Goal: Information Seeking & Learning: Check status

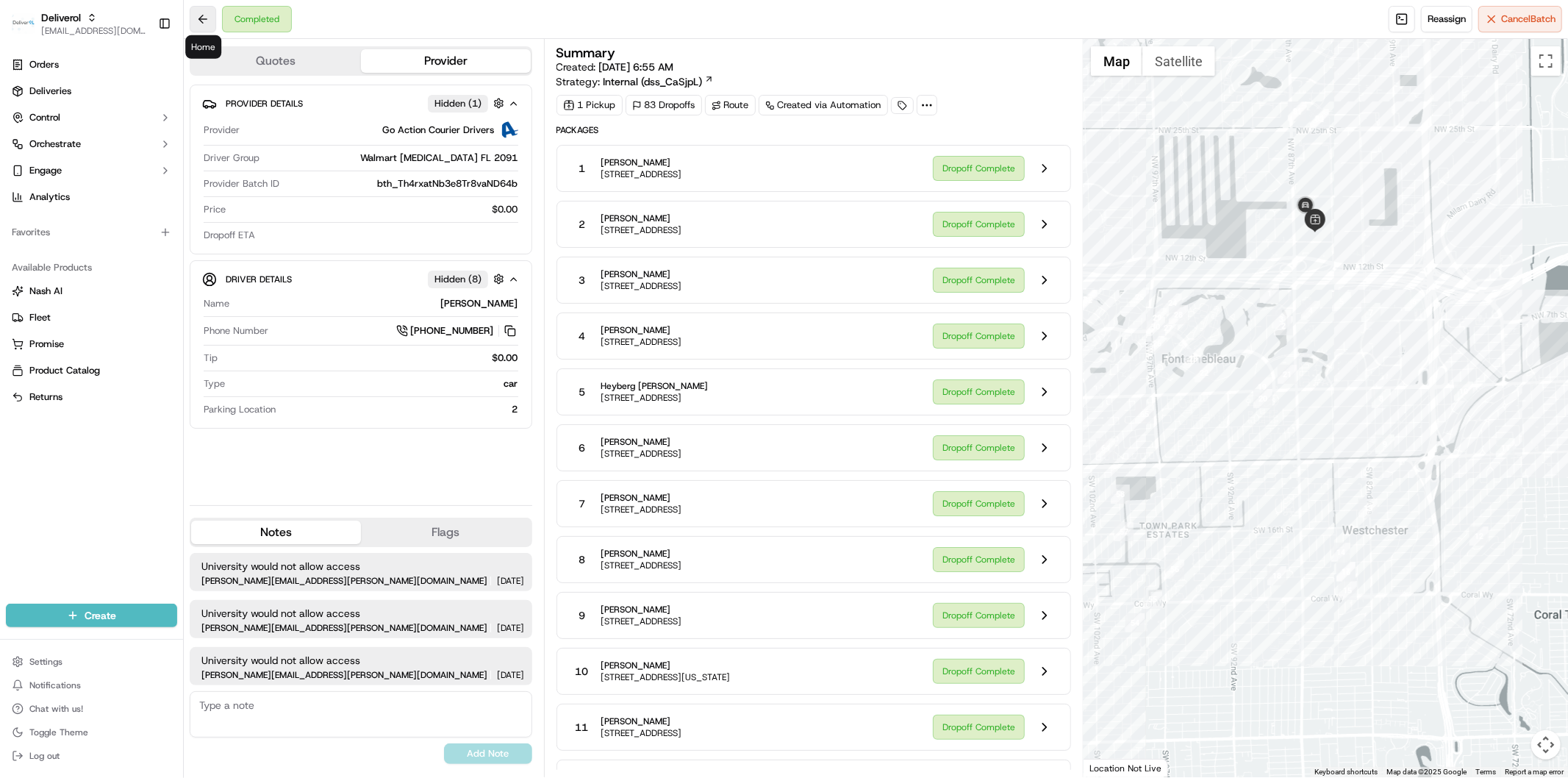
click at [206, 26] on button at bounding box center [203, 19] width 27 height 27
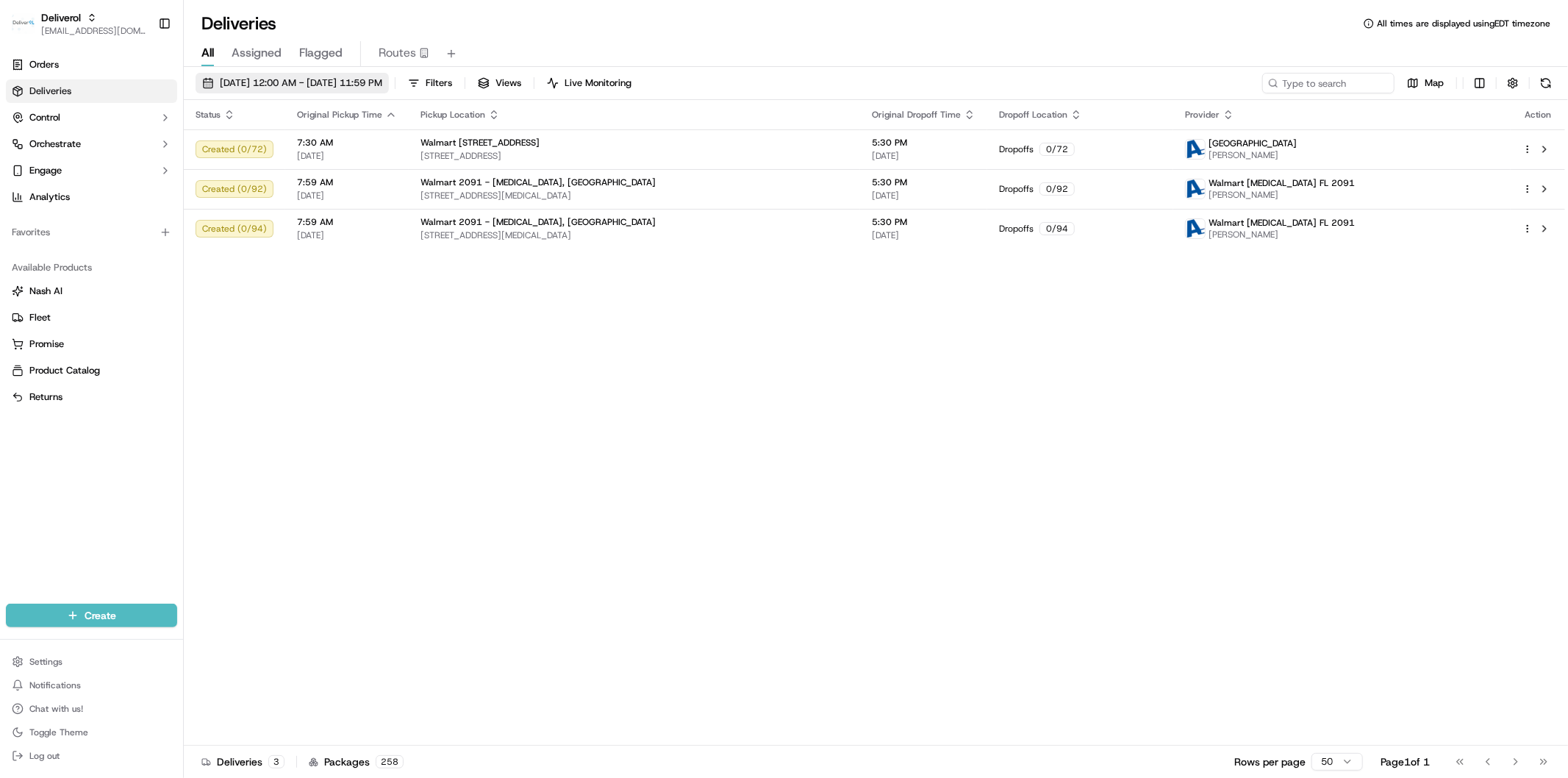
click at [268, 84] on span "09/17/2025 12:00 AM - 09/17/2025 11:59 PM" at bounding box center [301, 83] width 163 height 13
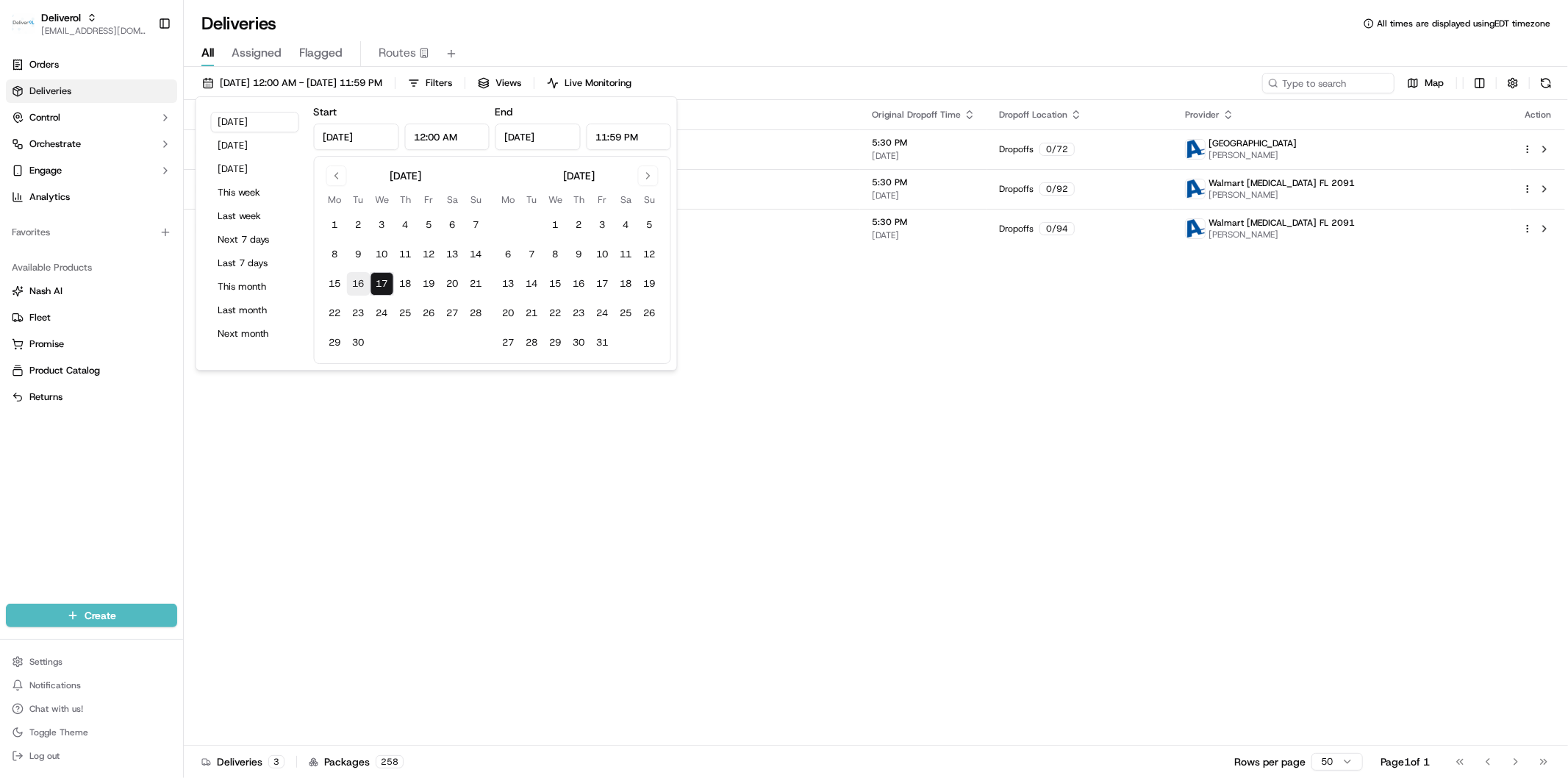
click at [359, 288] on button "16" at bounding box center [359, 284] width 24 height 24
type input "Sep 16, 2025"
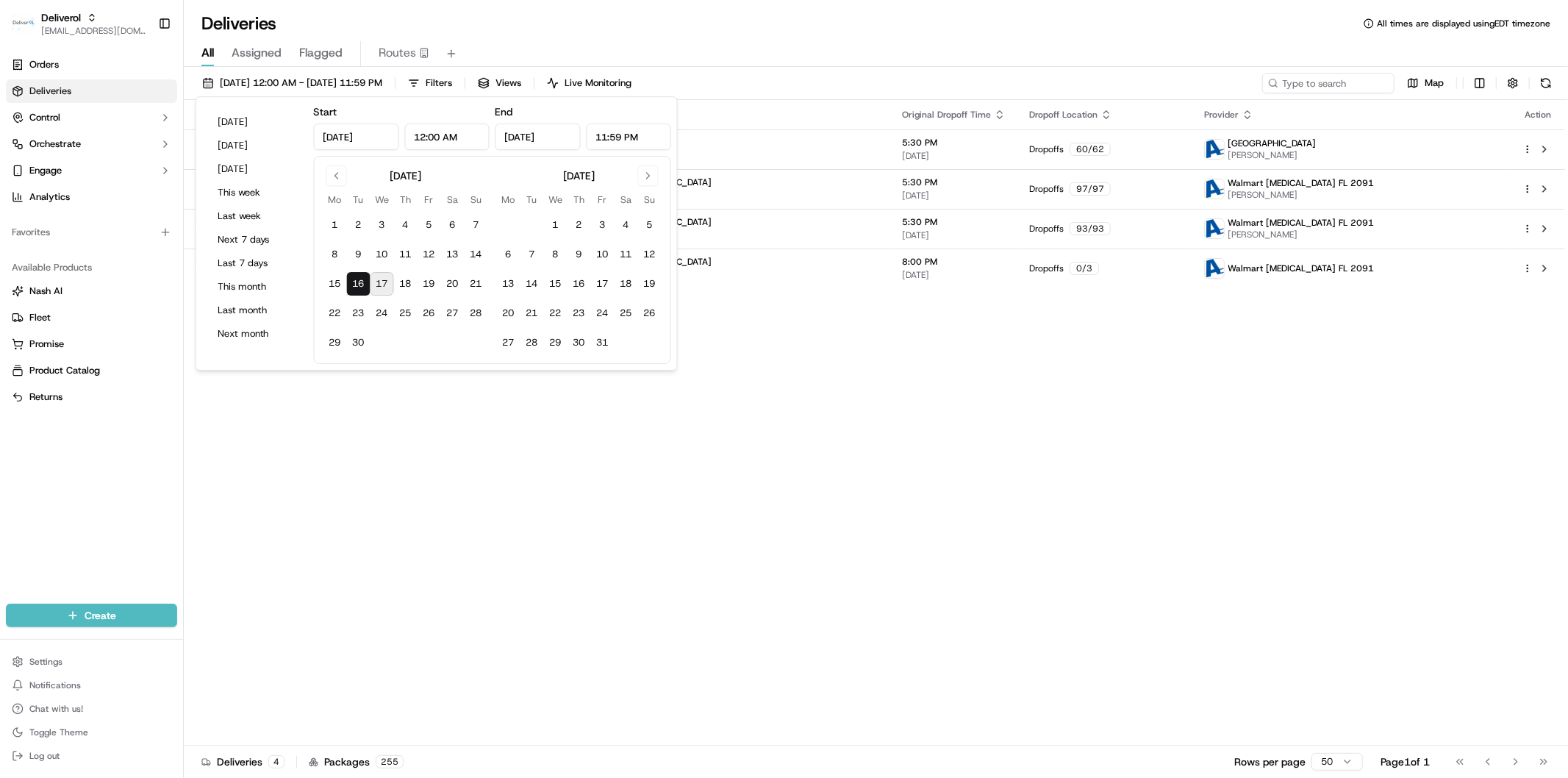
click at [878, 556] on div "Status Original Pickup Time Pickup Location Original Dropoff Time Dropoff Locat…" at bounding box center [875, 422] width 1381 height 646
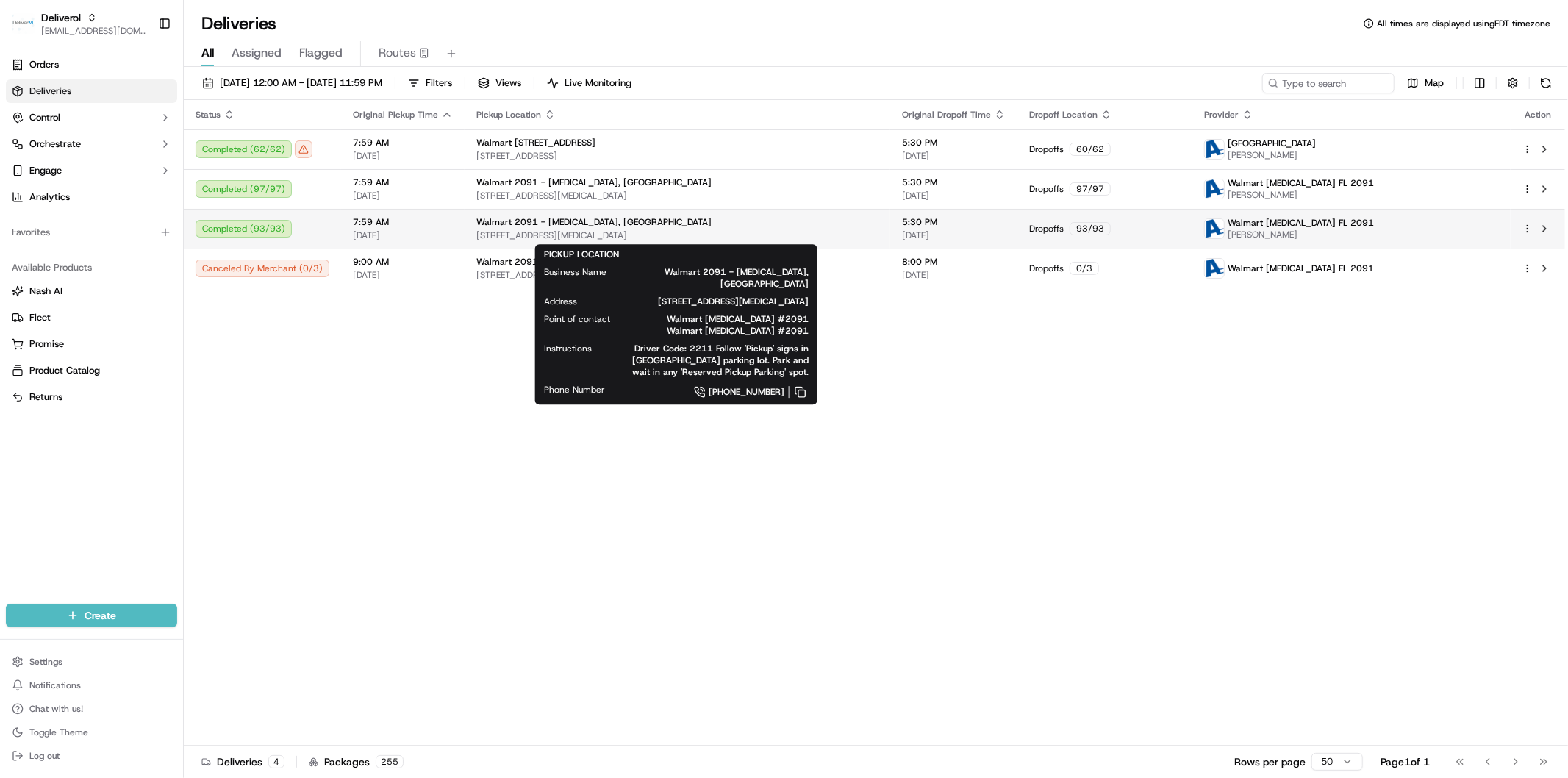
click at [699, 221] on div "Walmart 2091 - Doral, FL" at bounding box center [677, 222] width 402 height 12
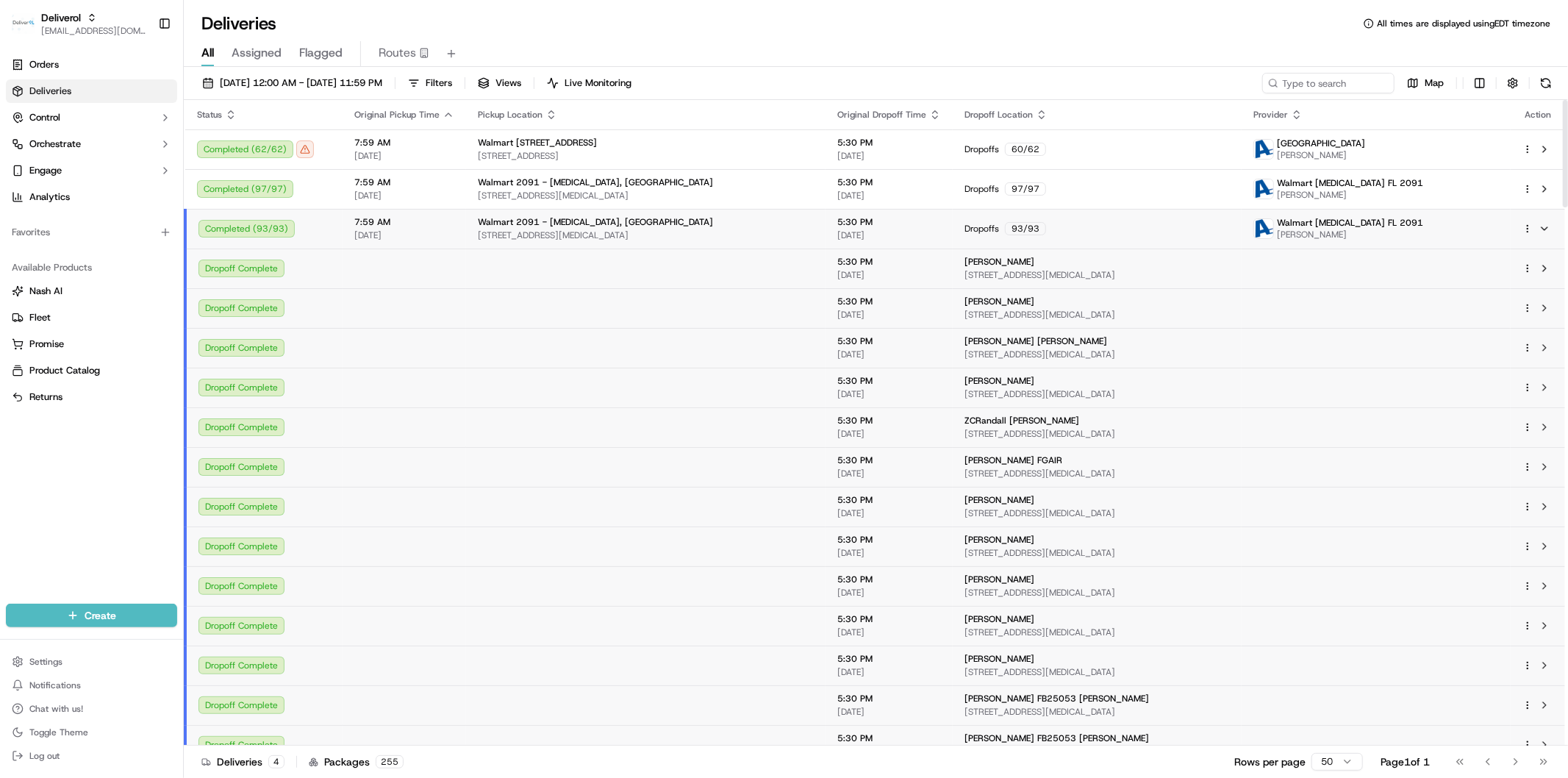
click at [702, 235] on span "8651 NW 13TH TER, DORAL, FL 33126, US" at bounding box center [645, 235] width 336 height 12
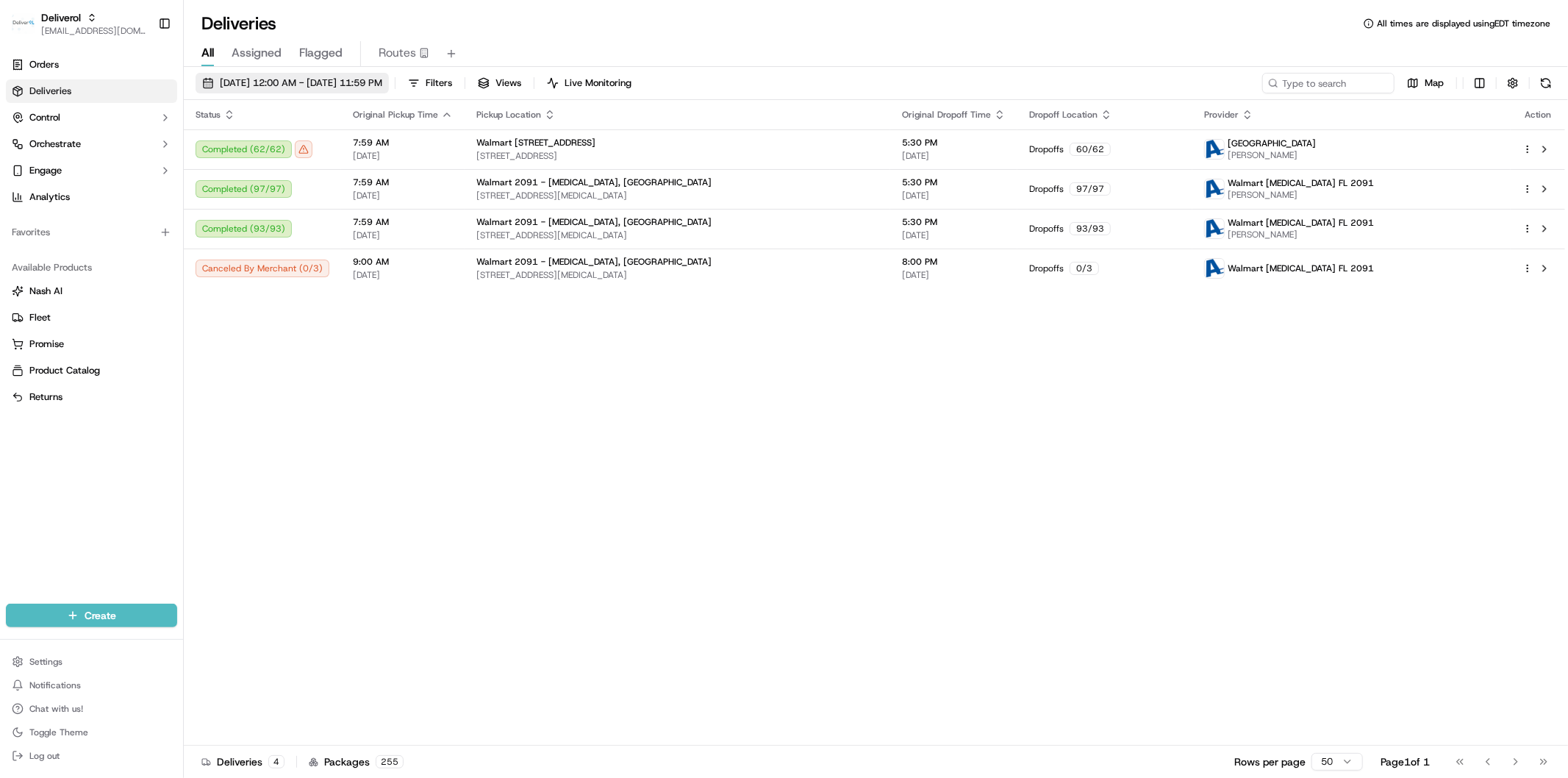
click at [295, 84] on span "09/16/2025 12:00 AM - 09/16/2025 11:59 PM" at bounding box center [301, 83] width 163 height 13
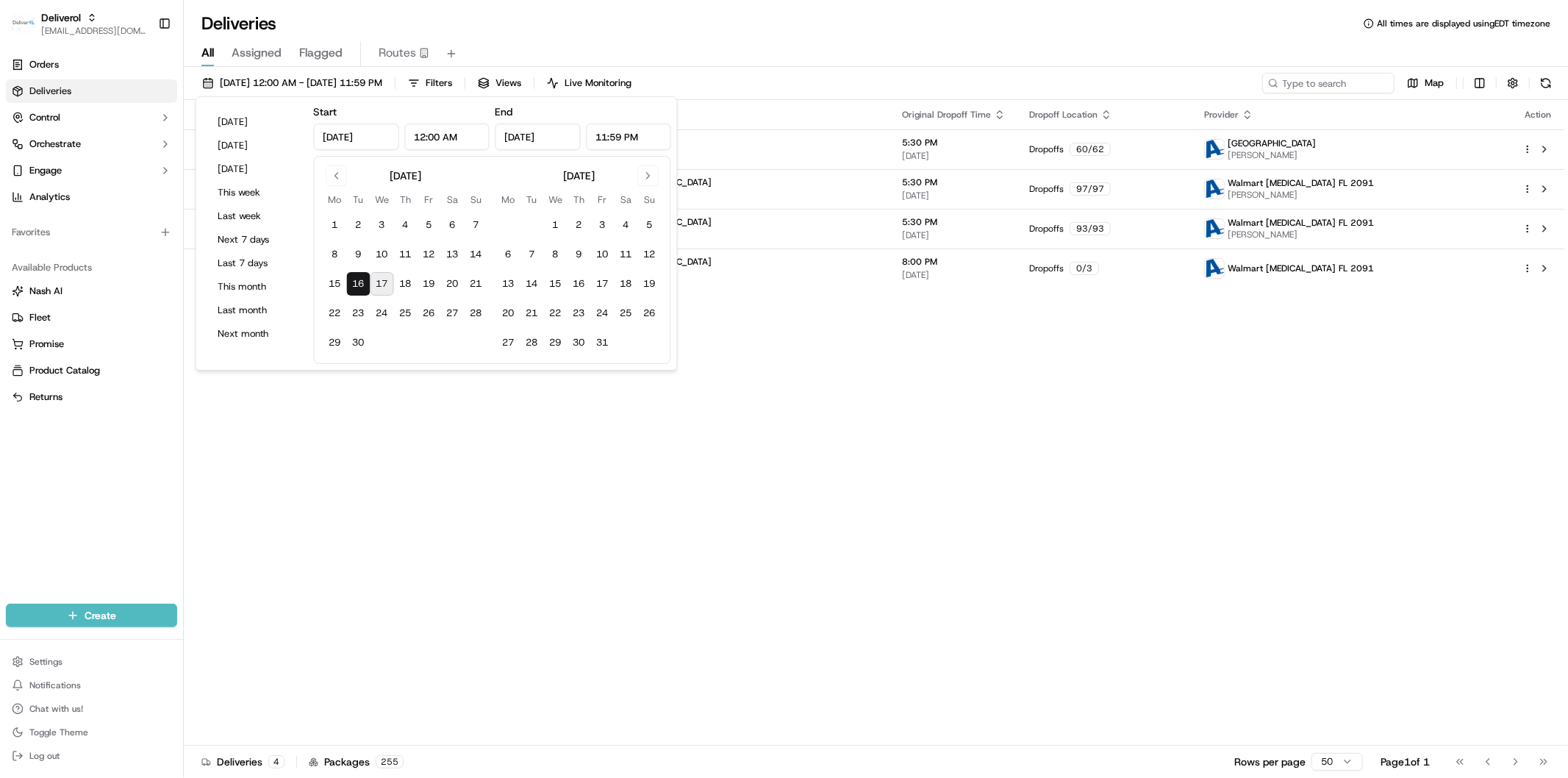
click at [379, 282] on button "17" at bounding box center [382, 284] width 24 height 24
type input "Sep 17, 2025"
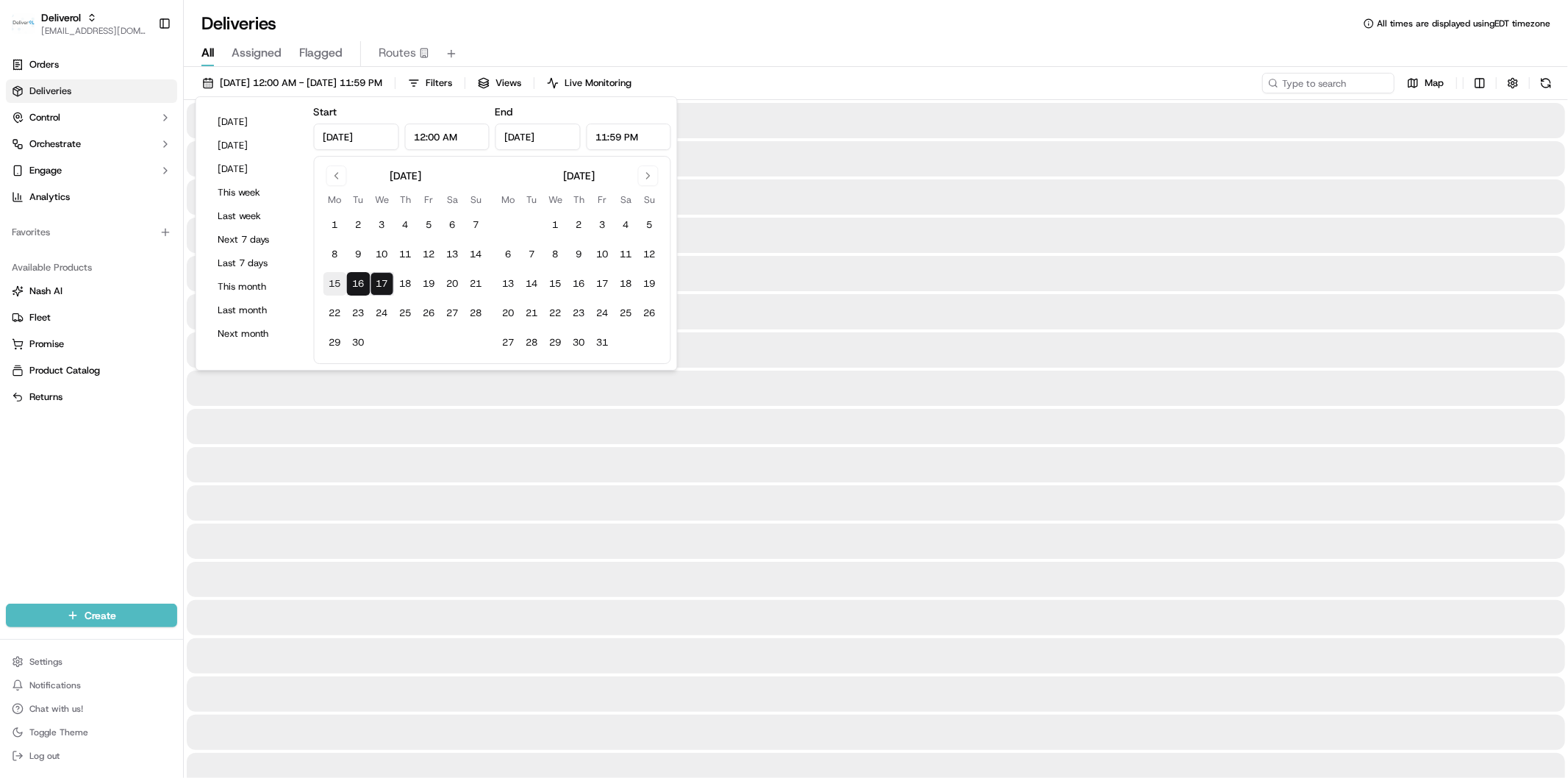
click at [342, 288] on button "15" at bounding box center [335, 284] width 24 height 24
type input "Sep 15, 2025"
click at [362, 285] on button "16" at bounding box center [359, 284] width 24 height 24
type input "Sep 16, 2025"
click at [380, 282] on button "17" at bounding box center [382, 284] width 24 height 24
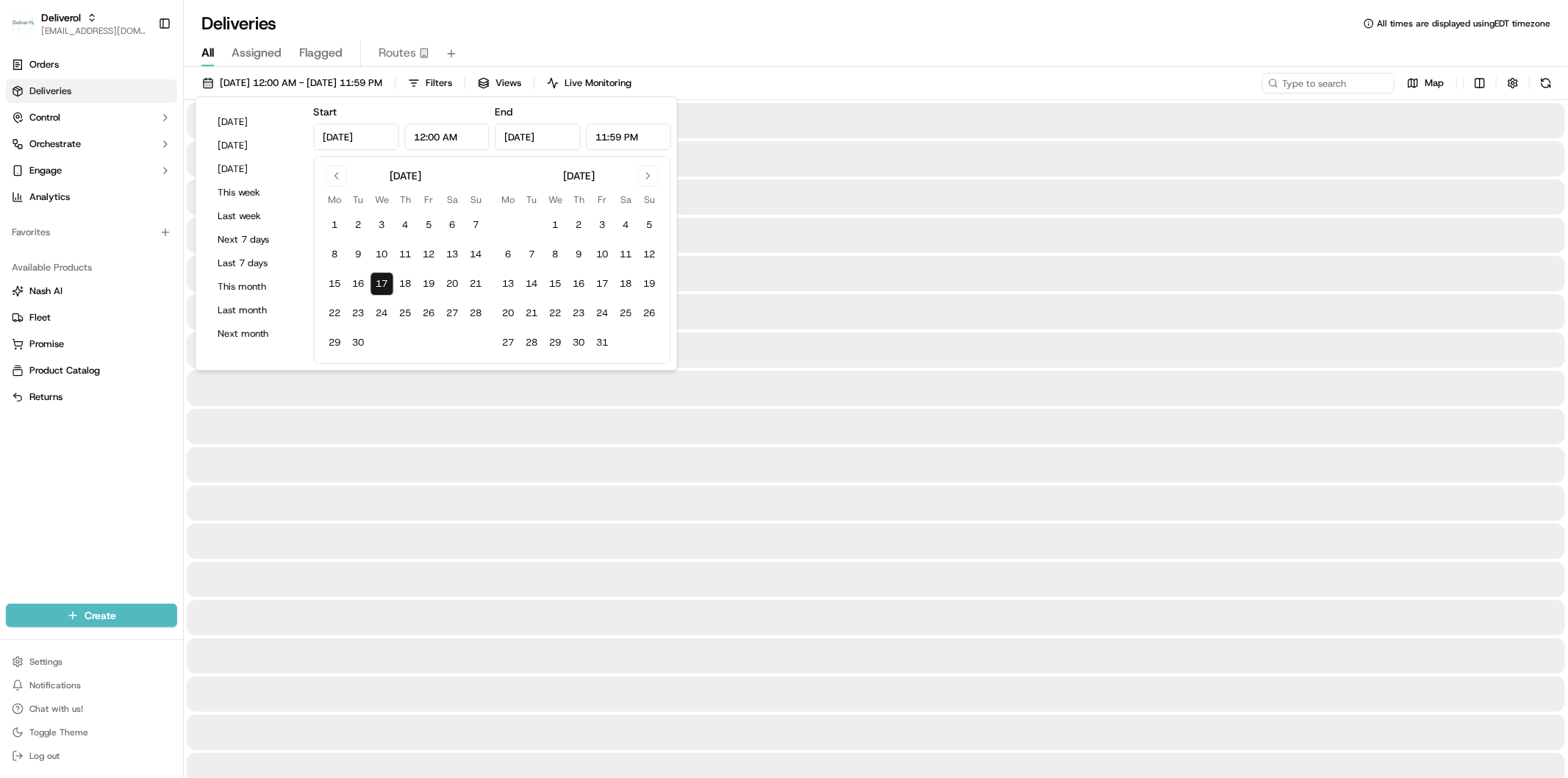
type input "Sep 17, 2025"
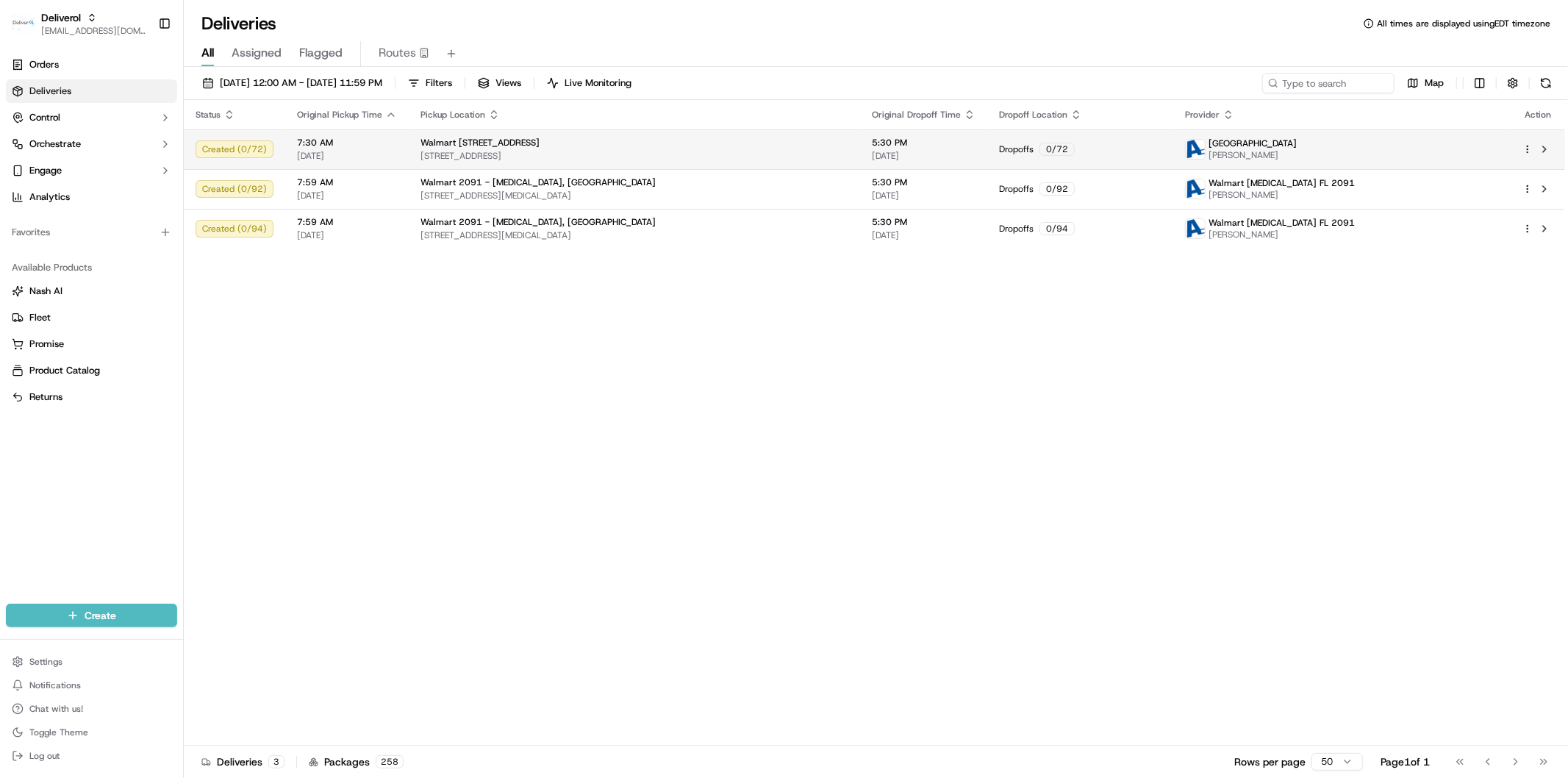
click at [1529, 152] on html "Deliverol faraz@deliverol.com Toggle Sidebar Orders Deliveries Control Orchestr…" at bounding box center [784, 389] width 1568 height 778
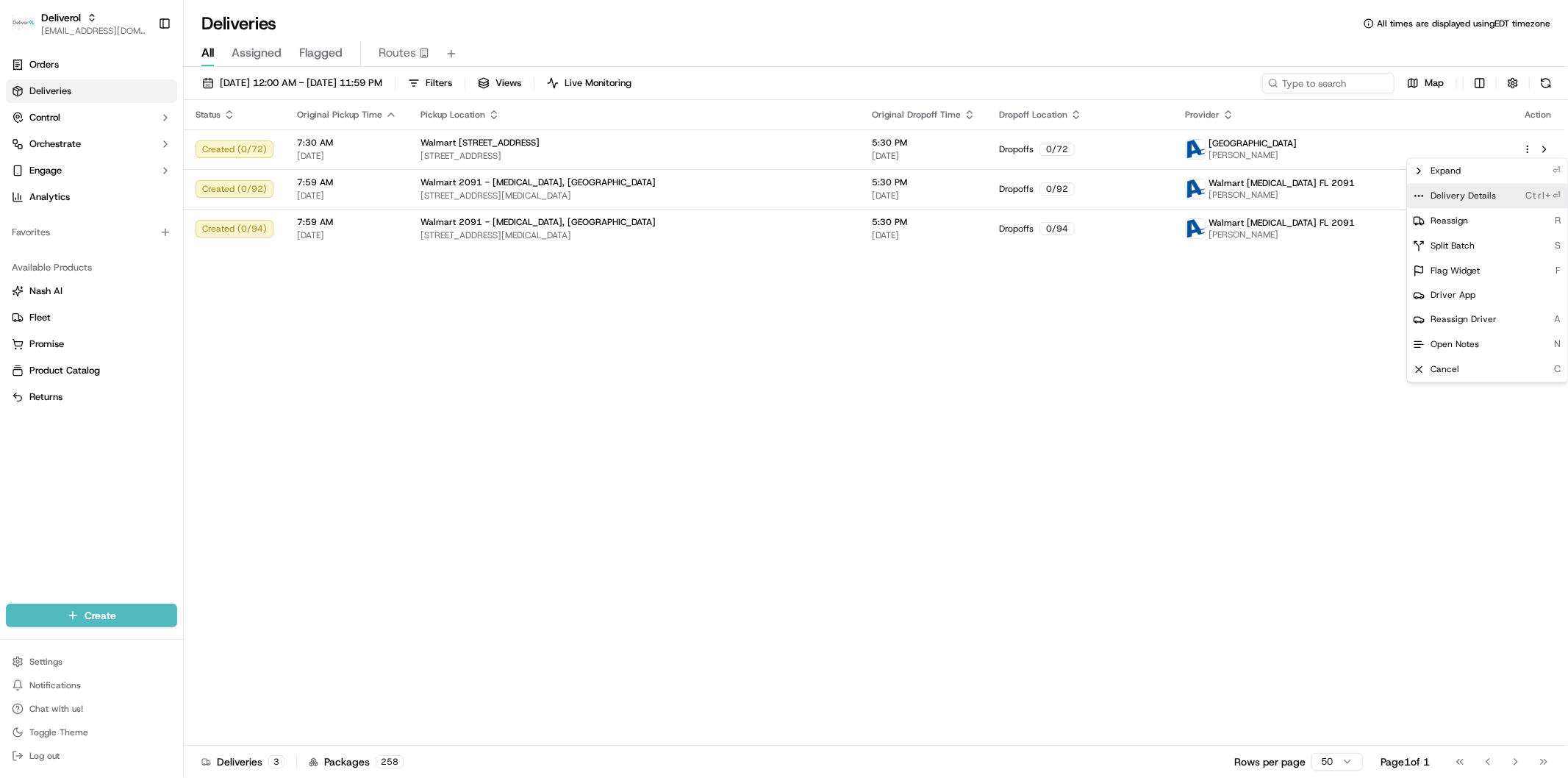
click at [1479, 198] on span "Delivery Details" at bounding box center [1463, 196] width 65 height 12
click at [76, 115] on html "Deliverol faraz@deliverol.com Toggle Sidebar Orders Deliveries Control Orchestr…" at bounding box center [784, 389] width 1568 height 778
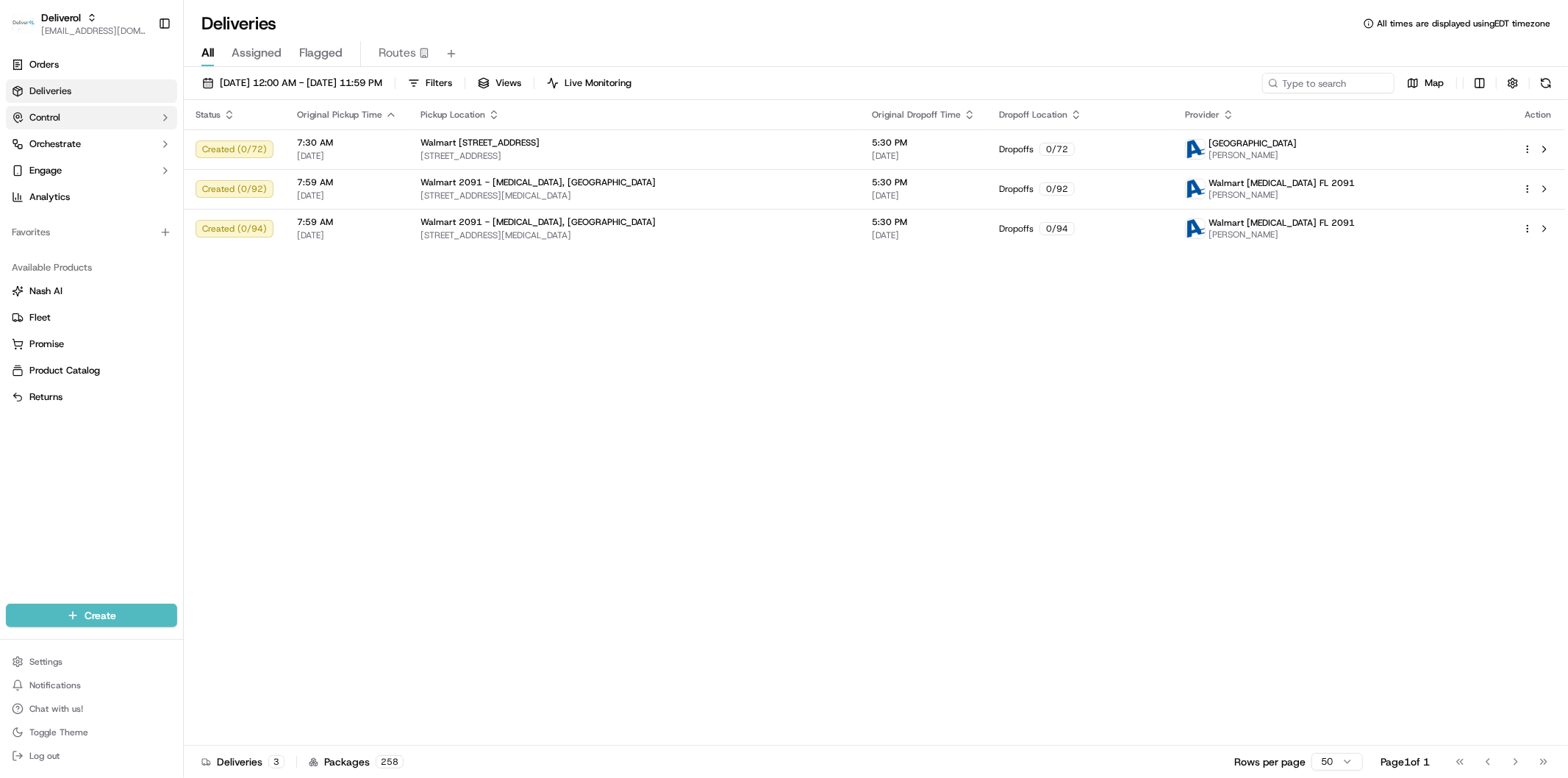
click at [129, 118] on button "Control" at bounding box center [92, 118] width 172 height 24
click at [104, 118] on button "Control" at bounding box center [92, 118] width 172 height 24
click at [1524, 186] on html "Deliverol faraz@deliverol.com Toggle Sidebar Orders Deliveries Control Orchestr…" at bounding box center [784, 389] width 1568 height 778
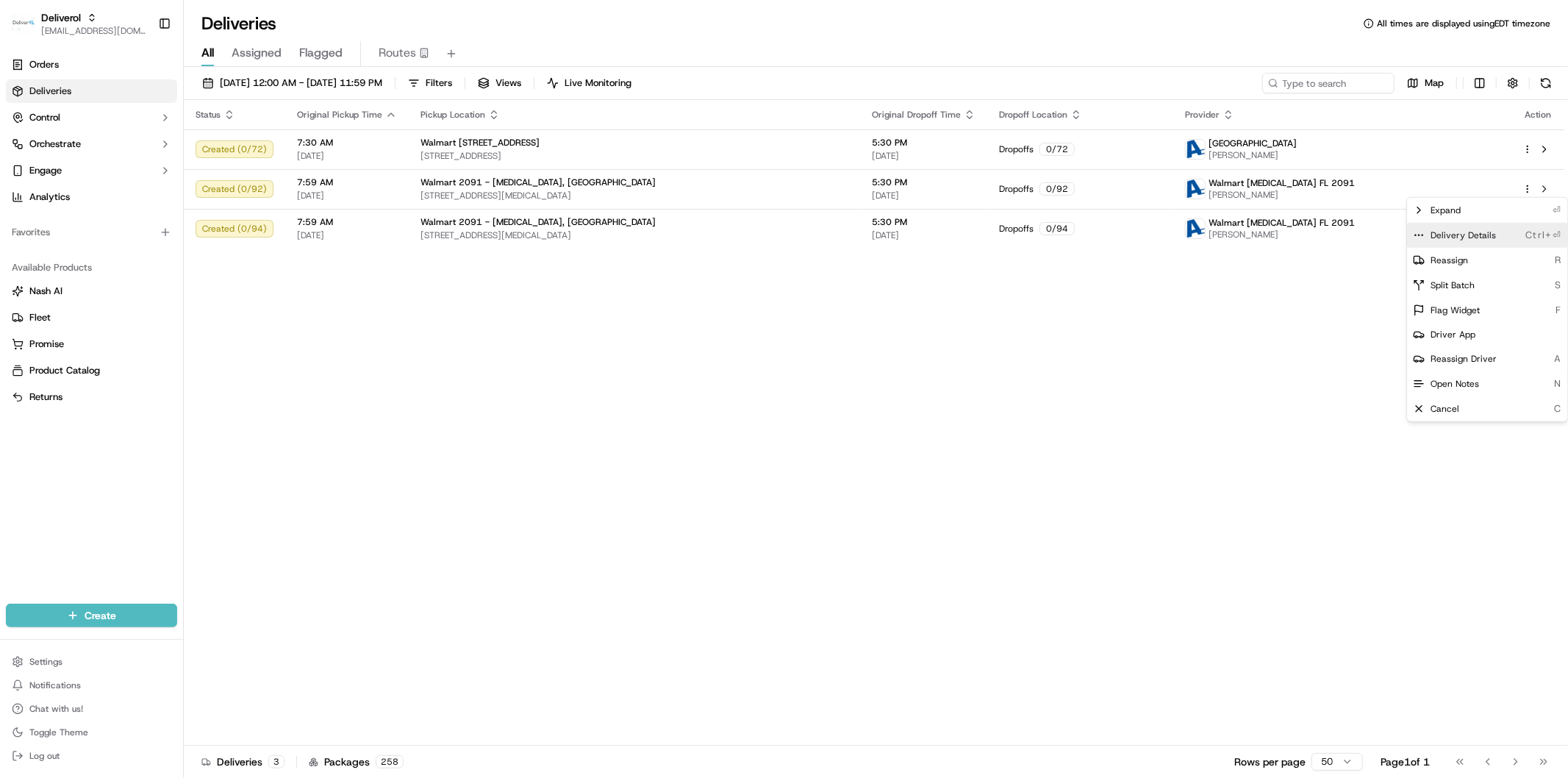
click at [1467, 237] on span "Delivery Details" at bounding box center [1463, 235] width 65 height 12
click at [1121, 385] on html "Deliverol faraz@deliverol.com Toggle Sidebar Orders Deliveries Control Orchestr…" at bounding box center [784, 389] width 1568 height 778
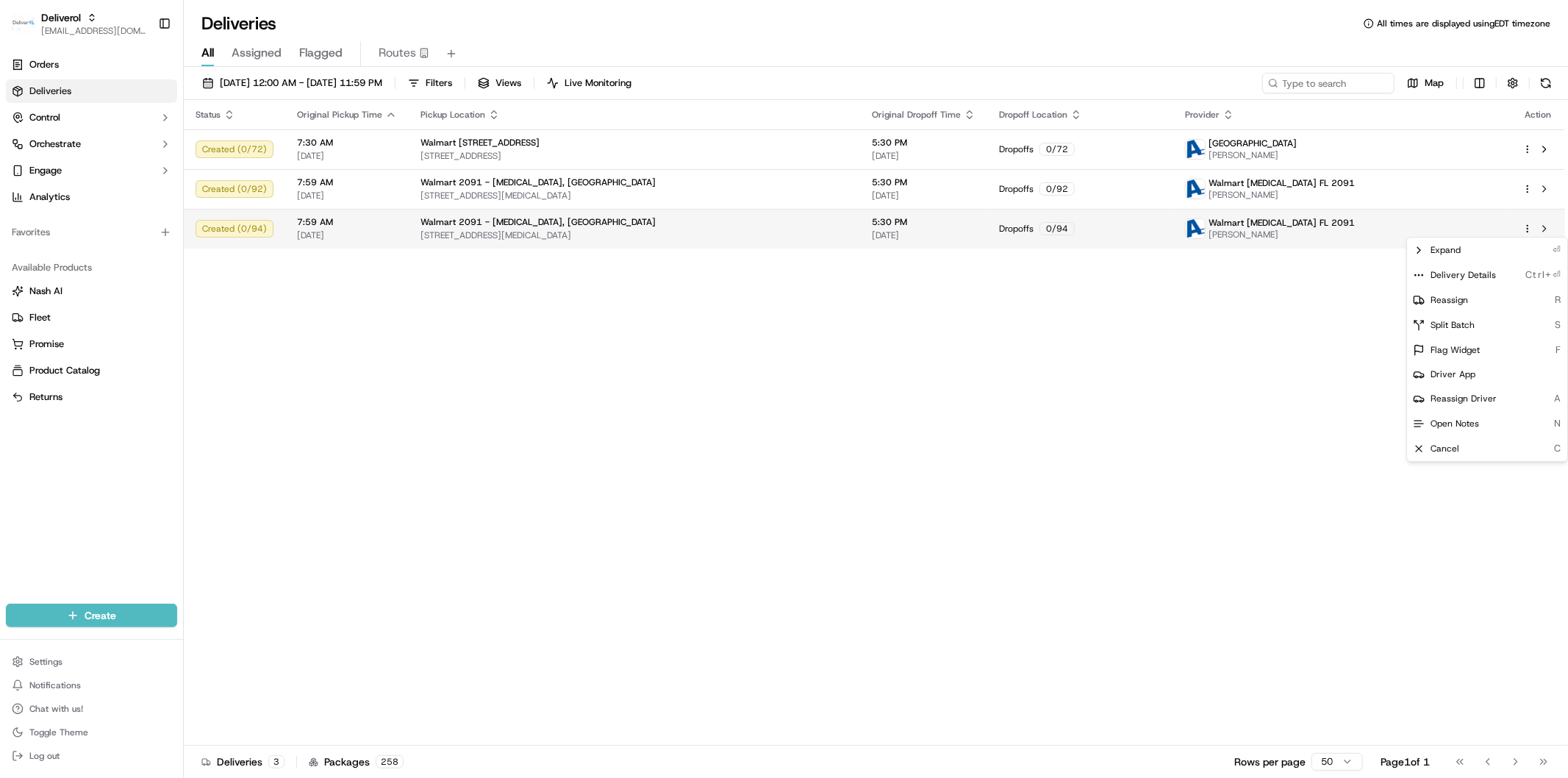
click at [1529, 231] on html "Deliverol faraz@deliverol.com Toggle Sidebar Orders Deliveries Control Orchestr…" at bounding box center [784, 389] width 1568 height 778
click at [1483, 282] on div "Delivery Details Ctrl+⏎" at bounding box center [1487, 275] width 160 height 25
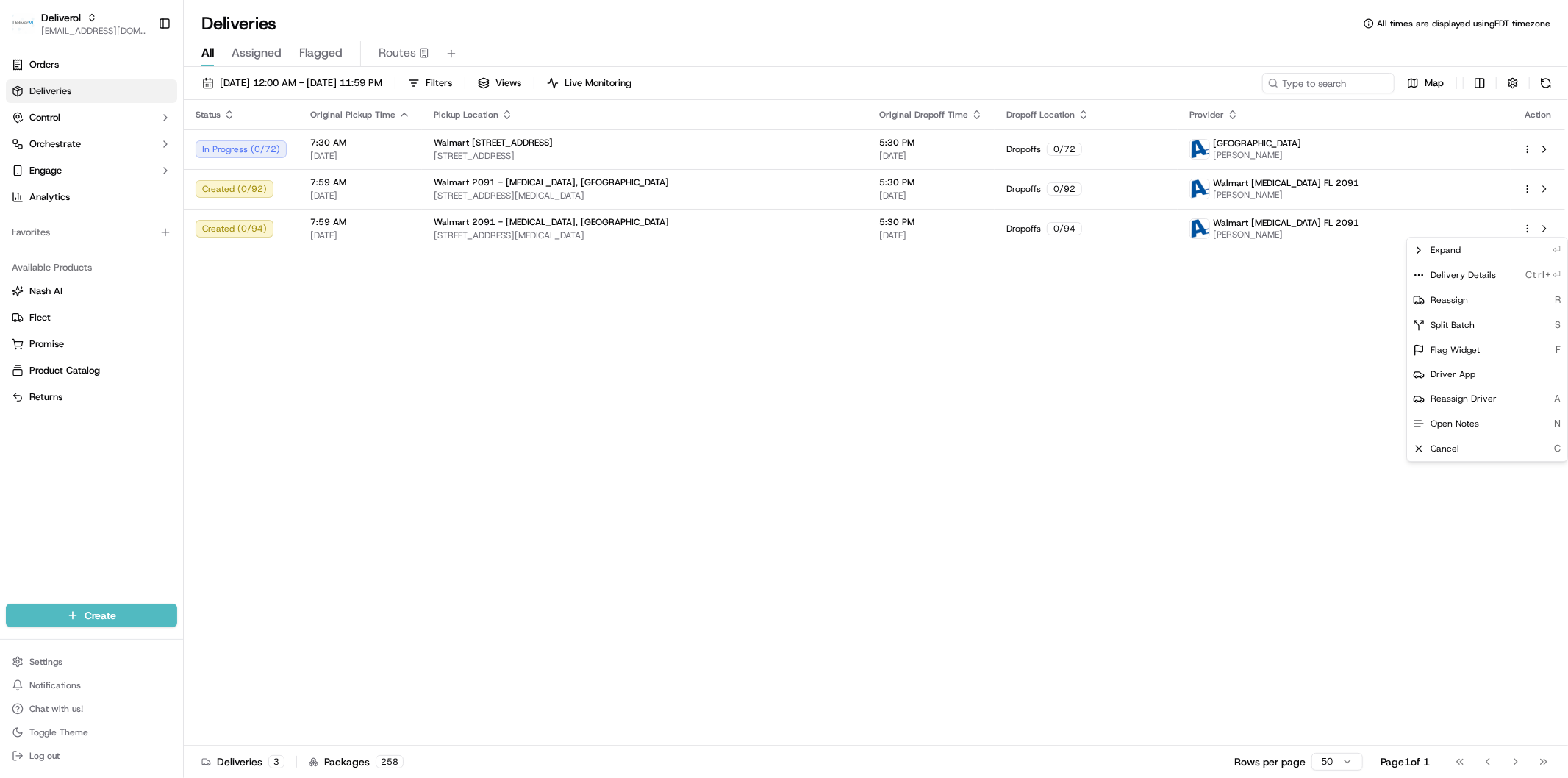
click at [743, 327] on html "Deliverol faraz@deliverol.com Toggle Sidebar Orders Deliveries Control Orchestr…" at bounding box center [784, 389] width 1568 height 778
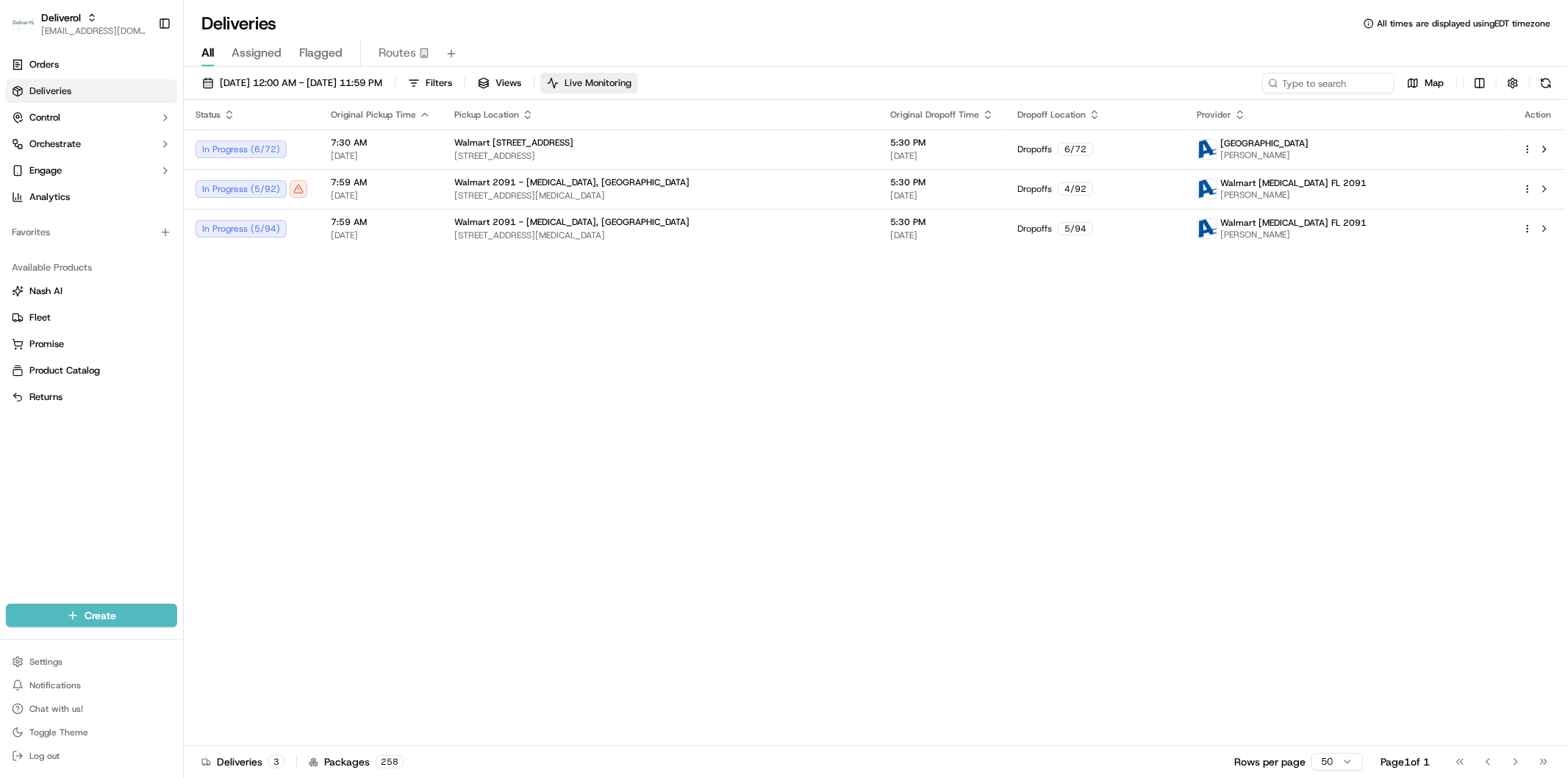
click at [631, 83] on span "Live Monitoring" at bounding box center [598, 83] width 67 height 13
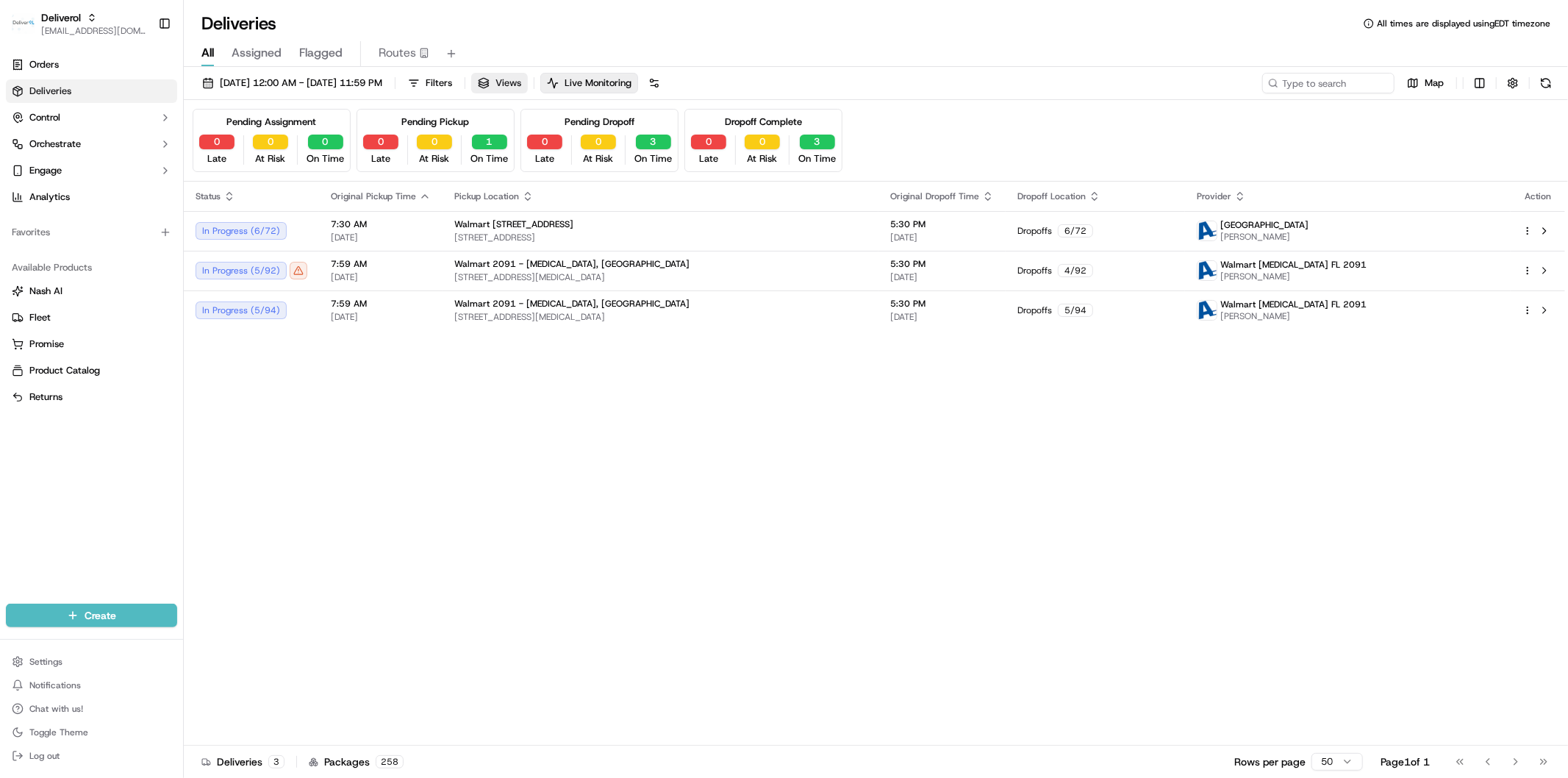
click at [521, 84] on span "Views" at bounding box center [508, 83] width 26 height 13
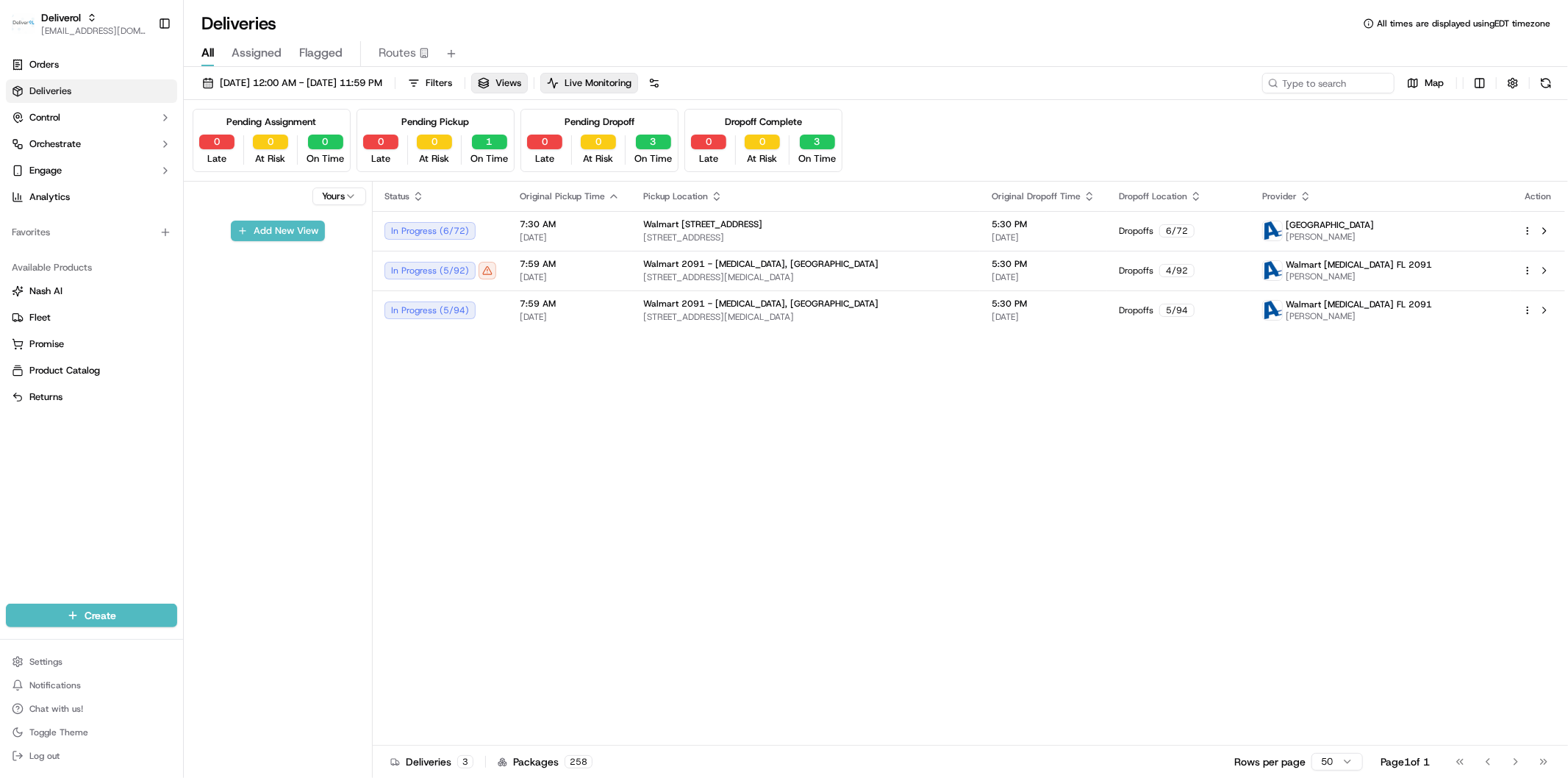
click at [347, 194] on html "Deliverol faraz@deliverol.com Toggle Sidebar Orders Deliveries Control Orchestr…" at bounding box center [784, 389] width 1568 height 778
click at [331, 281] on html "Deliverol faraz@deliverol.com Toggle Sidebar Orders Deliveries Control Orchestr…" at bounding box center [784, 389] width 1568 height 778
click at [354, 190] on html "Deliverol faraz@deliverol.com Toggle Sidebar Orders Deliveries Control Orchestr…" at bounding box center [784, 389] width 1568 height 778
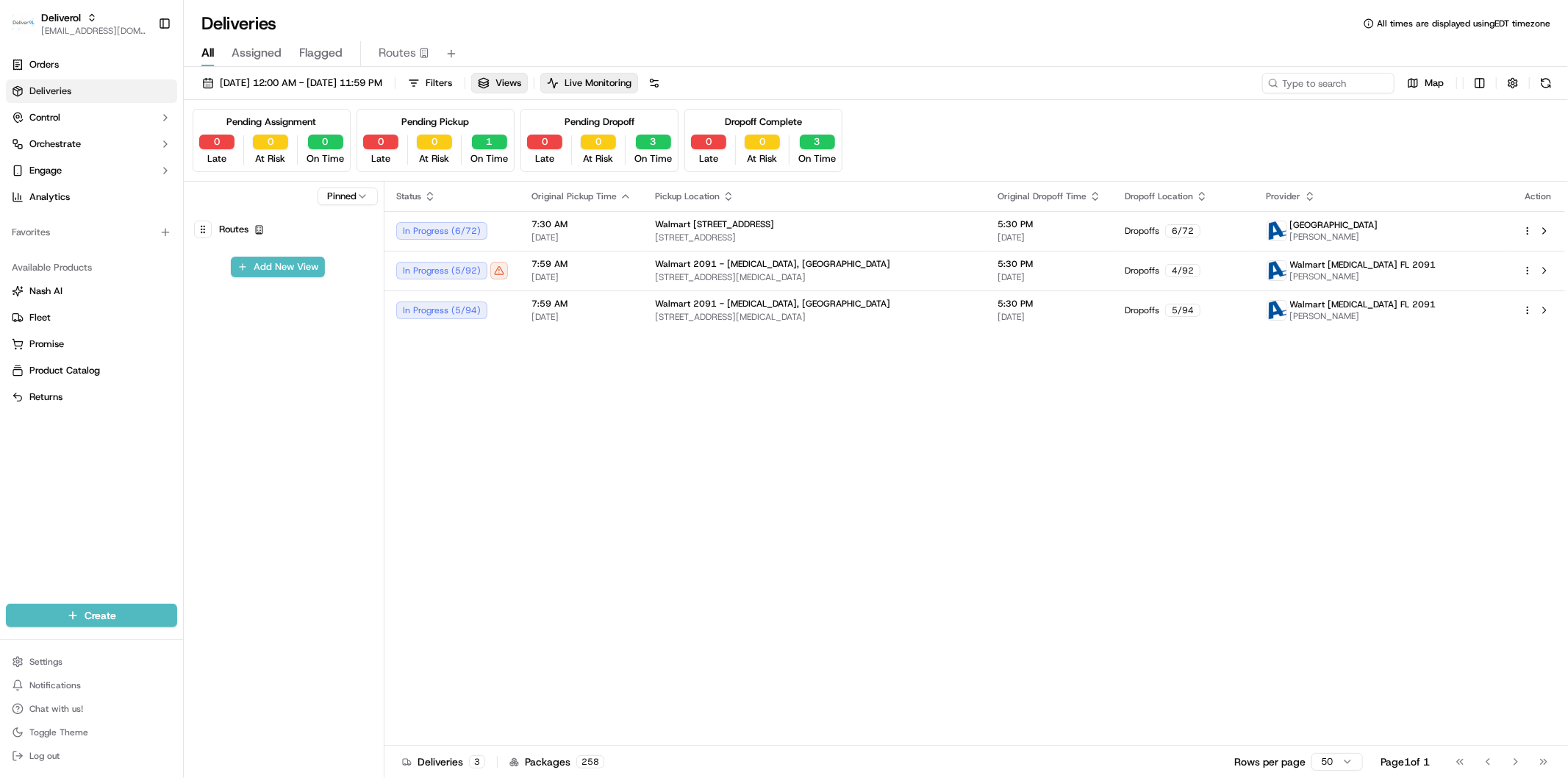
click at [245, 230] on span "Routes" at bounding box center [234, 229] width 30 height 21
click at [681, 78] on button at bounding box center [671, 83] width 21 height 21
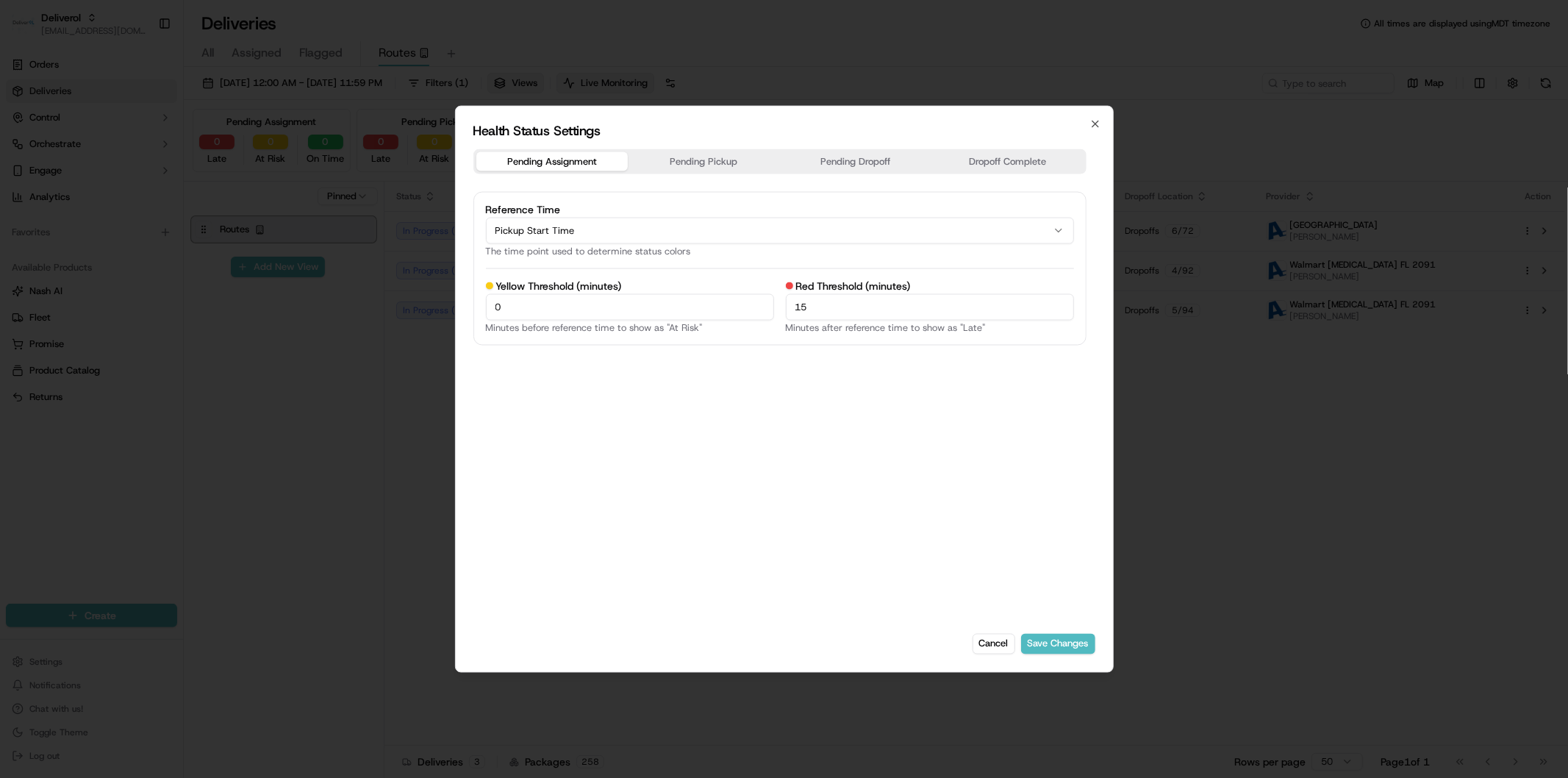
click at [1095, 130] on div "Health Status Settings Pending Assignment Pending Pickup Pending Dropoff Dropof…" at bounding box center [784, 389] width 659 height 567
click at [1095, 129] on icon "button" at bounding box center [1095, 124] width 12 height 12
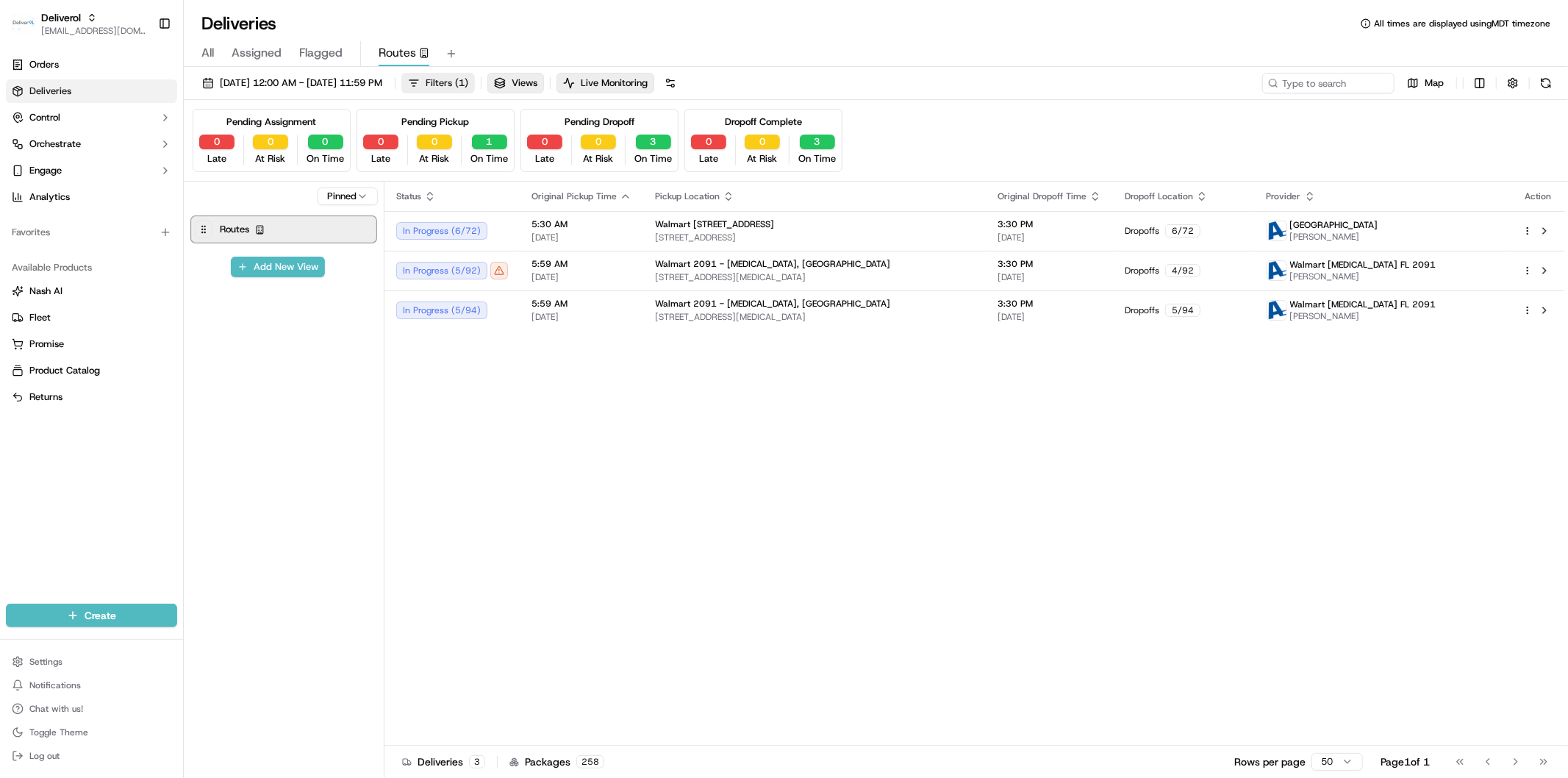
click at [475, 89] on button "Filters ( 1 )" at bounding box center [438, 83] width 73 height 21
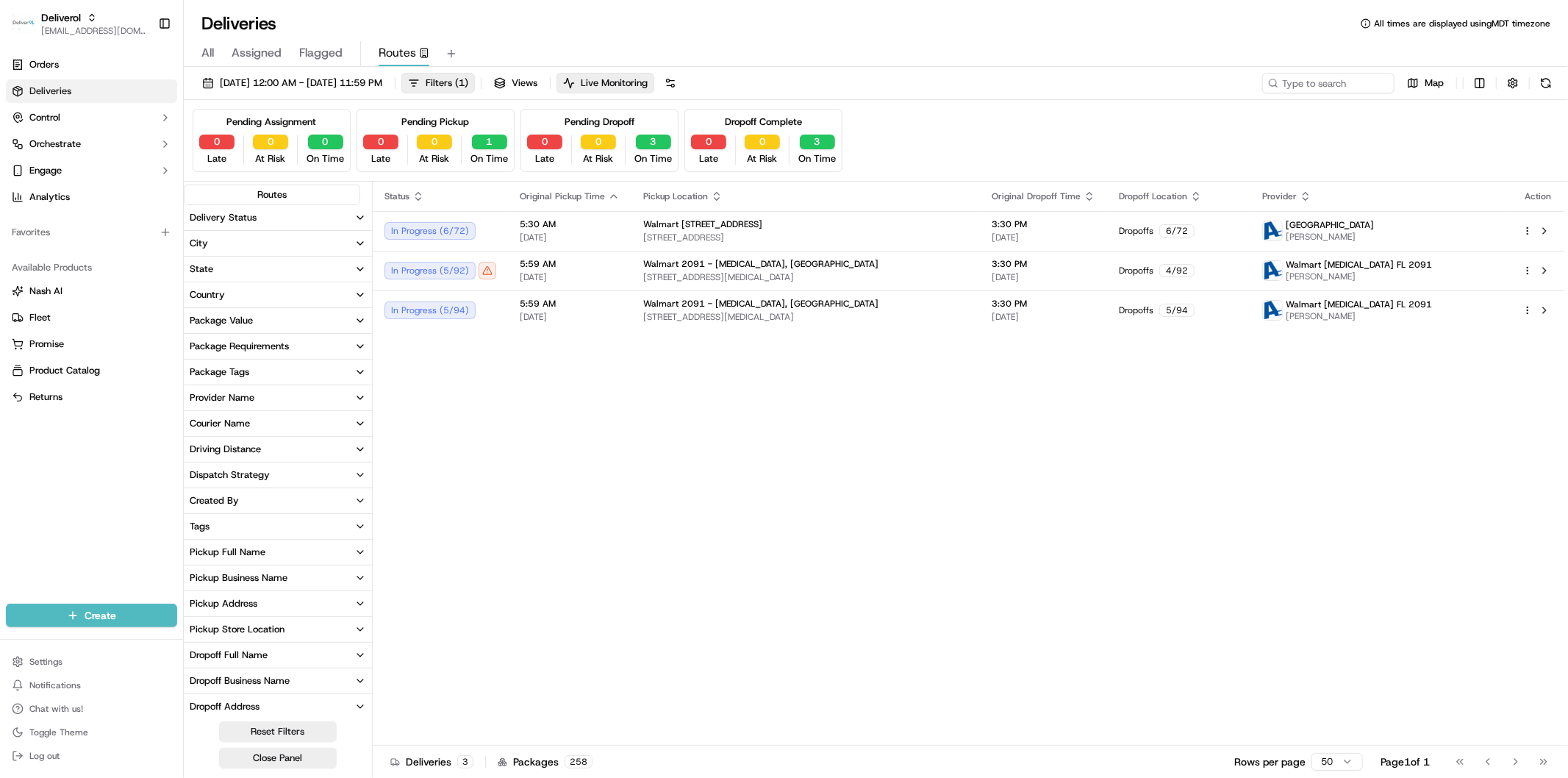
click at [209, 48] on span "All" at bounding box center [207, 53] width 13 height 18
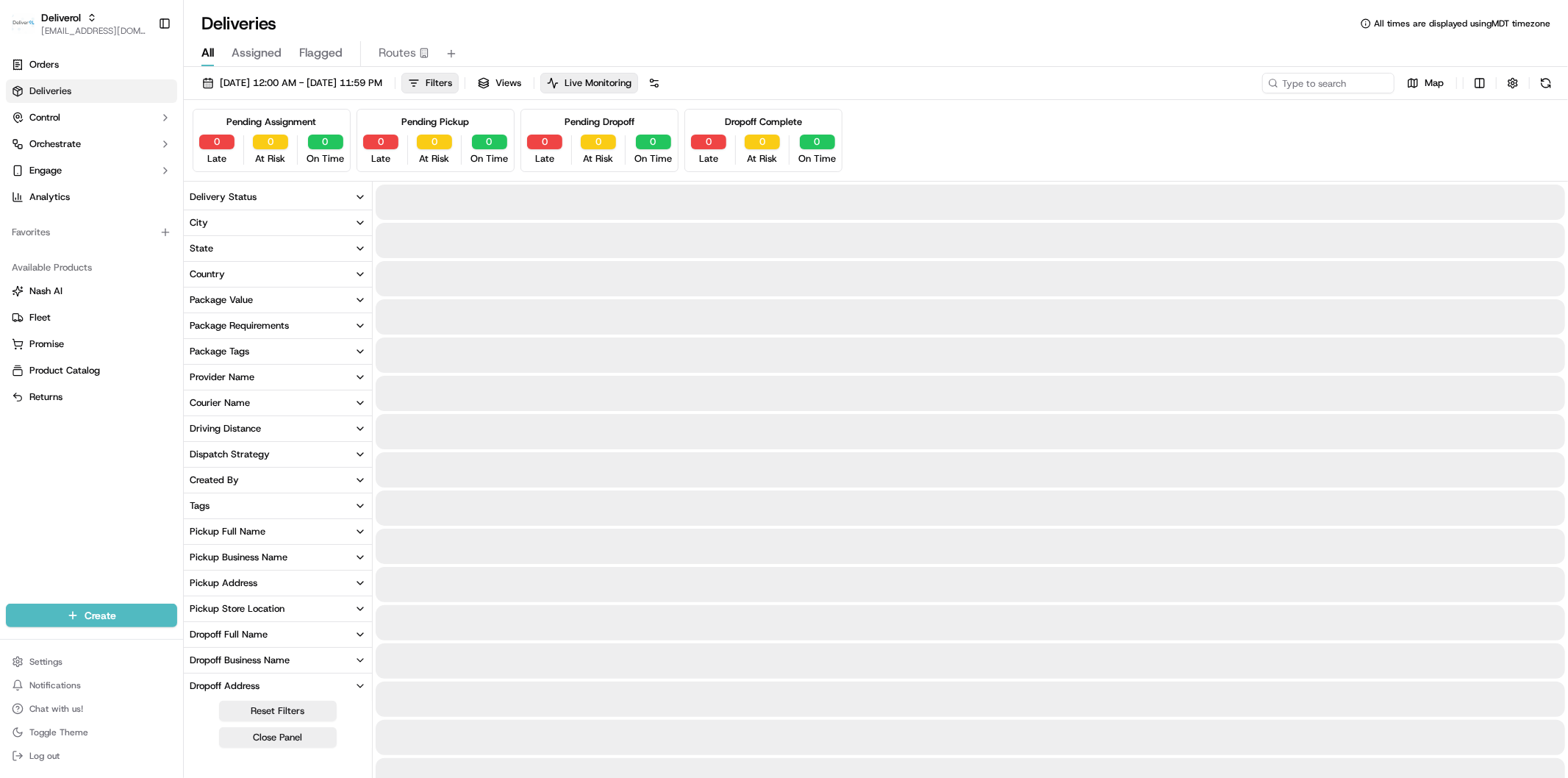
scroll to position [156, 0]
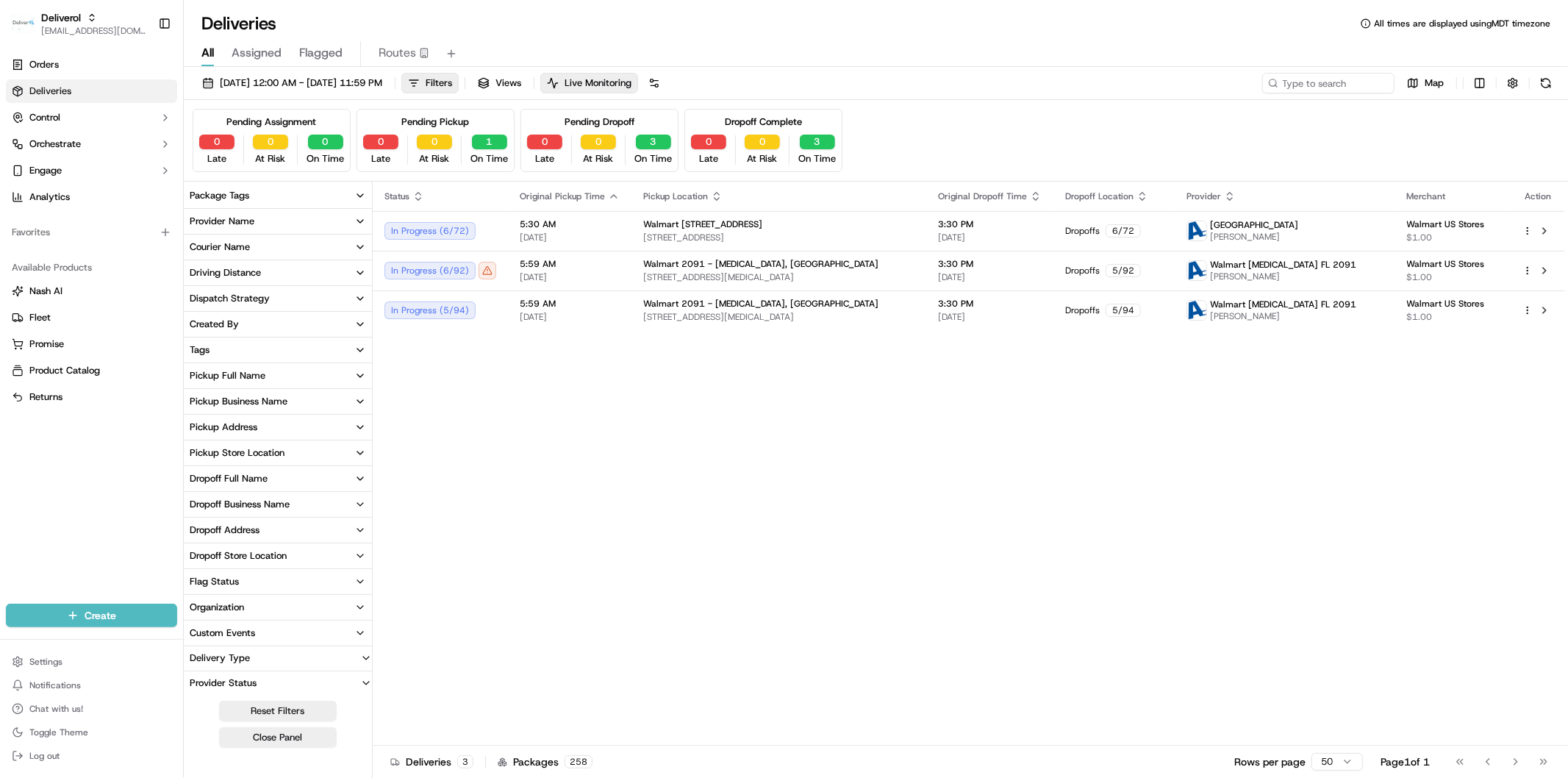
click at [25, 579] on div "Orders Deliveries Control Orchestrate Engage Analytics Favorites Available Prod…" at bounding box center [92, 319] width 183 height 545
click at [1482, 81] on html "Deliverol faraz@deliverol.com Toggle Sidebar Orders Deliveries Control Orchestr…" at bounding box center [784, 389] width 1568 height 778
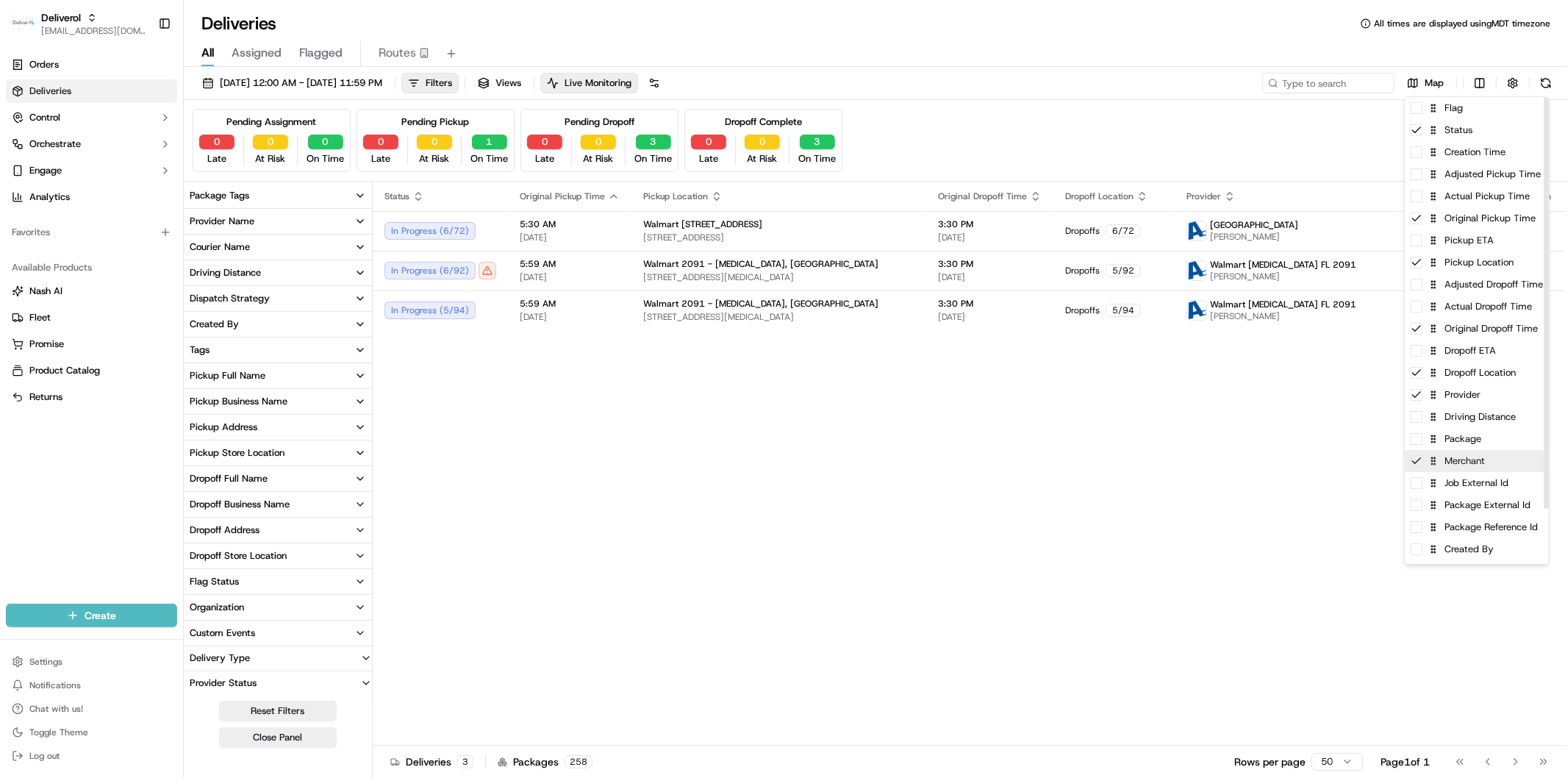
click at [1417, 468] on div "Merchant" at bounding box center [1476, 461] width 144 height 22
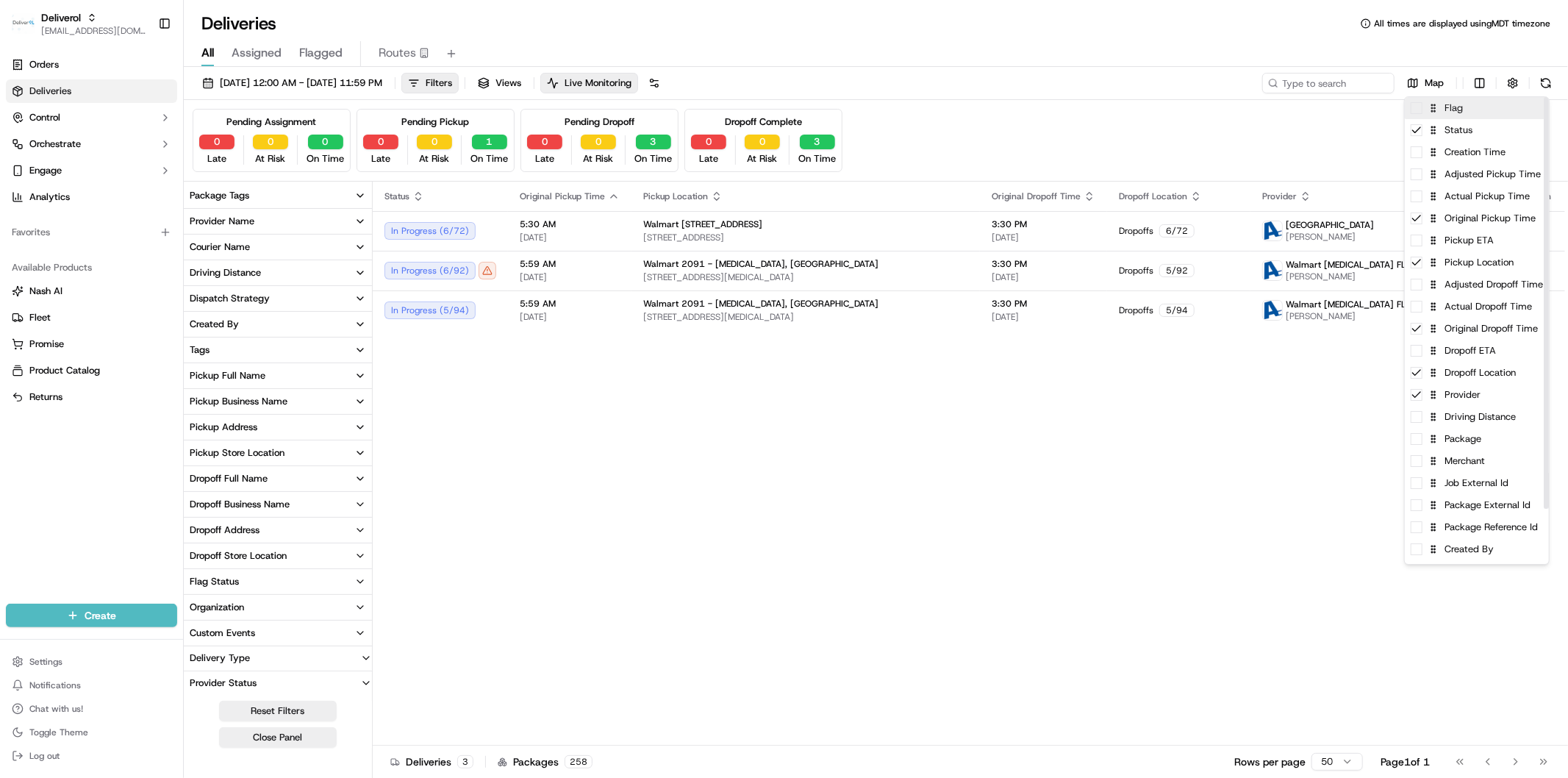
click at [1419, 106] on span at bounding box center [1416, 108] width 12 height 12
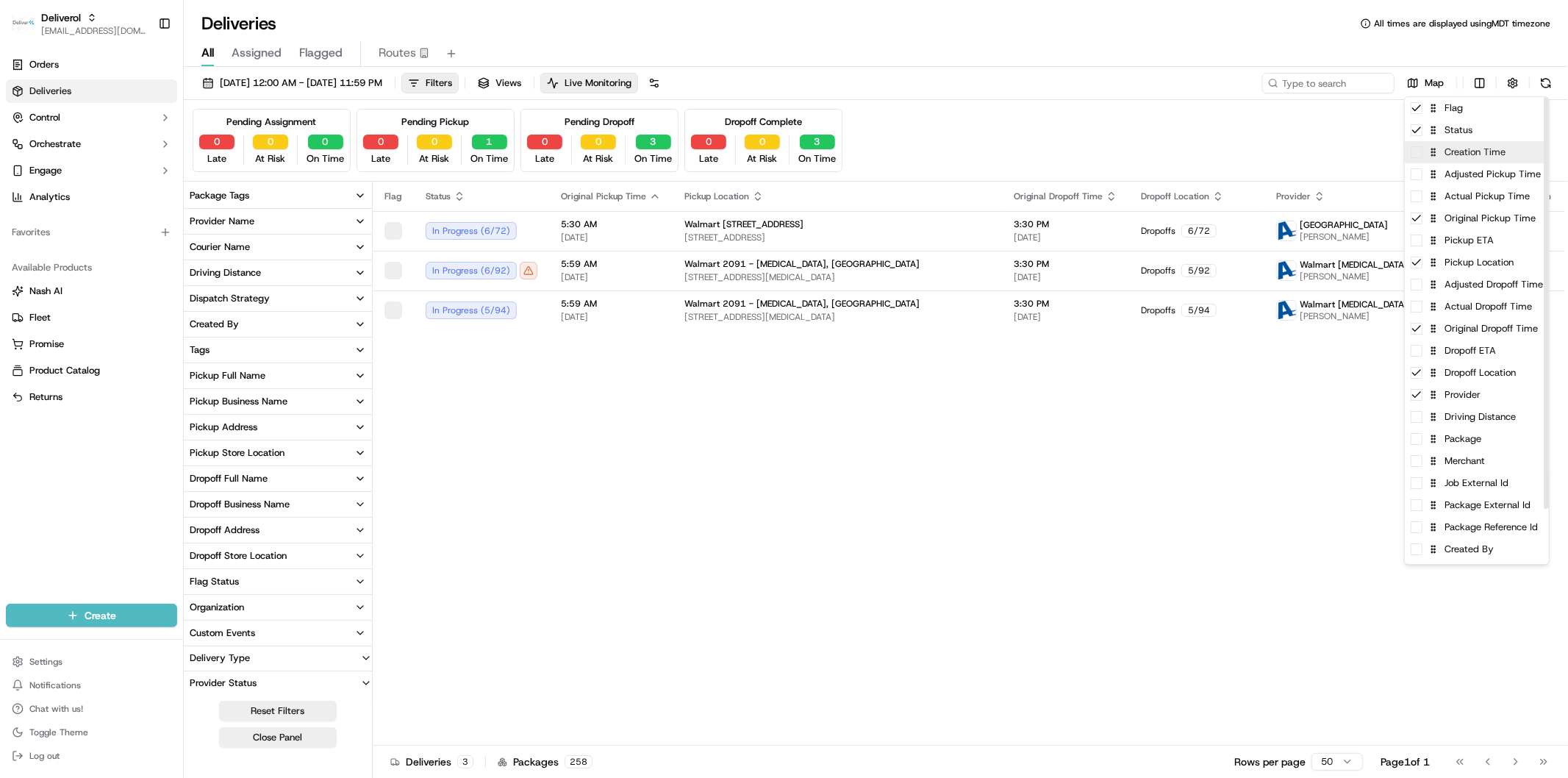
click at [1416, 155] on span at bounding box center [1416, 152] width 12 height 12
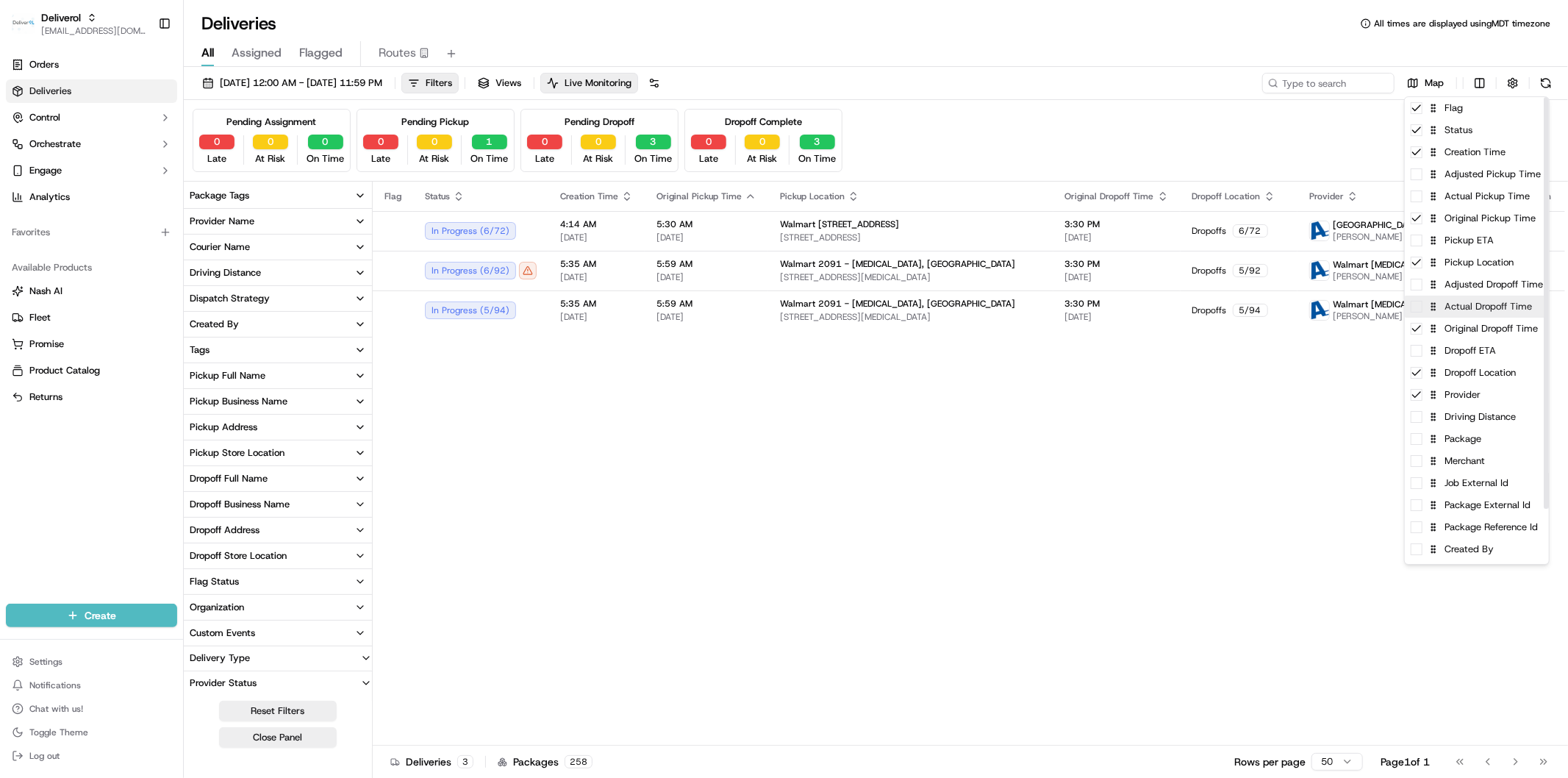
scroll to position [62, 0]
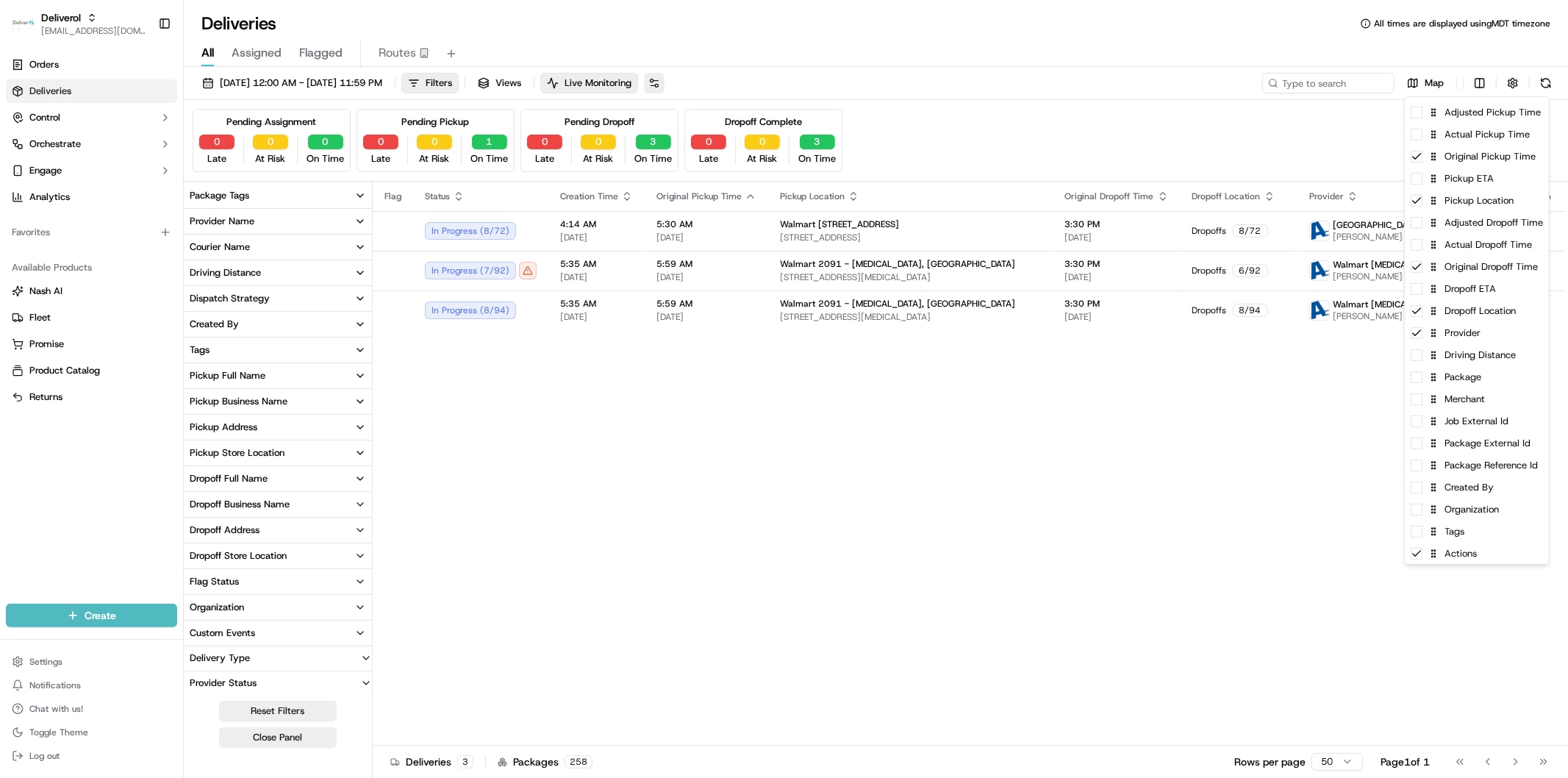
click at [713, 83] on html "Deliverol faraz@deliverol.com Toggle Sidebar Orders Deliveries Control Orchestr…" at bounding box center [784, 389] width 1568 height 778
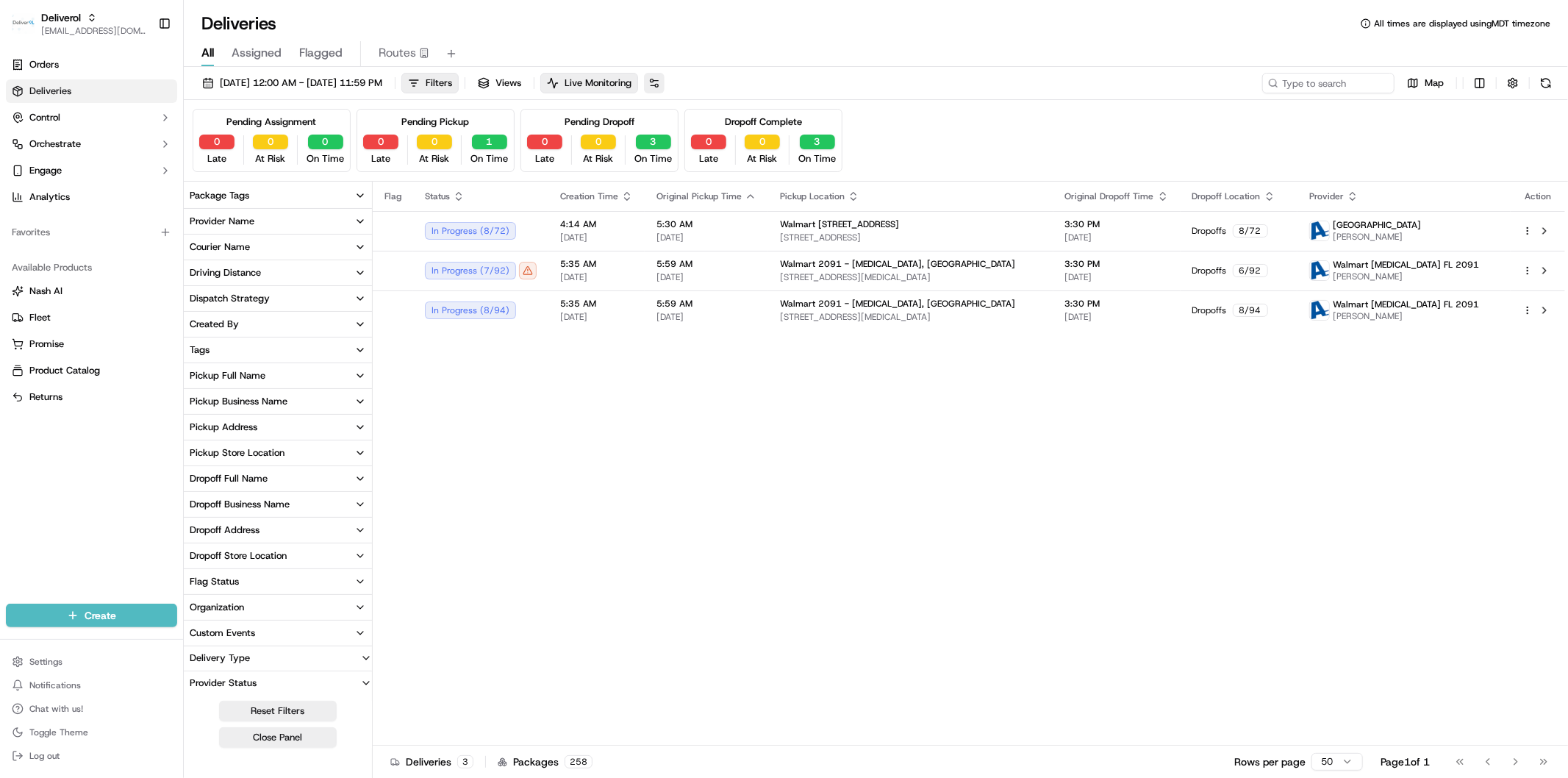
click at [665, 83] on button at bounding box center [654, 83] width 21 height 21
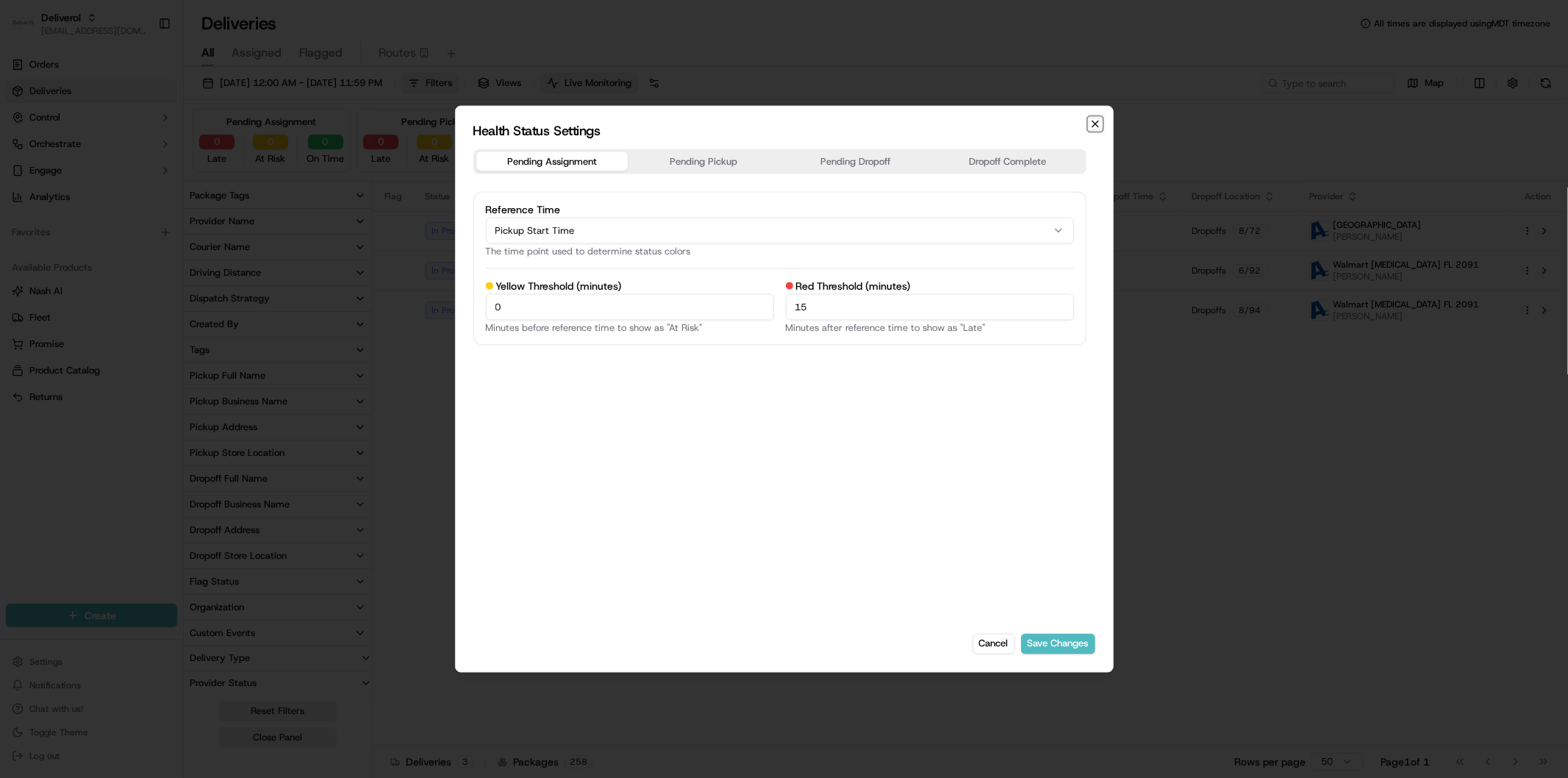
click at [1099, 124] on icon "button" at bounding box center [1095, 124] width 12 height 12
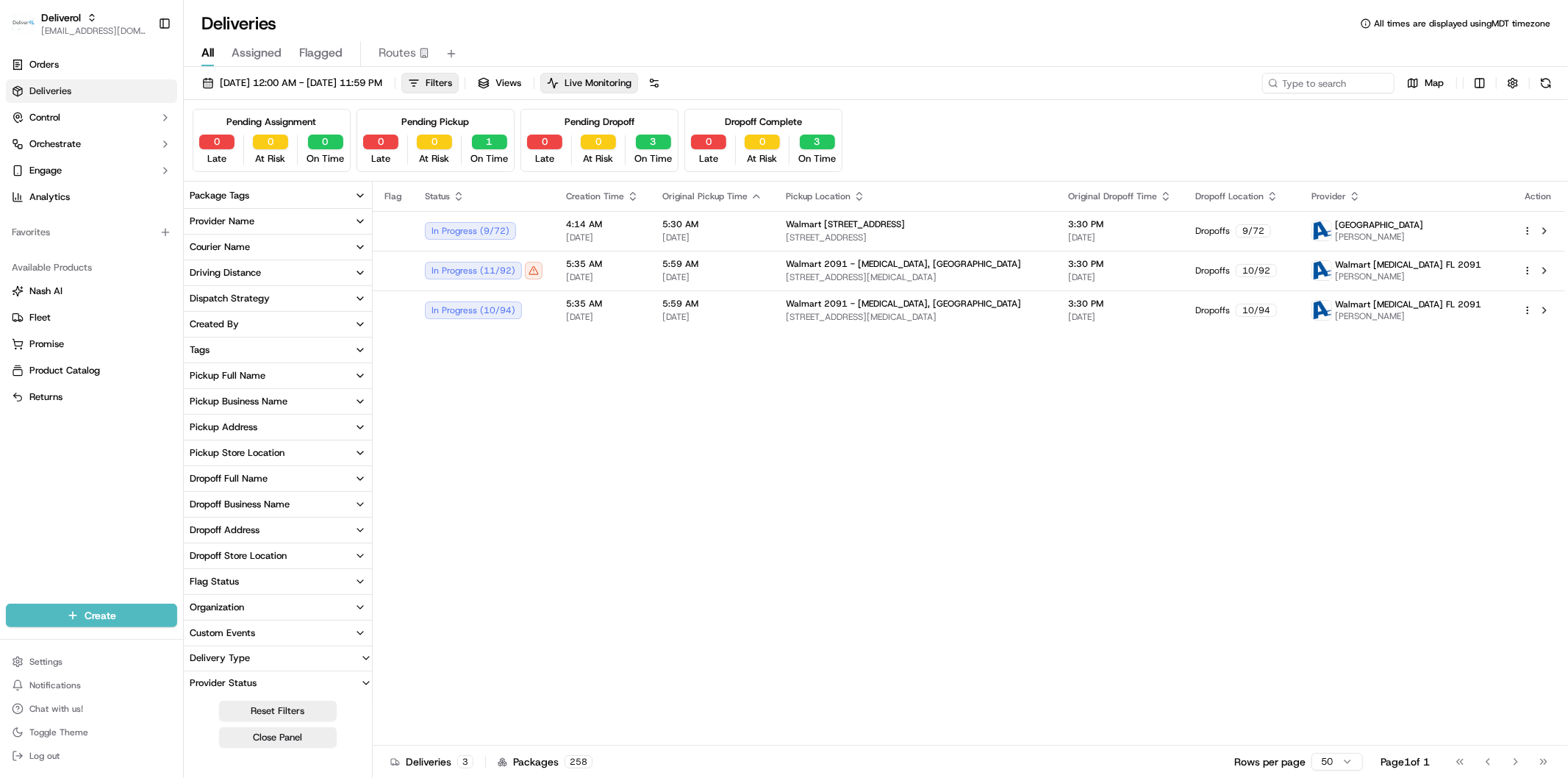
click at [356, 298] on icon "button" at bounding box center [360, 299] width 12 height 12
click at [356, 348] on icon "button" at bounding box center [360, 350] width 12 height 12
click at [356, 376] on icon "button" at bounding box center [360, 376] width 12 height 12
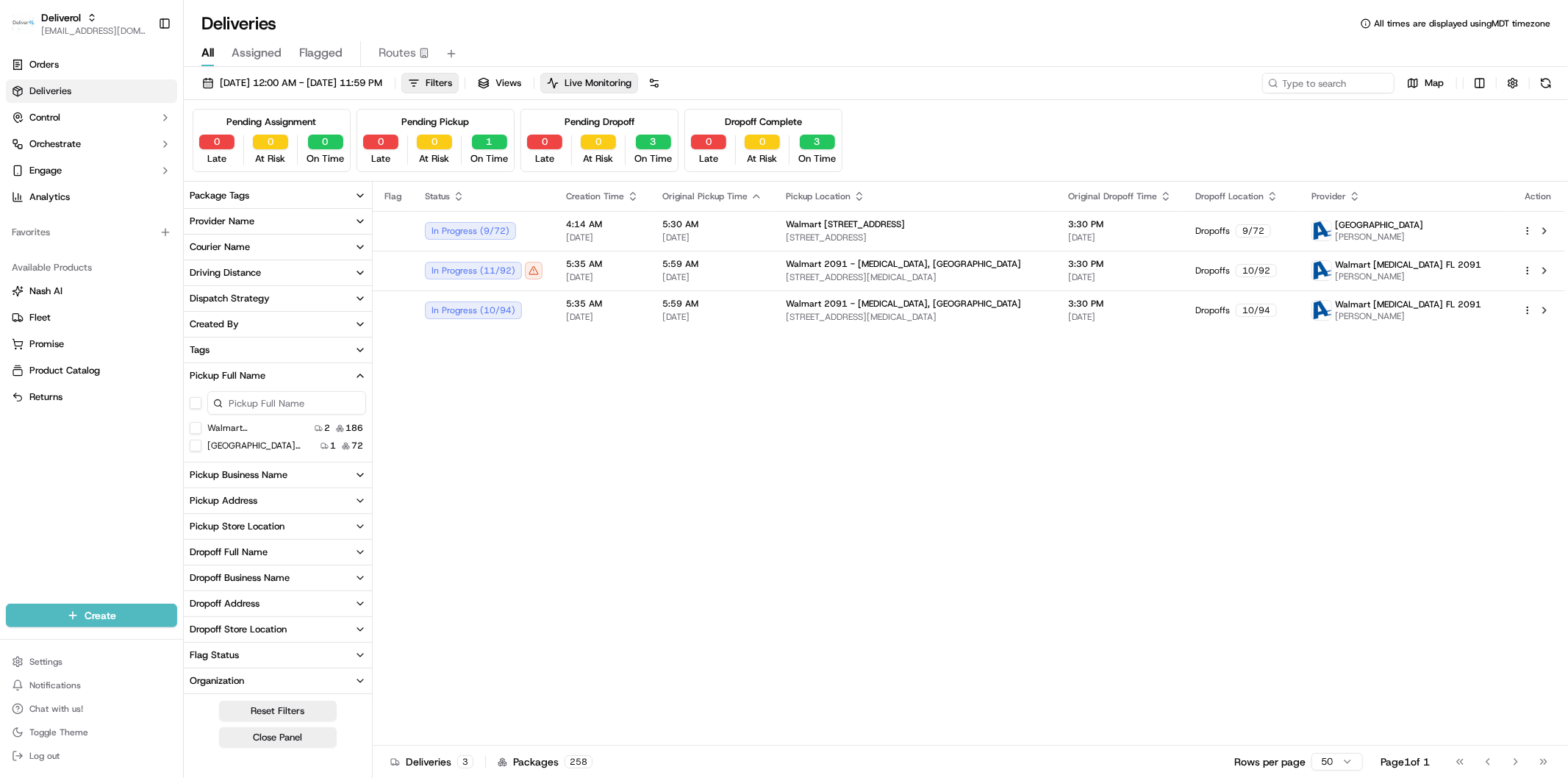
click at [356, 376] on icon "button" at bounding box center [360, 376] width 12 height 12
click at [355, 423] on icon "button" at bounding box center [360, 427] width 12 height 12
click at [356, 450] on icon "button" at bounding box center [360, 453] width 12 height 12
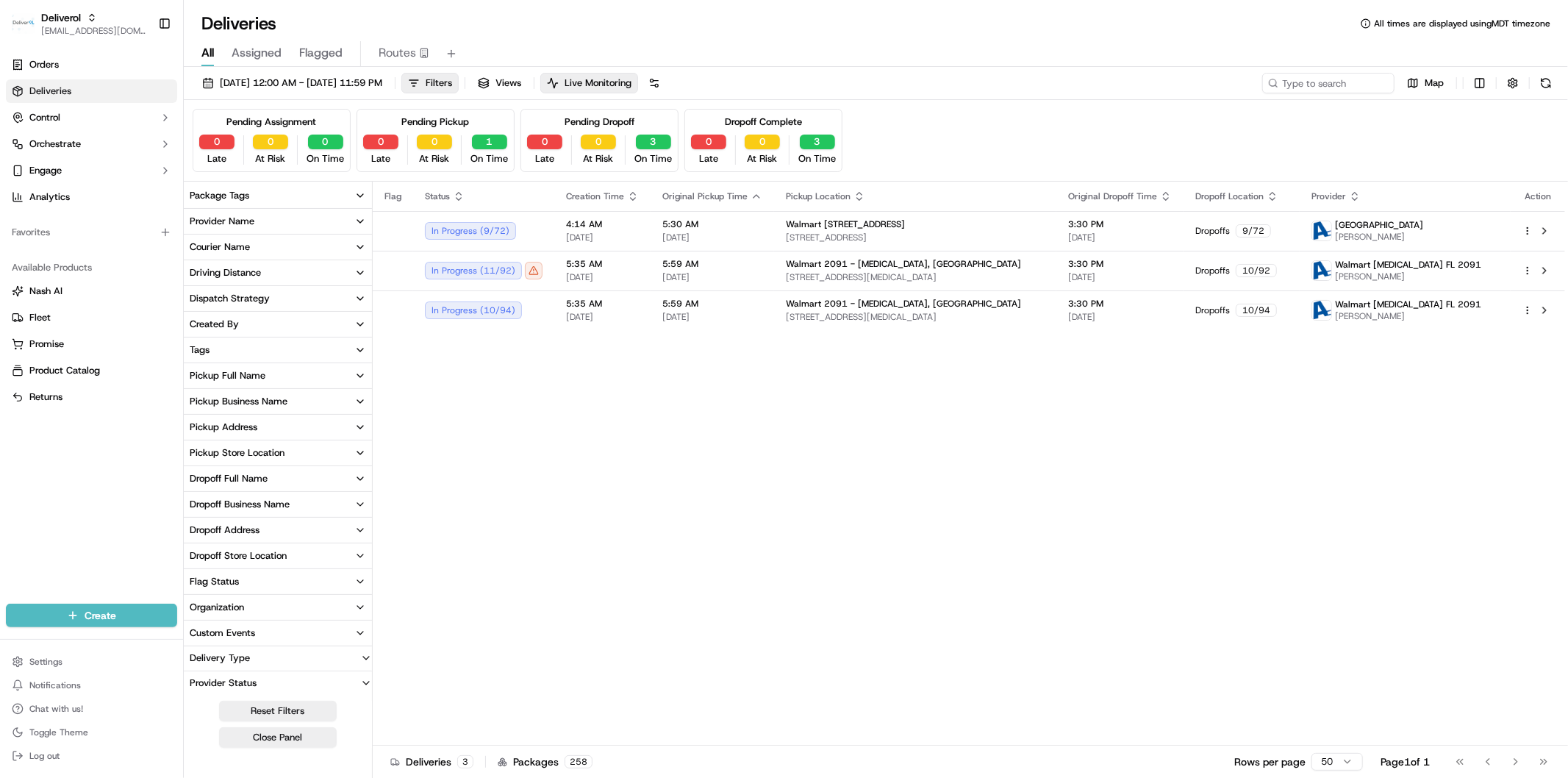
click at [356, 503] on icon "button" at bounding box center [360, 504] width 12 height 12
click at [356, 528] on icon "button" at bounding box center [360, 530] width 12 height 12
click at [358, 527] on icon "button" at bounding box center [360, 530] width 12 height 12
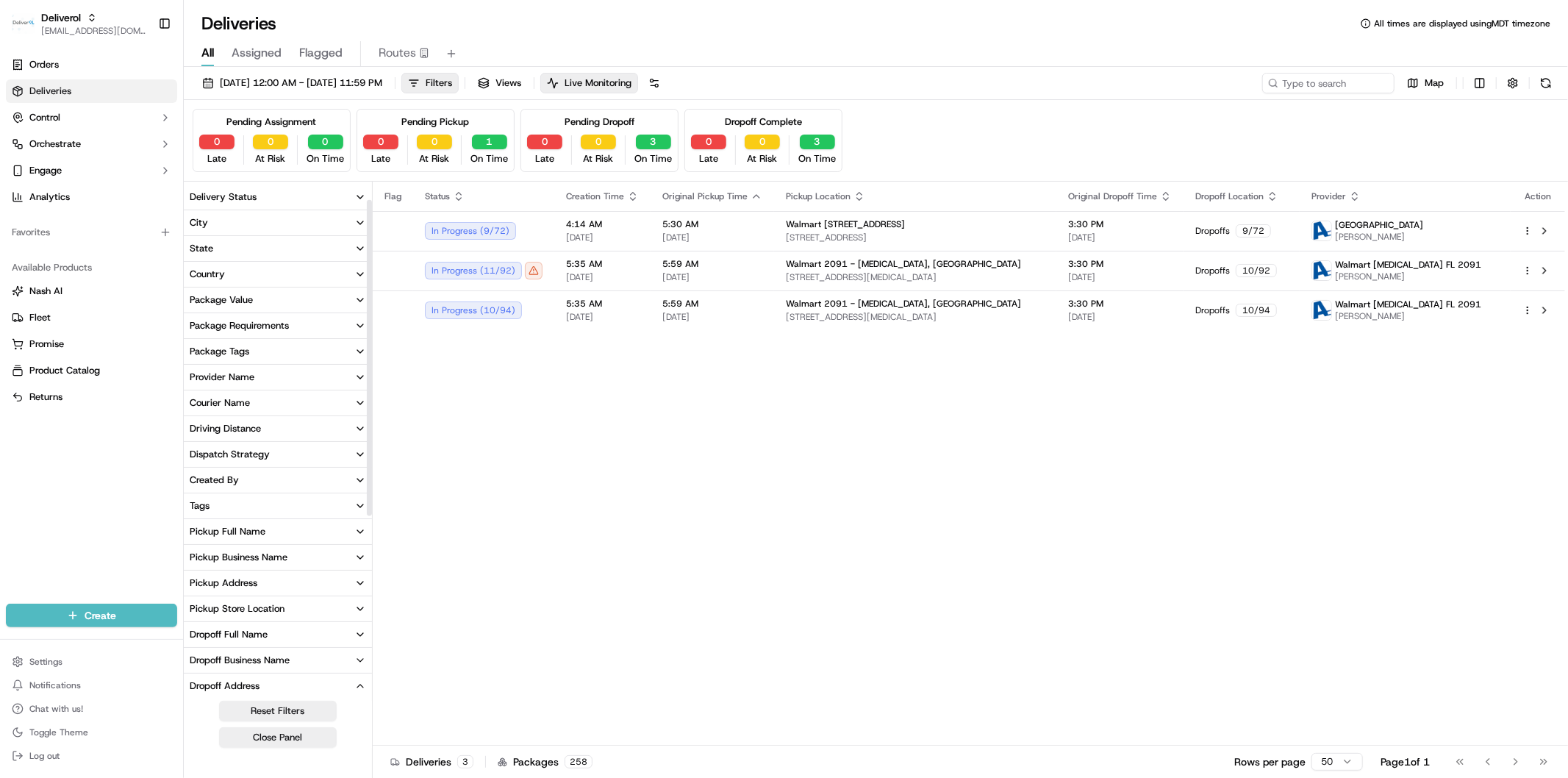
scroll to position [245, 0]
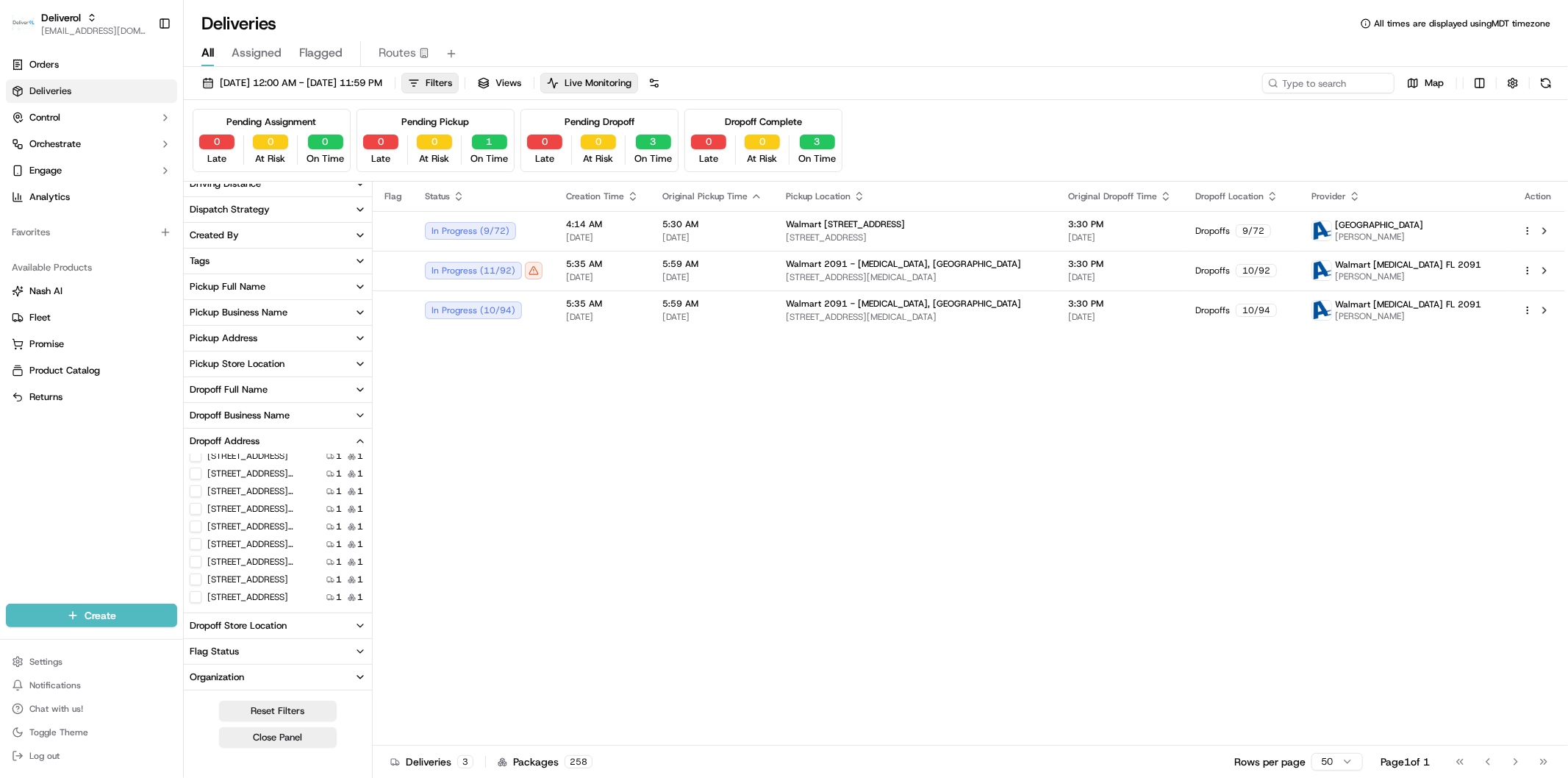
click at [355, 438] on icon "button" at bounding box center [360, 442] width 12 height 12
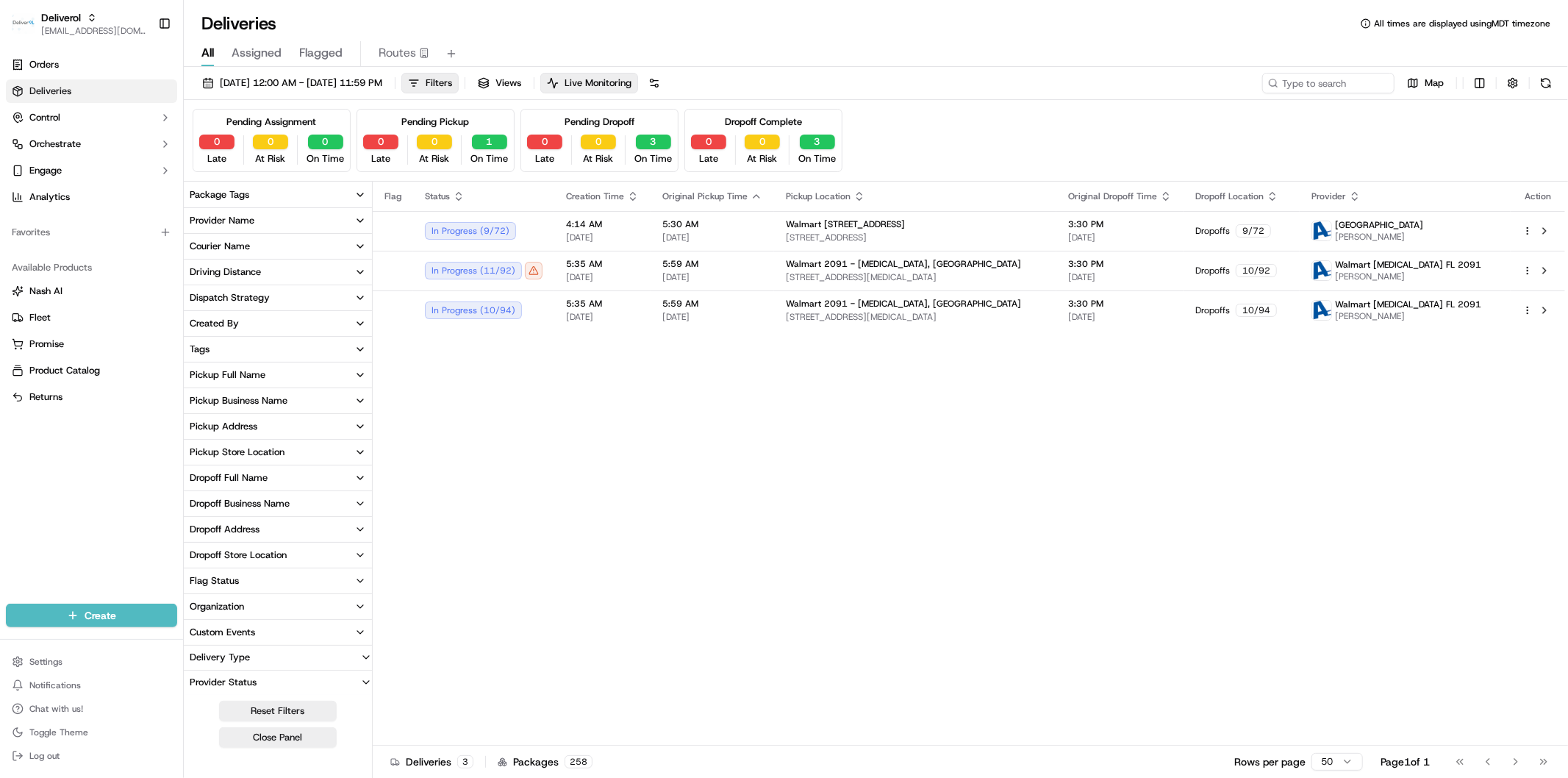
scroll to position [156, 0]
click at [1524, 231] on html "Deliverol faraz@deliverol.com Toggle Sidebar Orders Deliveries Control Orchestr…" at bounding box center [784, 389] width 1568 height 778
click at [1481, 277] on span "Delivery Details" at bounding box center [1463, 278] width 65 height 12
click at [1139, 391] on html "Deliverol faraz@deliverol.com Toggle Sidebar Orders Deliveries Control Orchestr…" at bounding box center [784, 389] width 1568 height 778
click at [1527, 274] on html "Deliverol faraz@deliverol.com Toggle Sidebar Orders Deliveries Control Orchestr…" at bounding box center [784, 389] width 1568 height 778
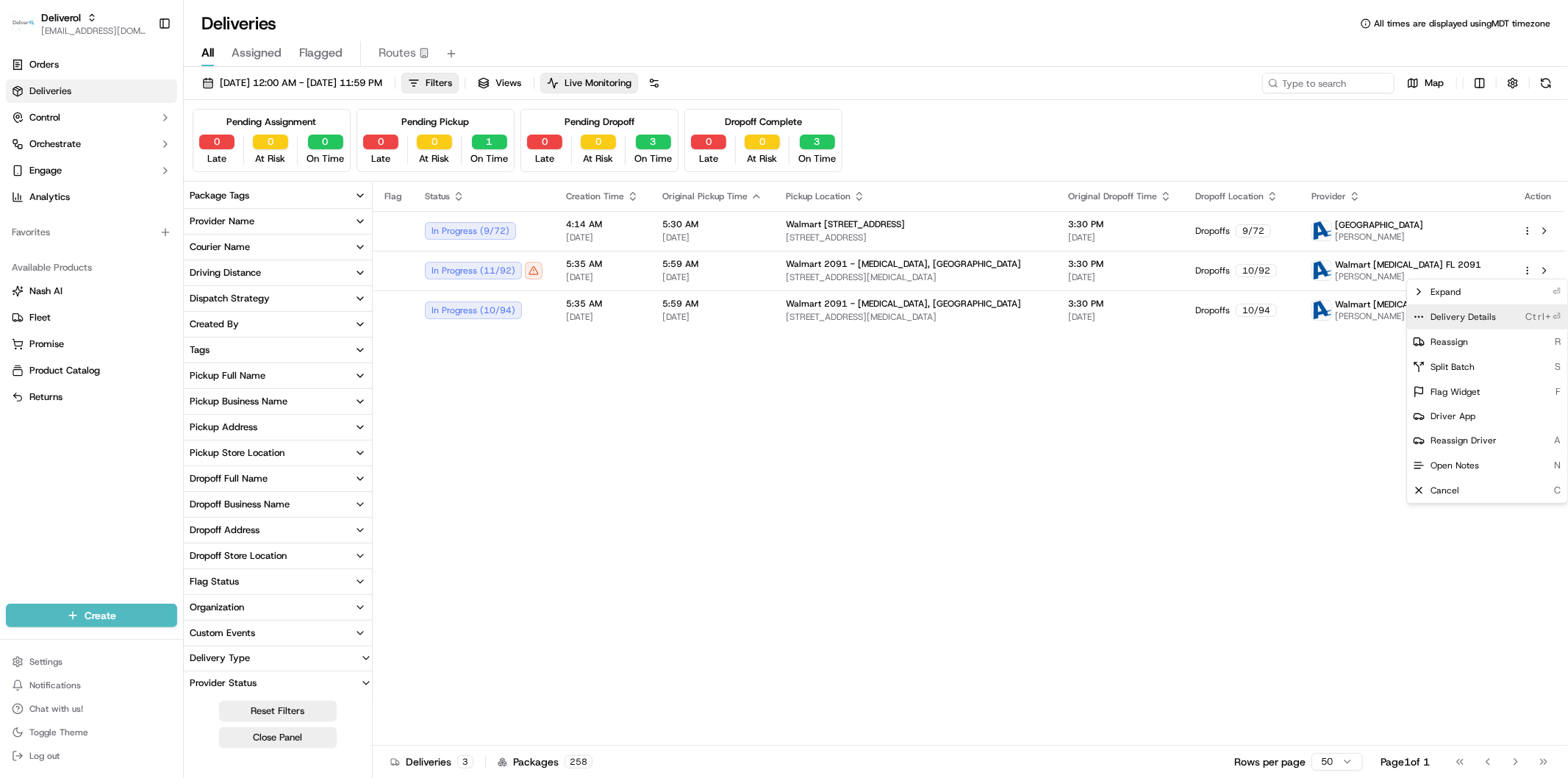
click at [1485, 319] on span "Delivery Details" at bounding box center [1463, 317] width 65 height 12
click at [994, 498] on html "Deliverol faraz@deliverol.com Toggle Sidebar Orders Deliveries Control Orchestr…" at bounding box center [784, 389] width 1568 height 778
click at [1286, 439] on div "Flag Status Creation Time Original Pickup Time Pickup Location Original Dropoff…" at bounding box center [968, 464] width 1192 height 564
click at [1300, 428] on div "Flag Status Creation Time Original Pickup Time Pickup Location Original Dropoff…" at bounding box center [968, 464] width 1192 height 564
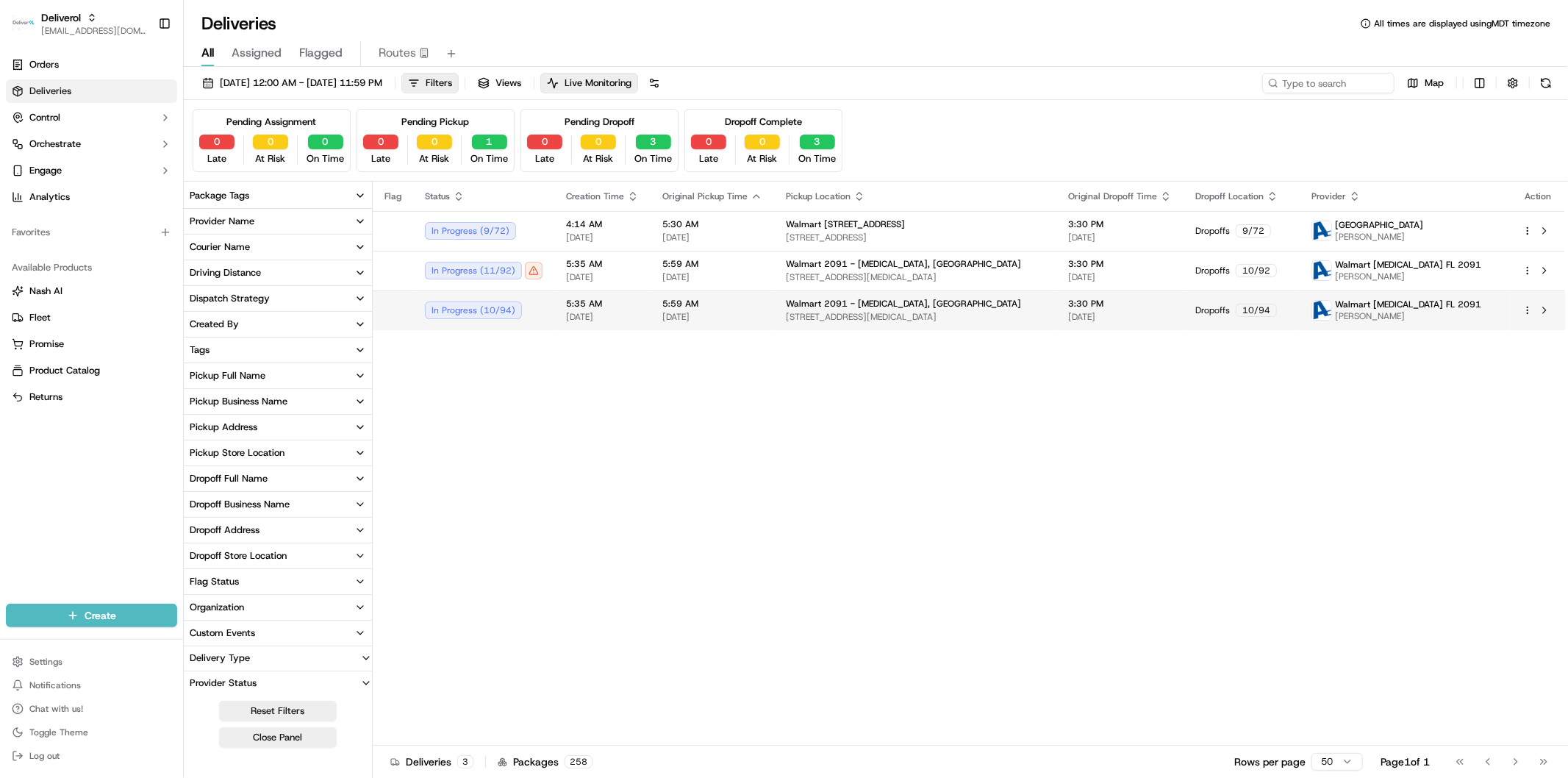
click at [1524, 314] on html "Deliverol faraz@deliverol.com Toggle Sidebar Orders Deliveries Control Orchestr…" at bounding box center [784, 389] width 1568 height 778
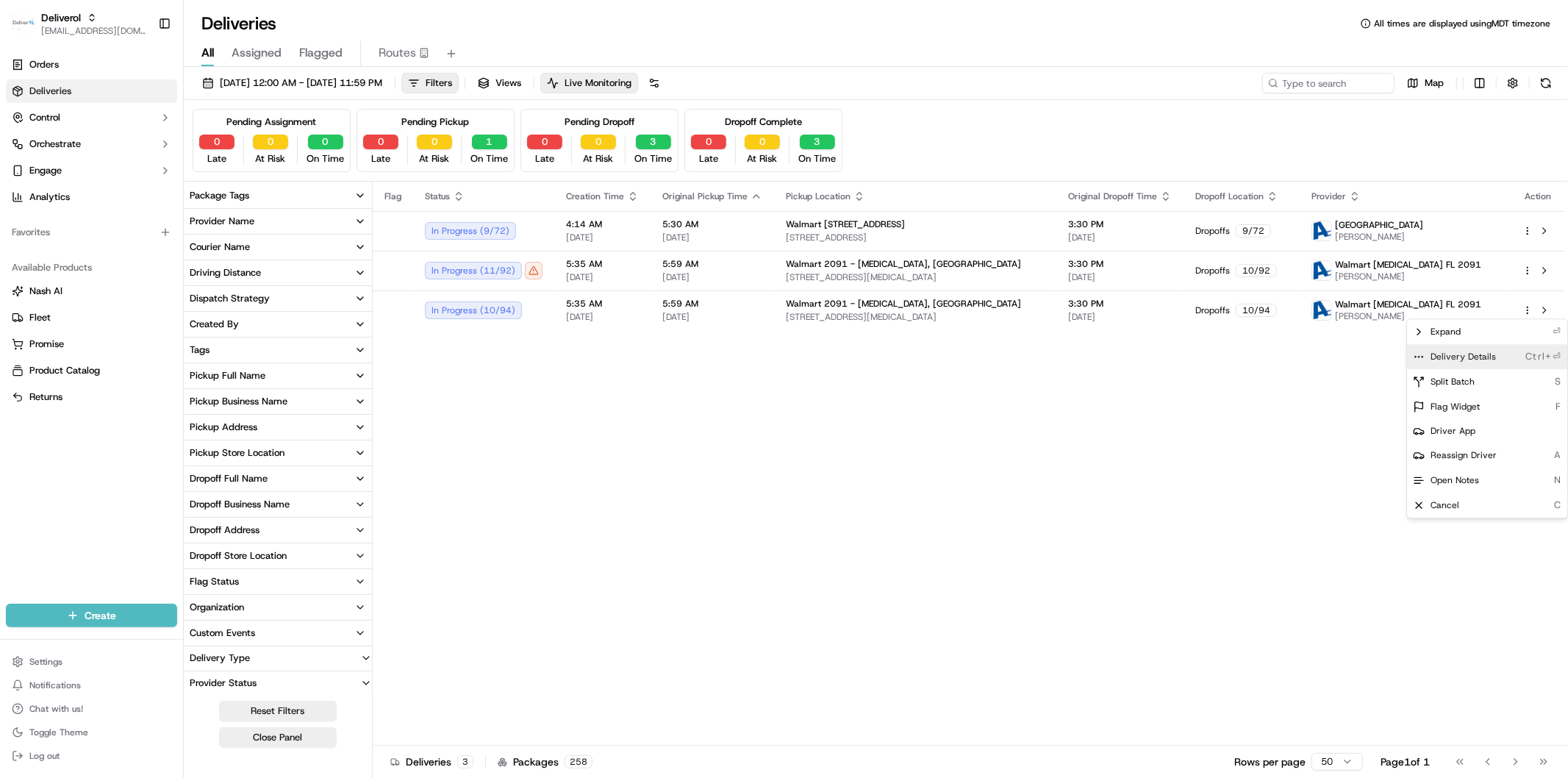
click at [1497, 356] on div "Delivery Details Ctrl+⏎" at bounding box center [1487, 356] width 160 height 25
click at [905, 396] on html "Deliverol faraz@deliverol.com Toggle Sidebar Orders Deliveries Control Orchestr…" at bounding box center [784, 389] width 1568 height 778
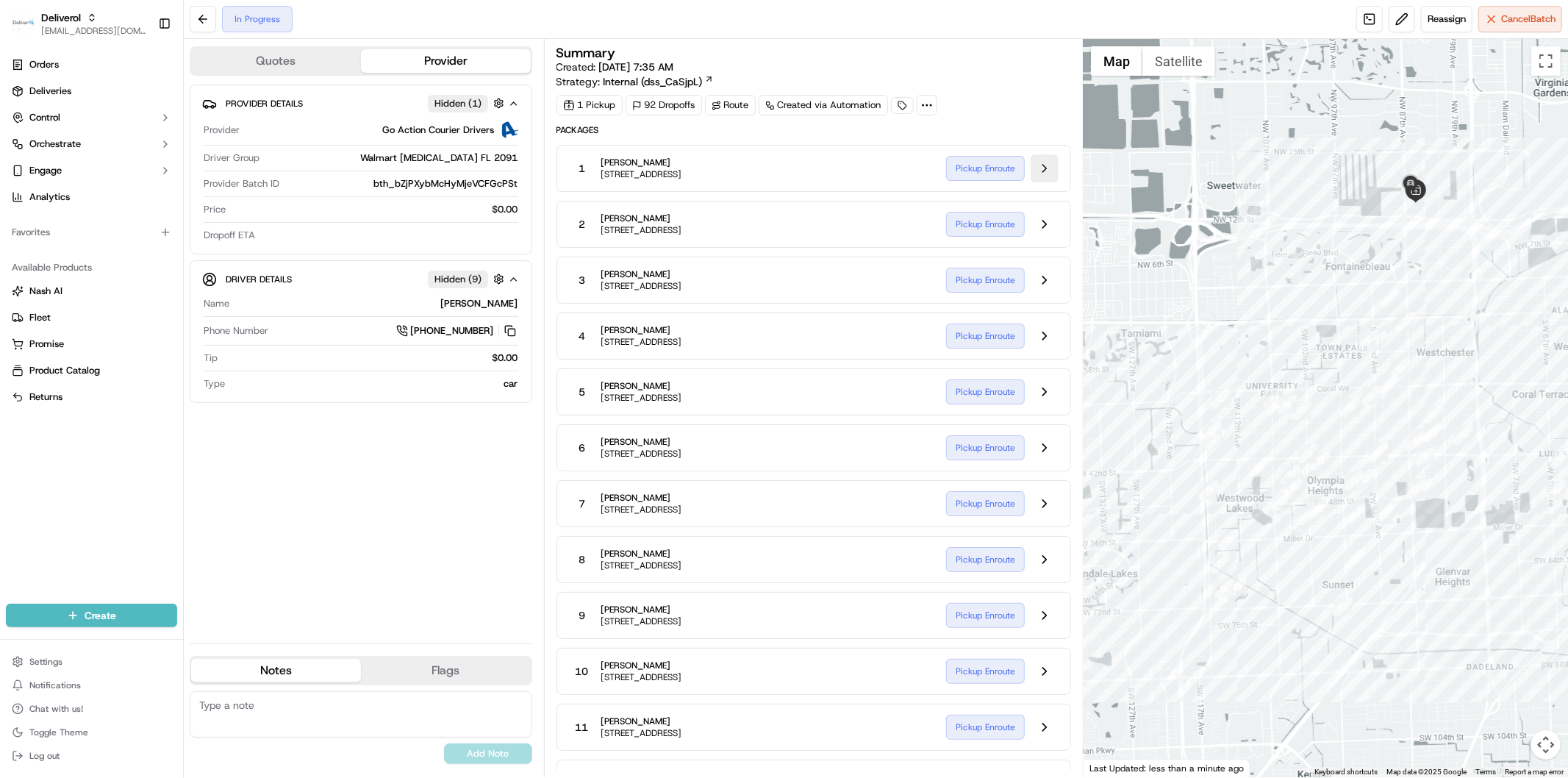
click at [1042, 172] on button at bounding box center [1045, 169] width 28 height 28
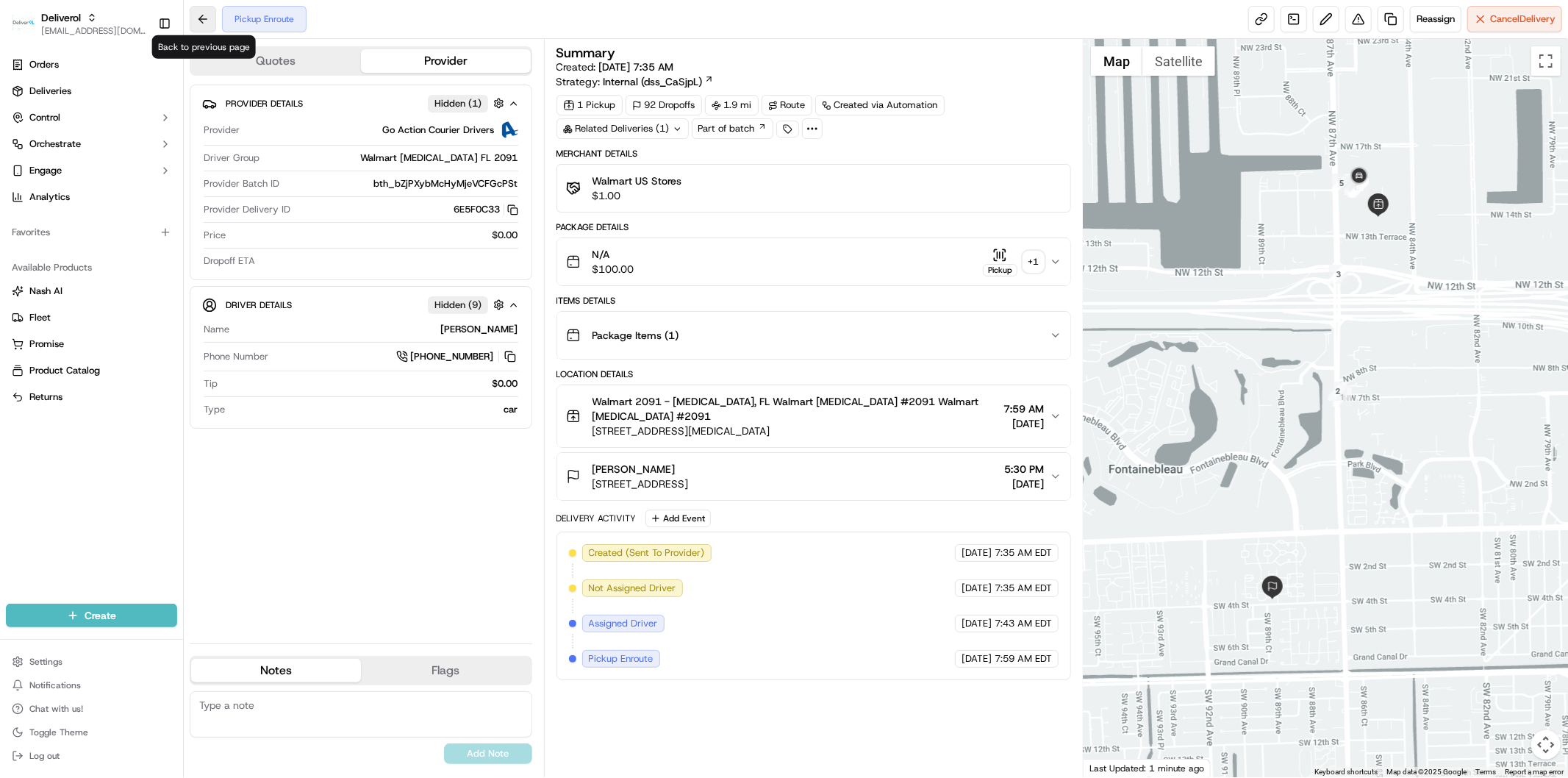
click at [201, 21] on button at bounding box center [203, 19] width 27 height 27
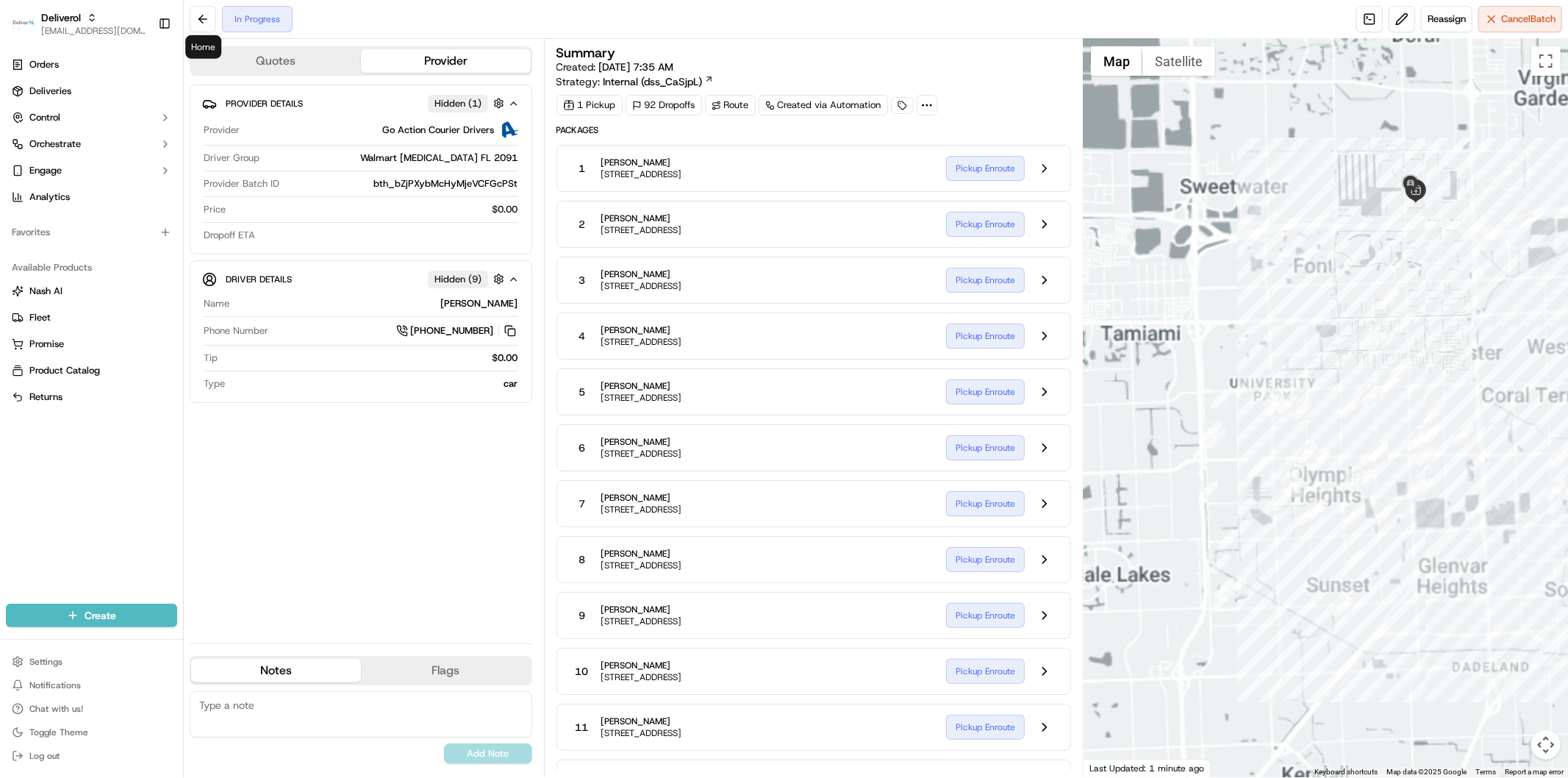
click at [1341, 400] on div at bounding box center [1326, 408] width 484 height 738
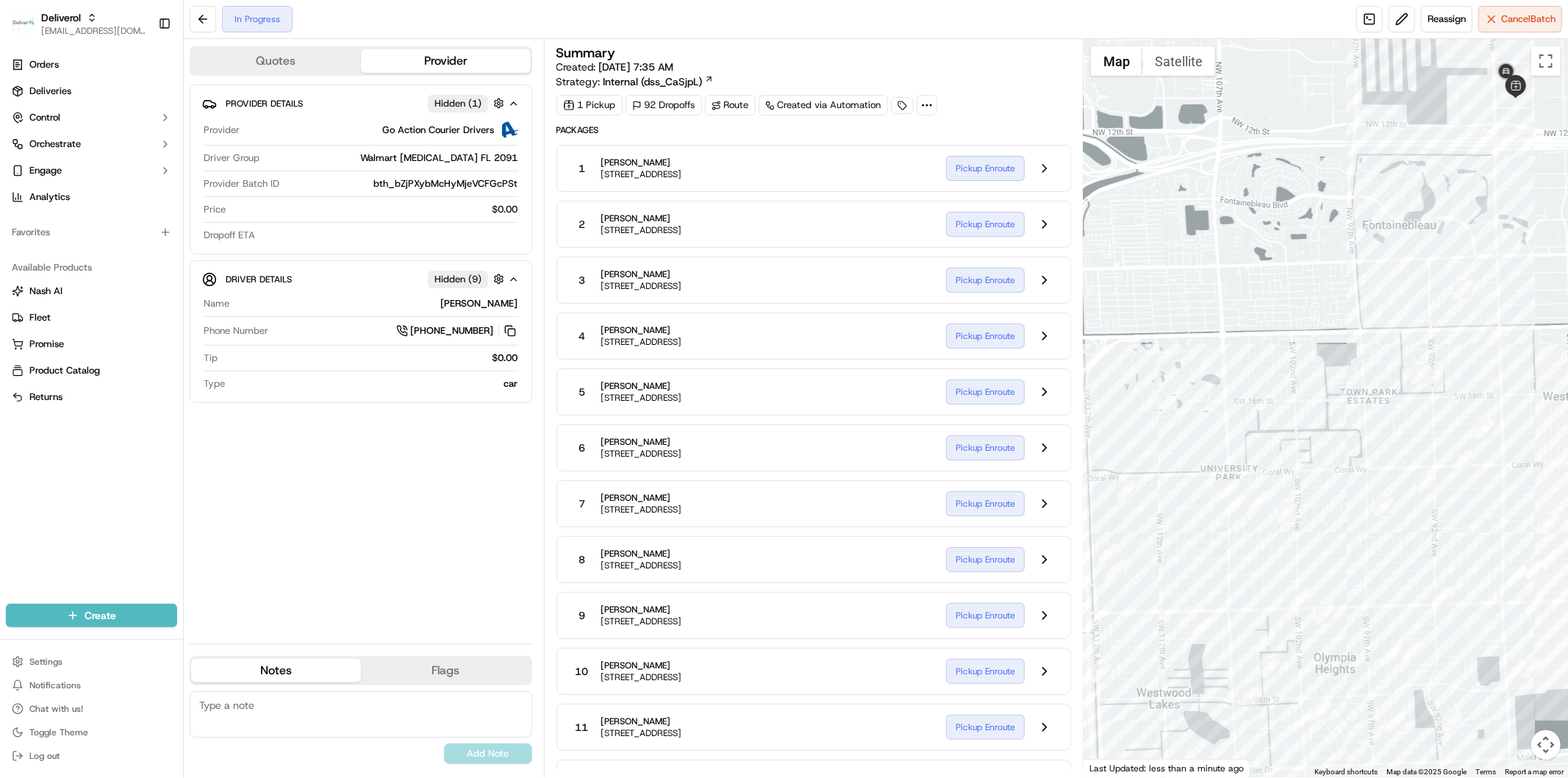
click at [1077, 360] on div "Quotes Provider Provider Details Hidden ( 1 ) Provider Go Action Courier Driver…" at bounding box center [876, 408] width 1384 height 738
drag, startPoint x: 1450, startPoint y: 129, endPoint x: 1375, endPoint y: 221, distance: 118.7
click at [1375, 221] on div at bounding box center [1326, 408] width 484 height 738
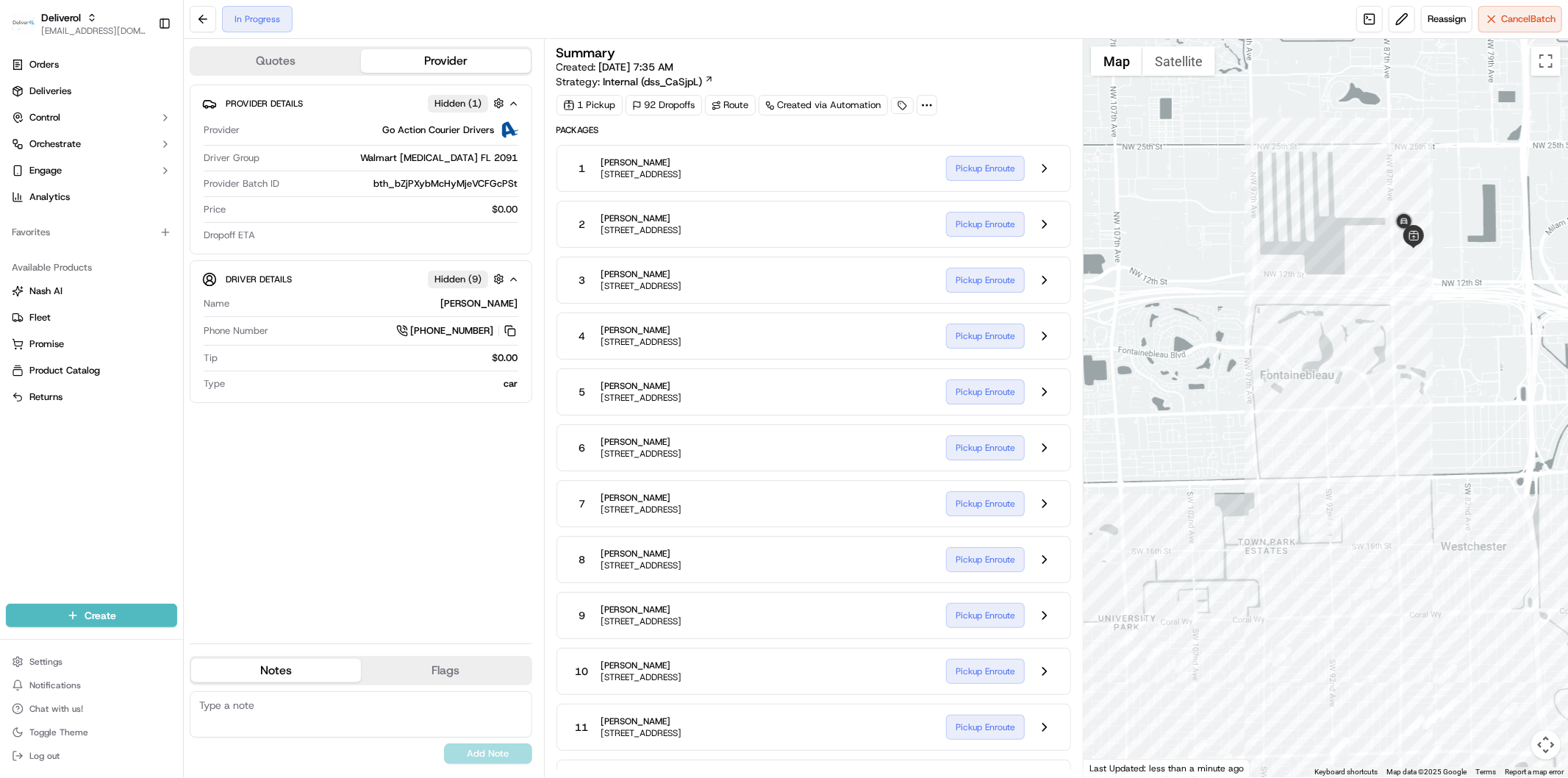
drag, startPoint x: 1404, startPoint y: 201, endPoint x: 1258, endPoint y: 421, distance: 264.0
click at [1250, 424] on div at bounding box center [1326, 408] width 484 height 738
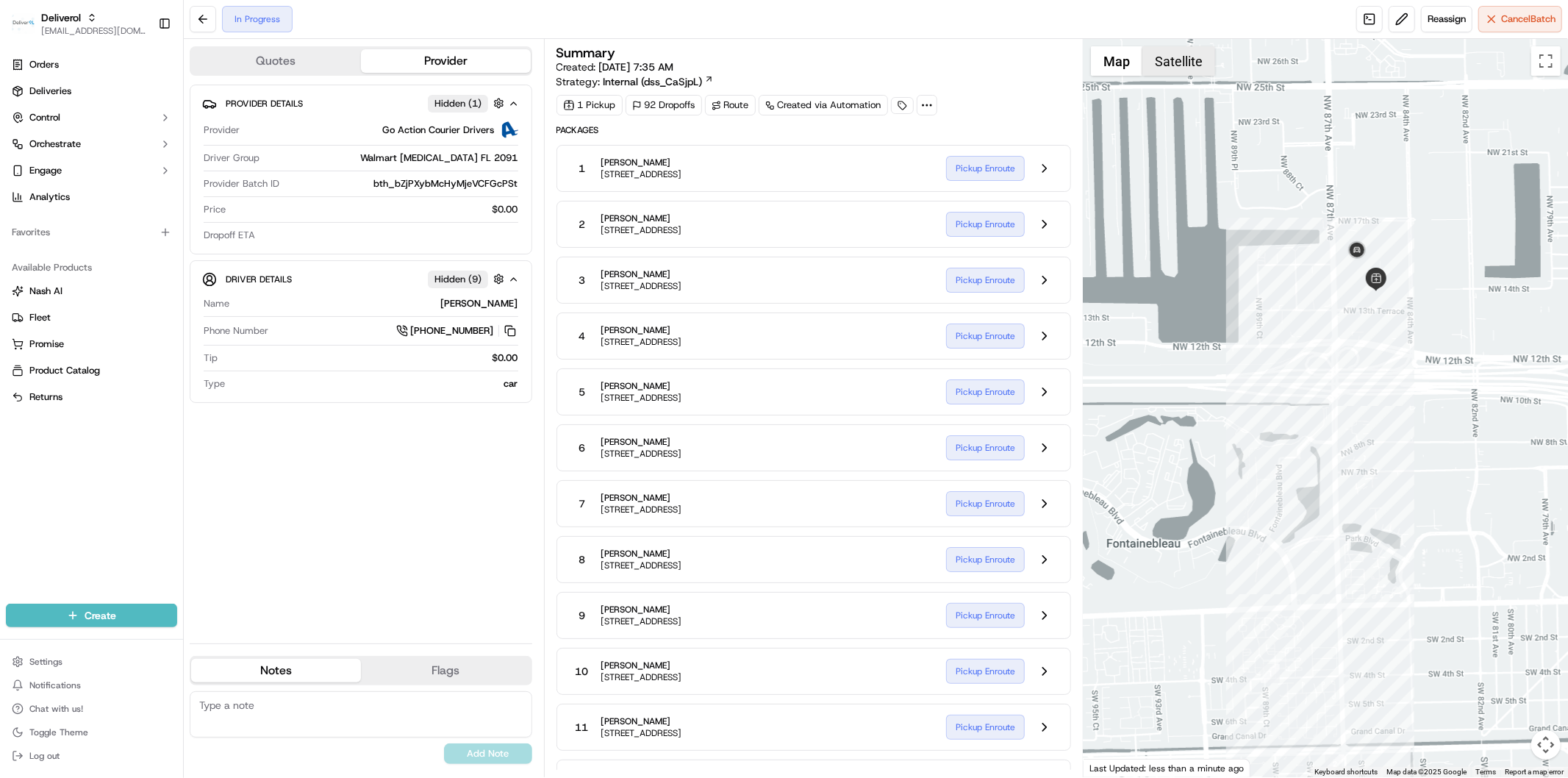
click at [1185, 54] on button "Satellite" at bounding box center [1178, 61] width 72 height 30
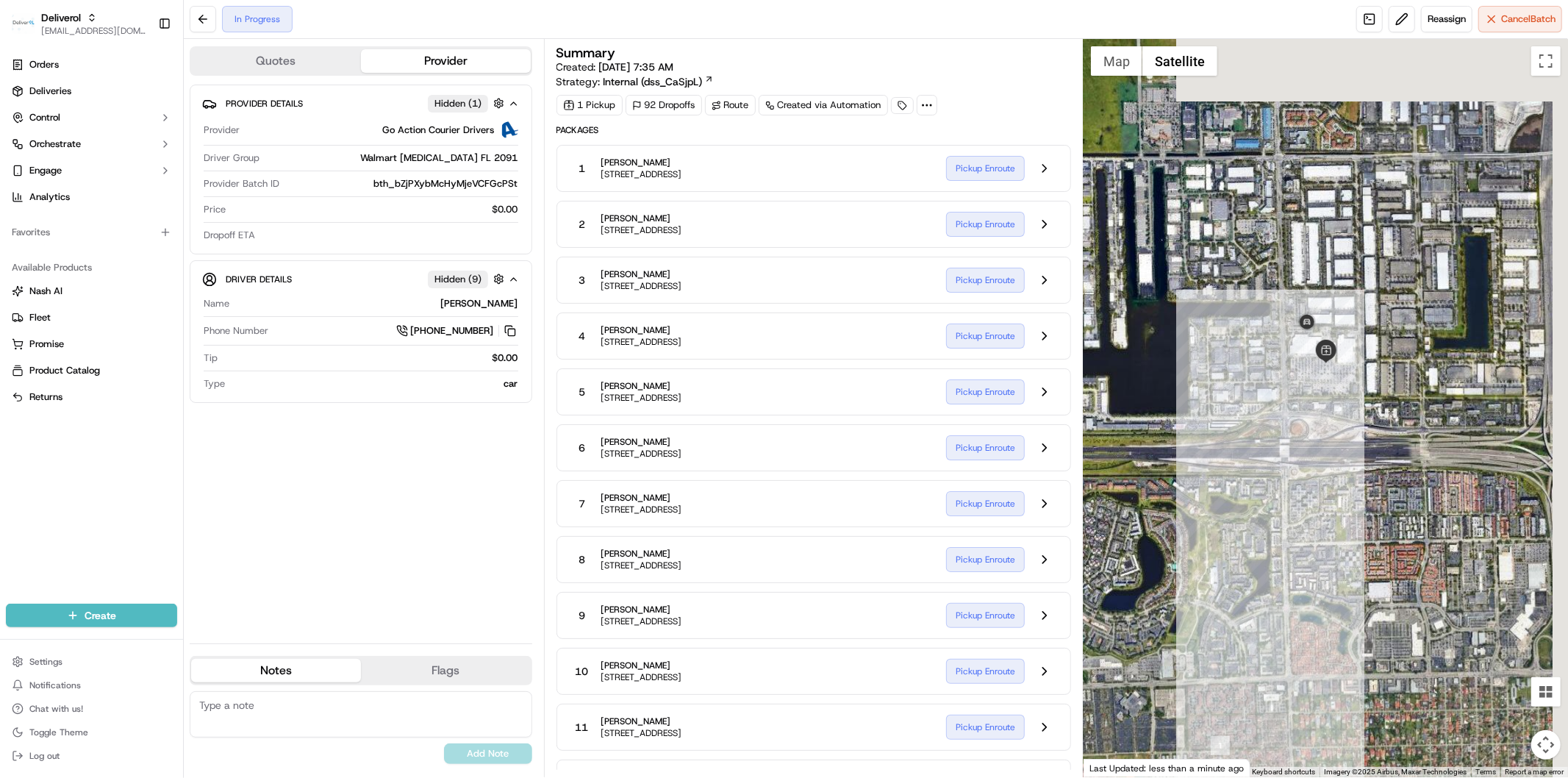
drag, startPoint x: 1314, startPoint y: 427, endPoint x: 1307, endPoint y: 437, distance: 12.2
click at [1307, 437] on div at bounding box center [1326, 408] width 484 height 738
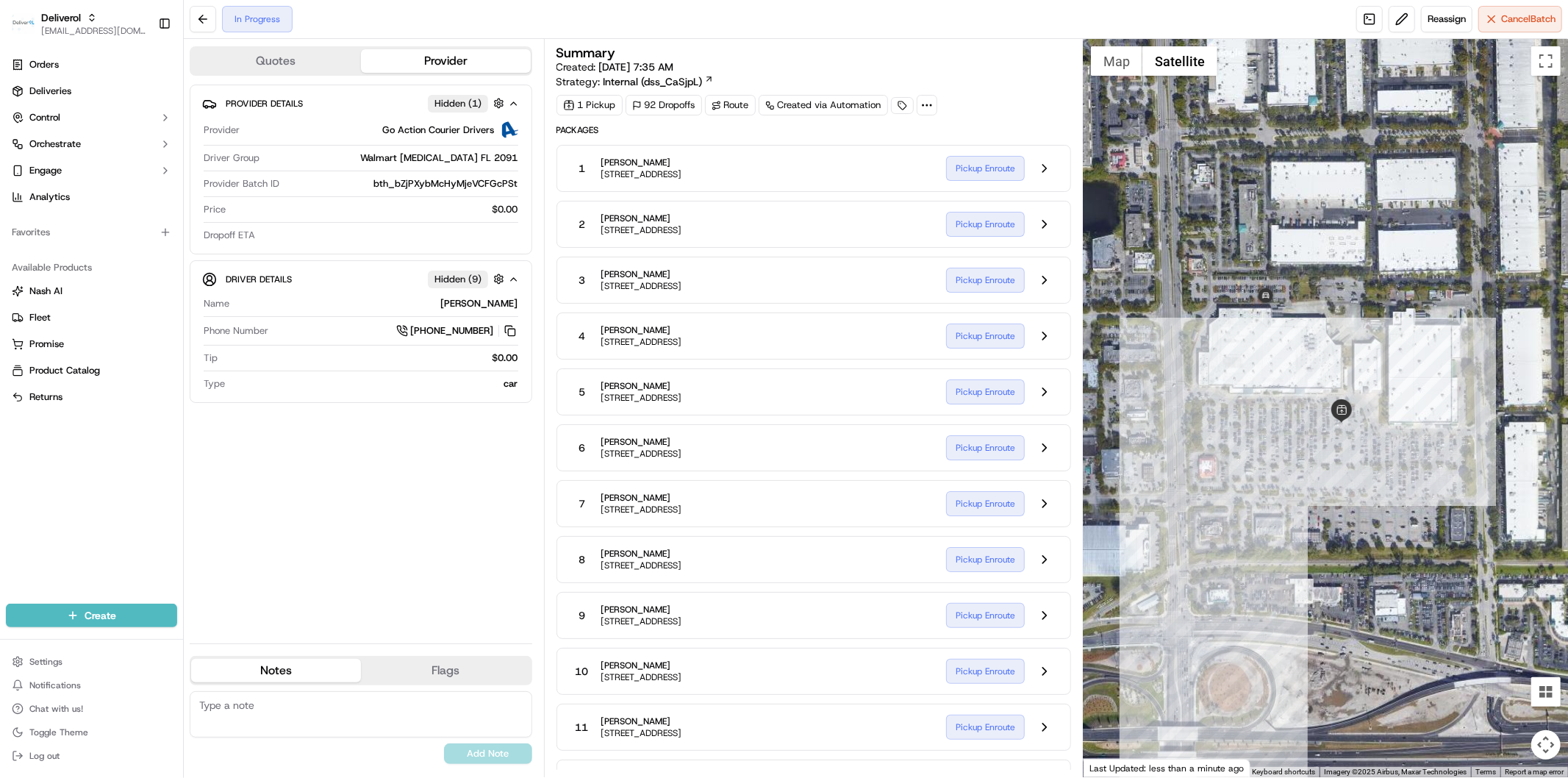
drag, startPoint x: 1243, startPoint y: 291, endPoint x: 1258, endPoint y: 333, distance: 44.6
click at [1258, 333] on div at bounding box center [1326, 408] width 484 height 738
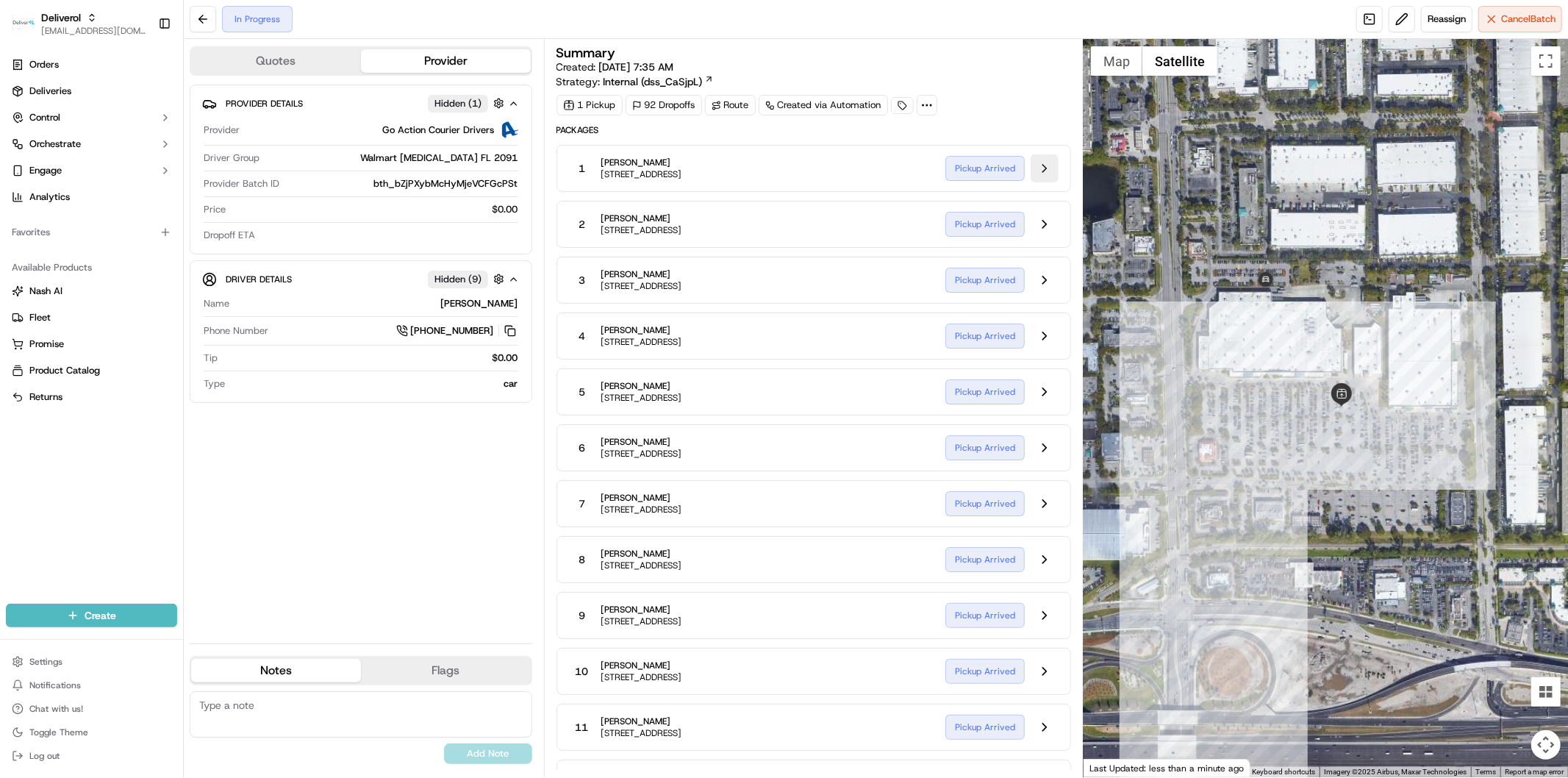
click at [1042, 172] on button at bounding box center [1045, 169] width 28 height 28
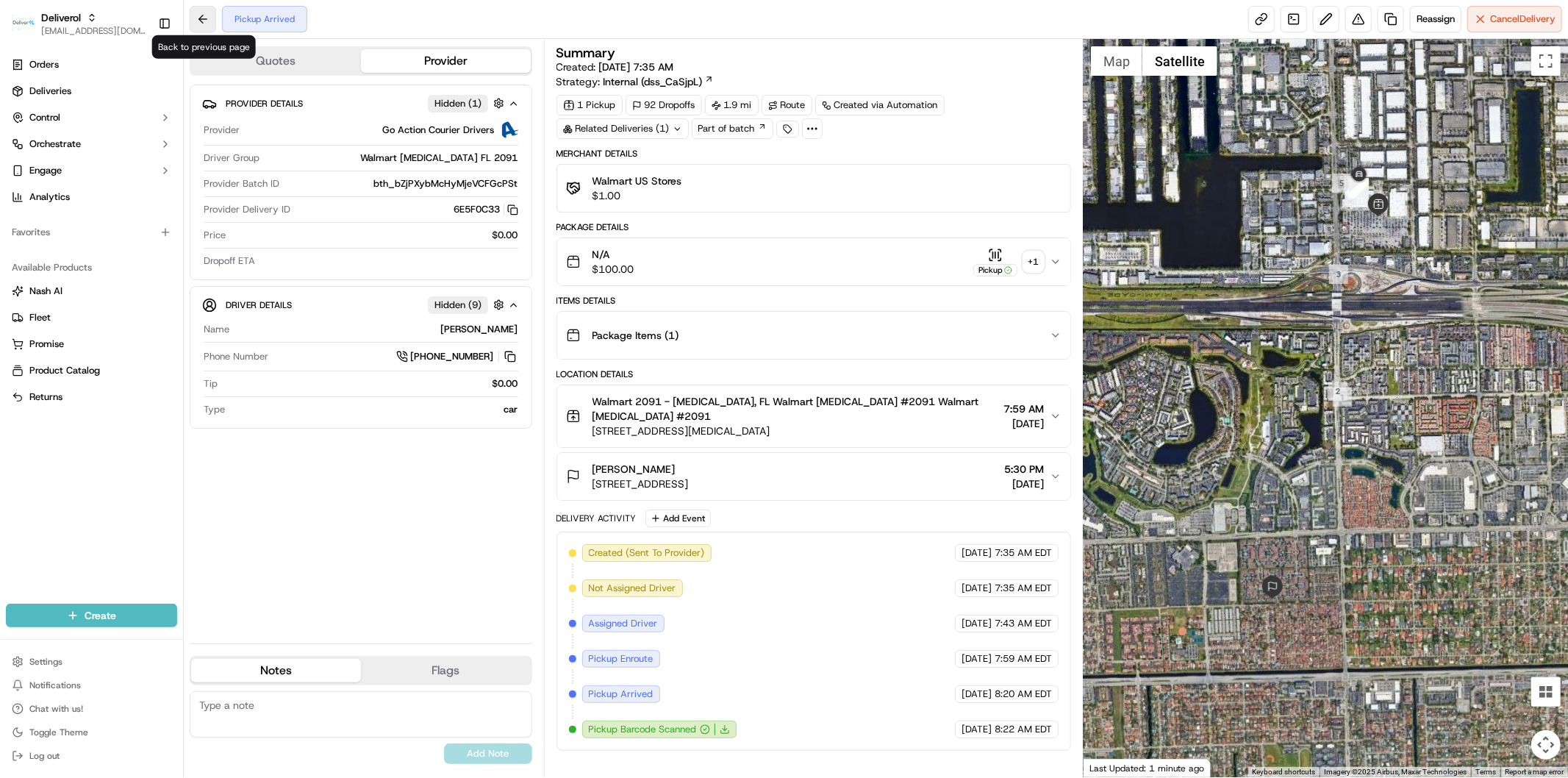
click at [206, 24] on button at bounding box center [203, 19] width 27 height 27
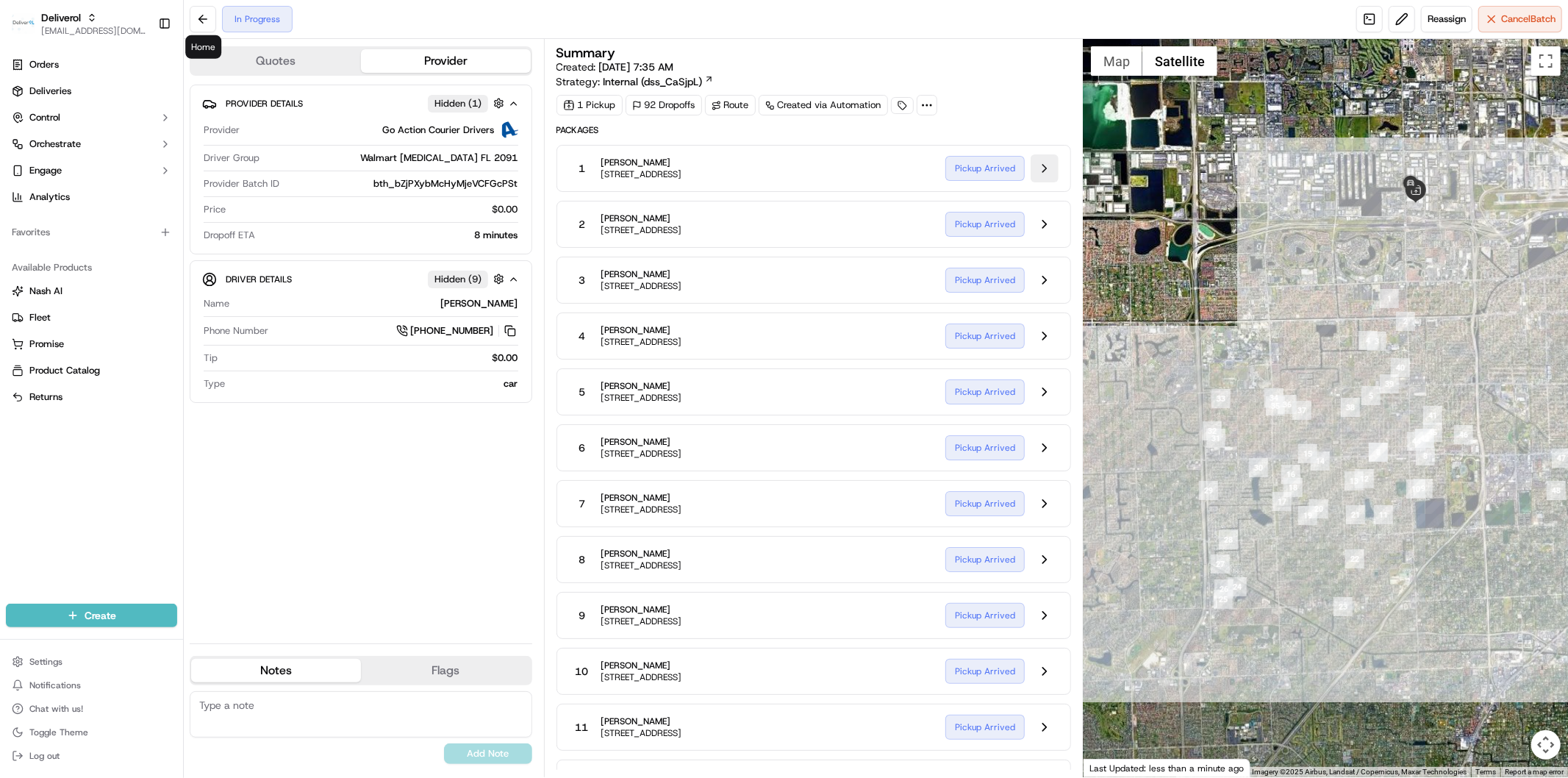
click at [1047, 167] on button at bounding box center [1045, 169] width 28 height 28
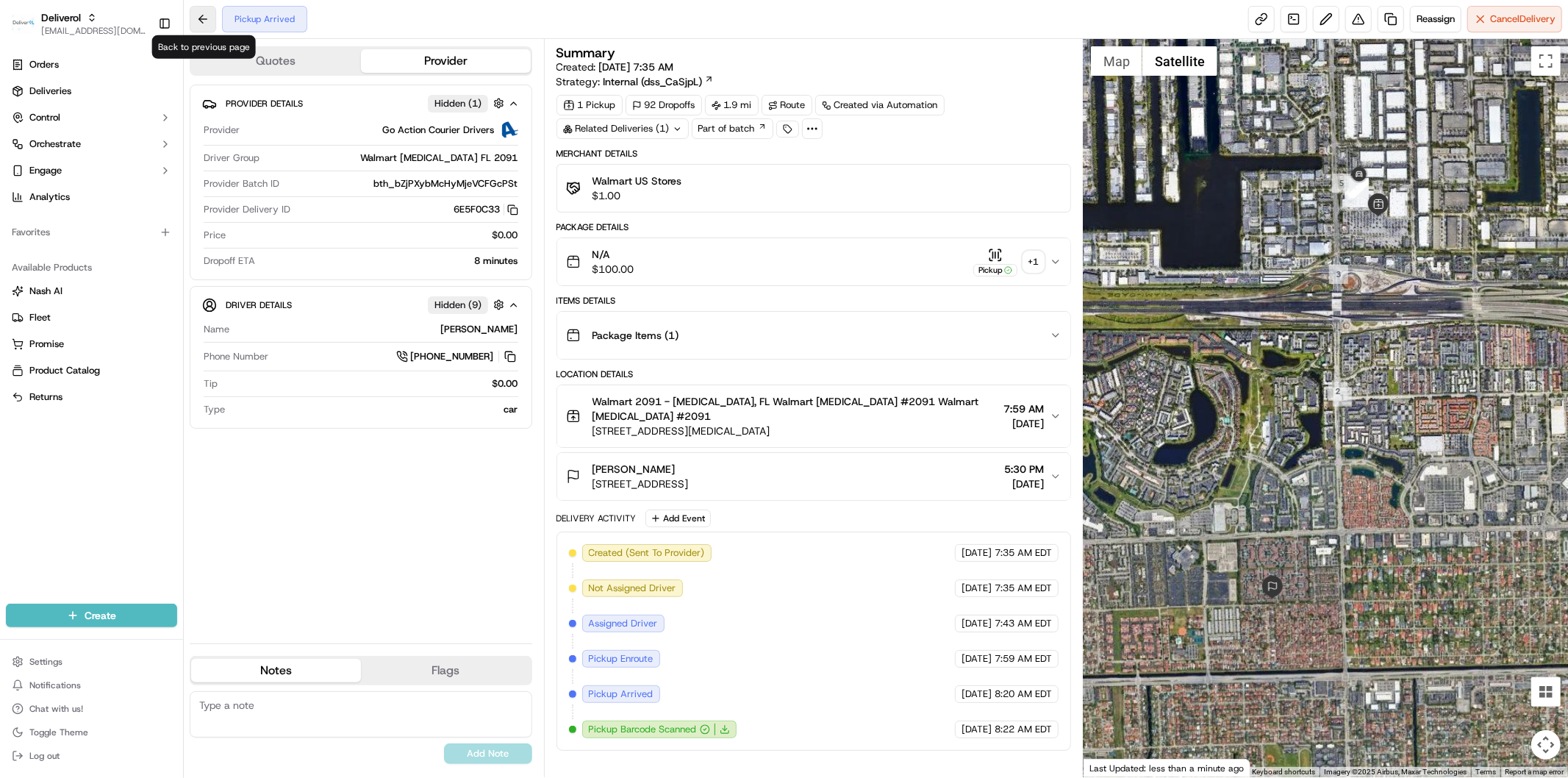
click at [195, 21] on button at bounding box center [203, 19] width 27 height 27
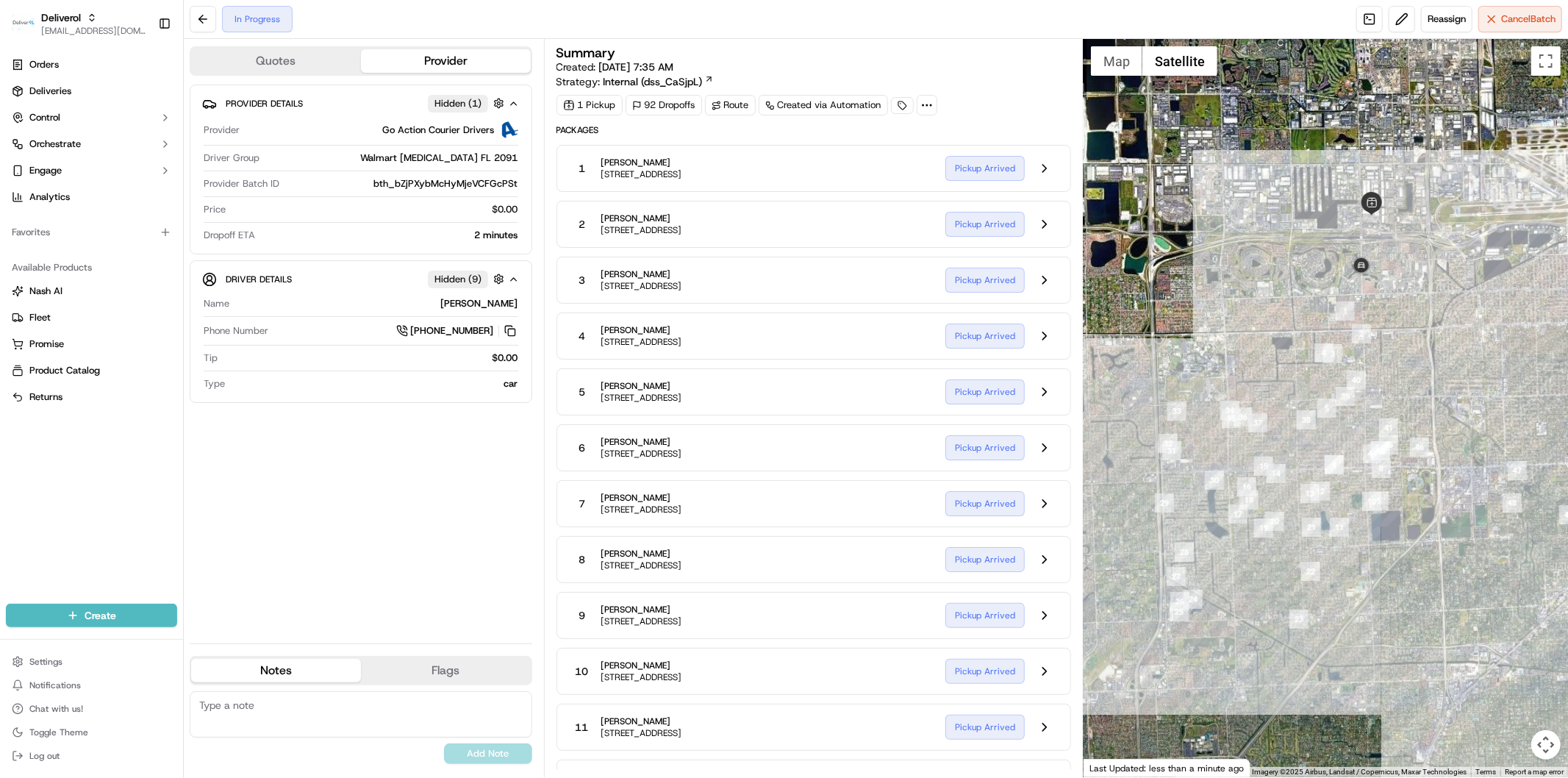
drag, startPoint x: 1322, startPoint y: 312, endPoint x: 1273, endPoint y: 325, distance: 50.7
click at [1273, 325] on div at bounding box center [1326, 408] width 484 height 738
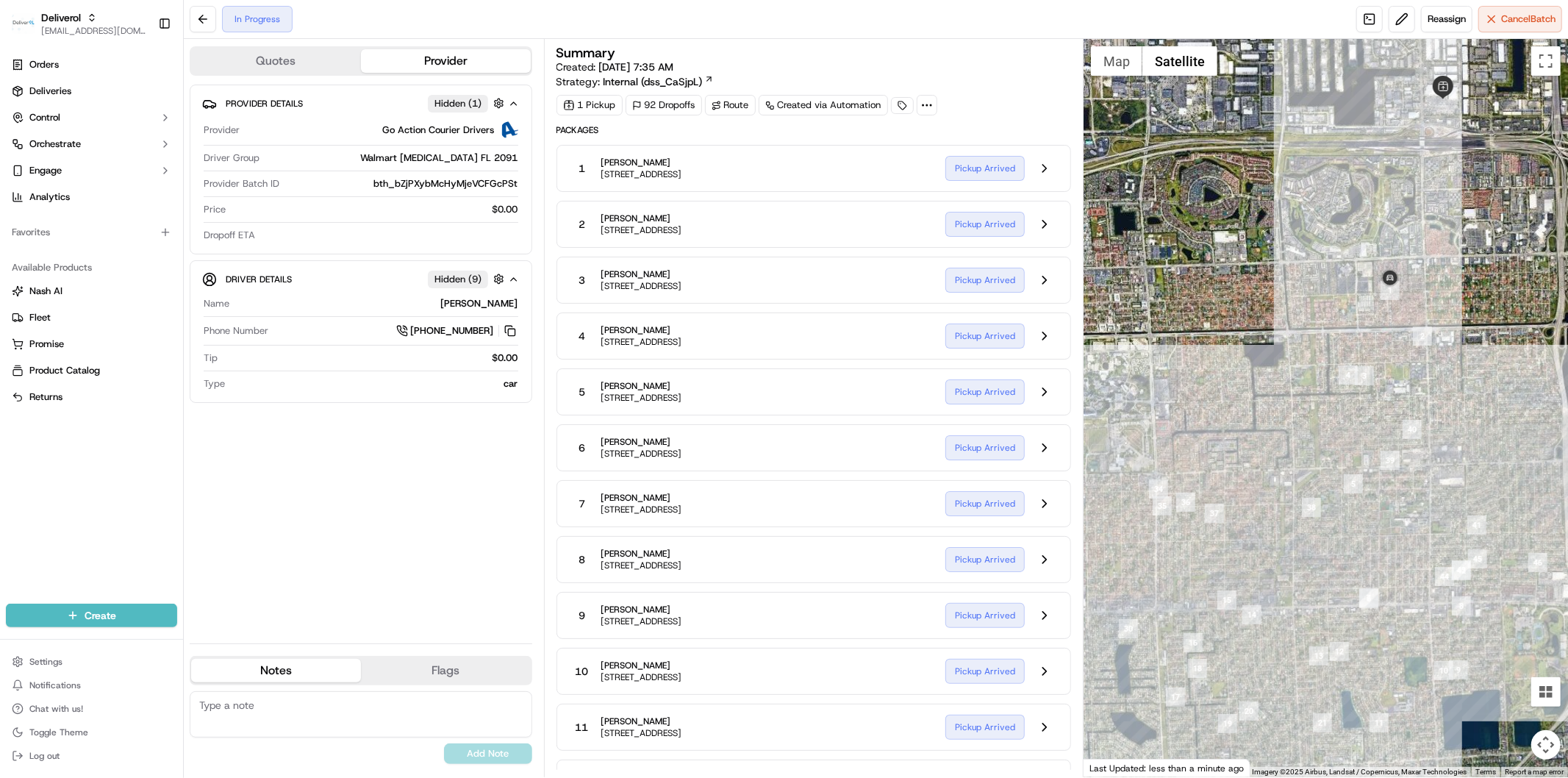
drag, startPoint x: 1326, startPoint y: 405, endPoint x: 1307, endPoint y: 393, distance: 22.5
click at [1307, 393] on div at bounding box center [1326, 408] width 484 height 738
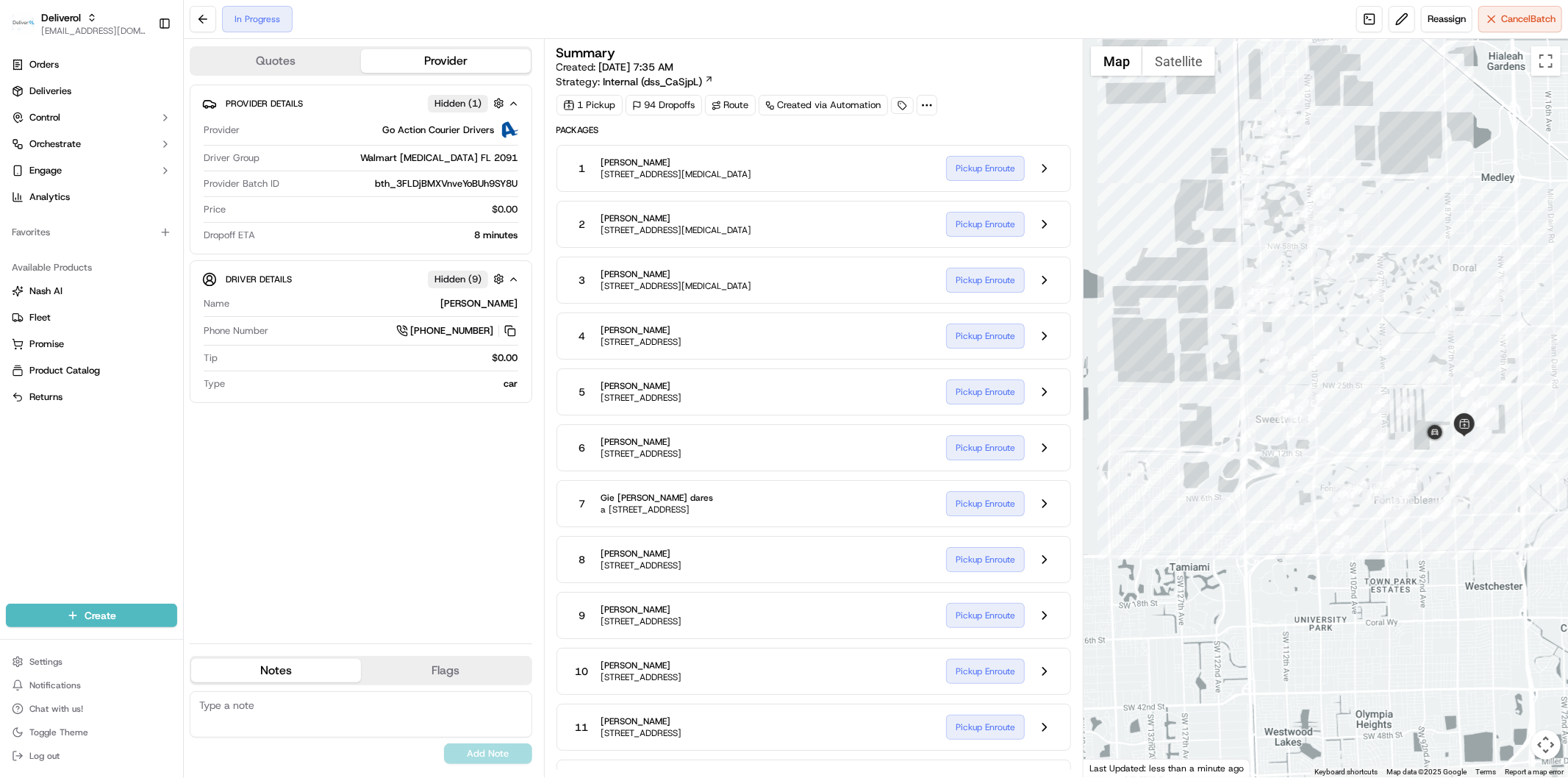
drag, startPoint x: 1158, startPoint y: 403, endPoint x: 1167, endPoint y: 476, distance: 73.6
click at [1167, 476] on div at bounding box center [1326, 408] width 484 height 738
click at [1037, 173] on button at bounding box center [1045, 169] width 28 height 28
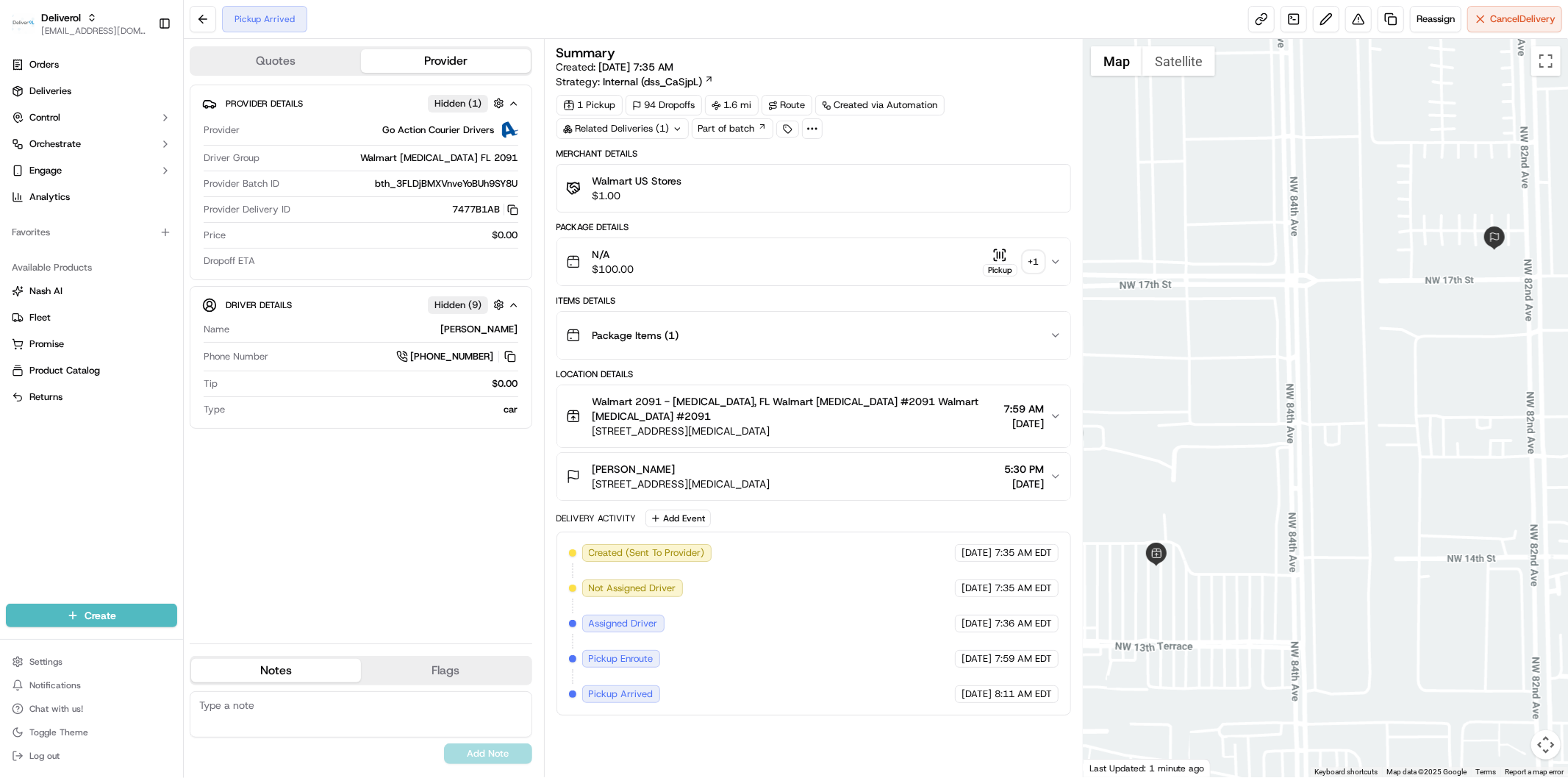
click at [196, 23] on button at bounding box center [203, 19] width 27 height 27
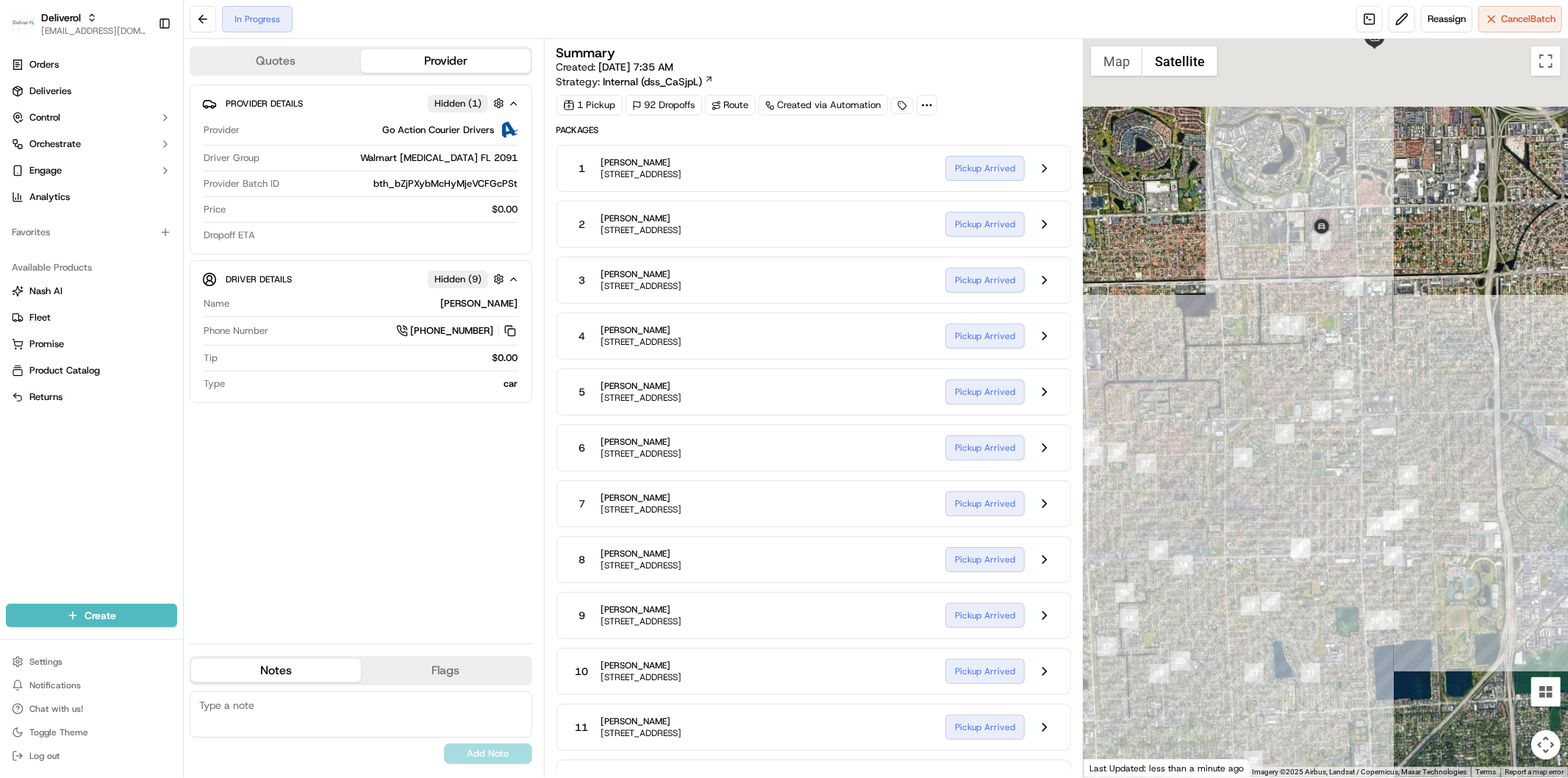
drag, startPoint x: 1317, startPoint y: 393, endPoint x: 1309, endPoint y: 481, distance: 88.4
click at [1309, 481] on div at bounding box center [1326, 408] width 484 height 738
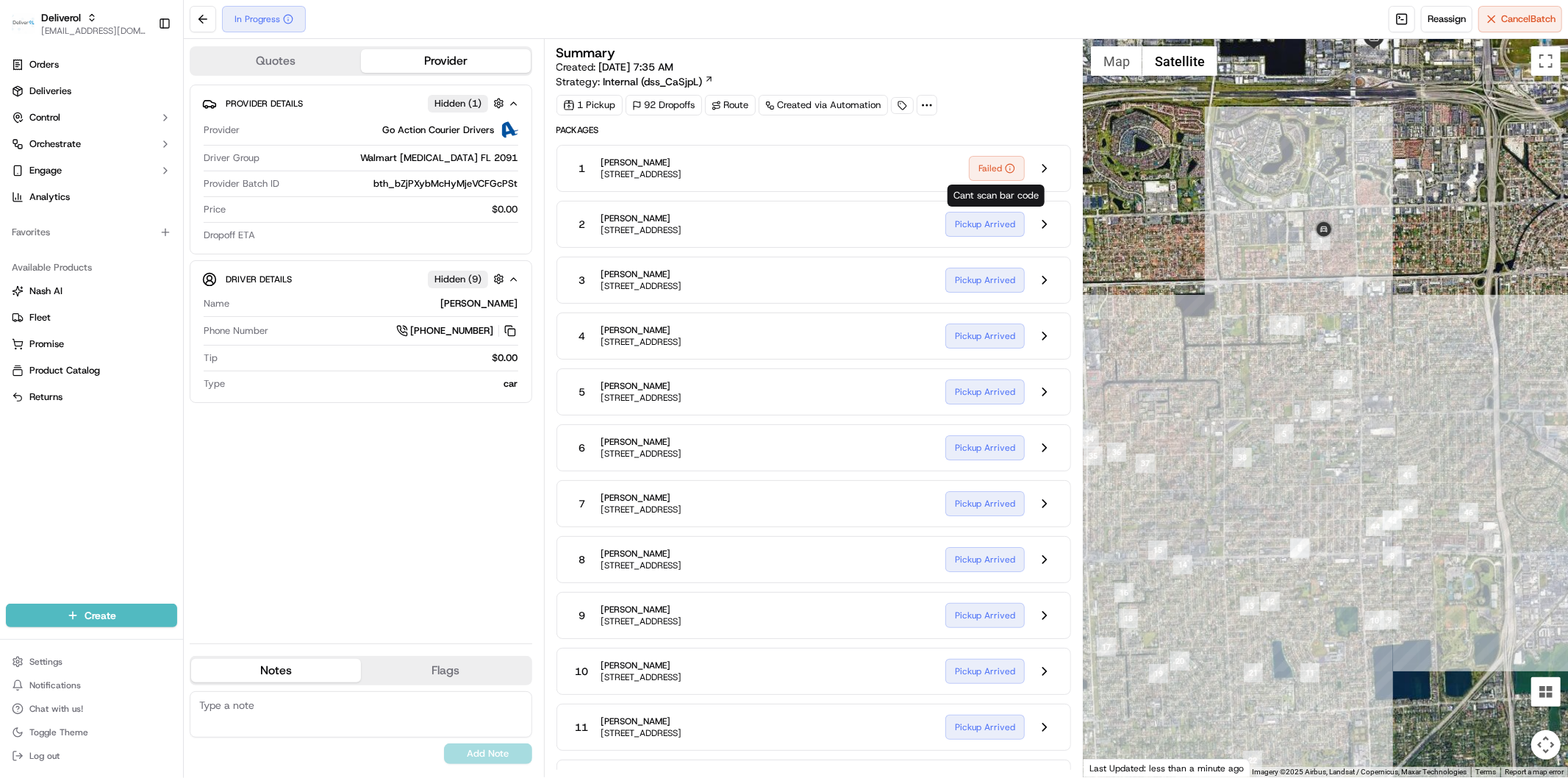
click at [1008, 169] on icon at bounding box center [1010, 169] width 10 height 10
click at [821, 180] on div "1 [PERSON_NAME] [STREET_ADDRESS]" at bounding box center [763, 169] width 388 height 27
click at [901, 172] on div "1 [PERSON_NAME] [STREET_ADDRESS]" at bounding box center [763, 169] width 388 height 27
click at [963, 168] on div "1 [PERSON_NAME] [STREET_ADDRESS] Failed" at bounding box center [814, 169] width 515 height 47
click at [954, 171] on div "1 [PERSON_NAME] [STREET_ADDRESS]" at bounding box center [763, 169] width 388 height 27
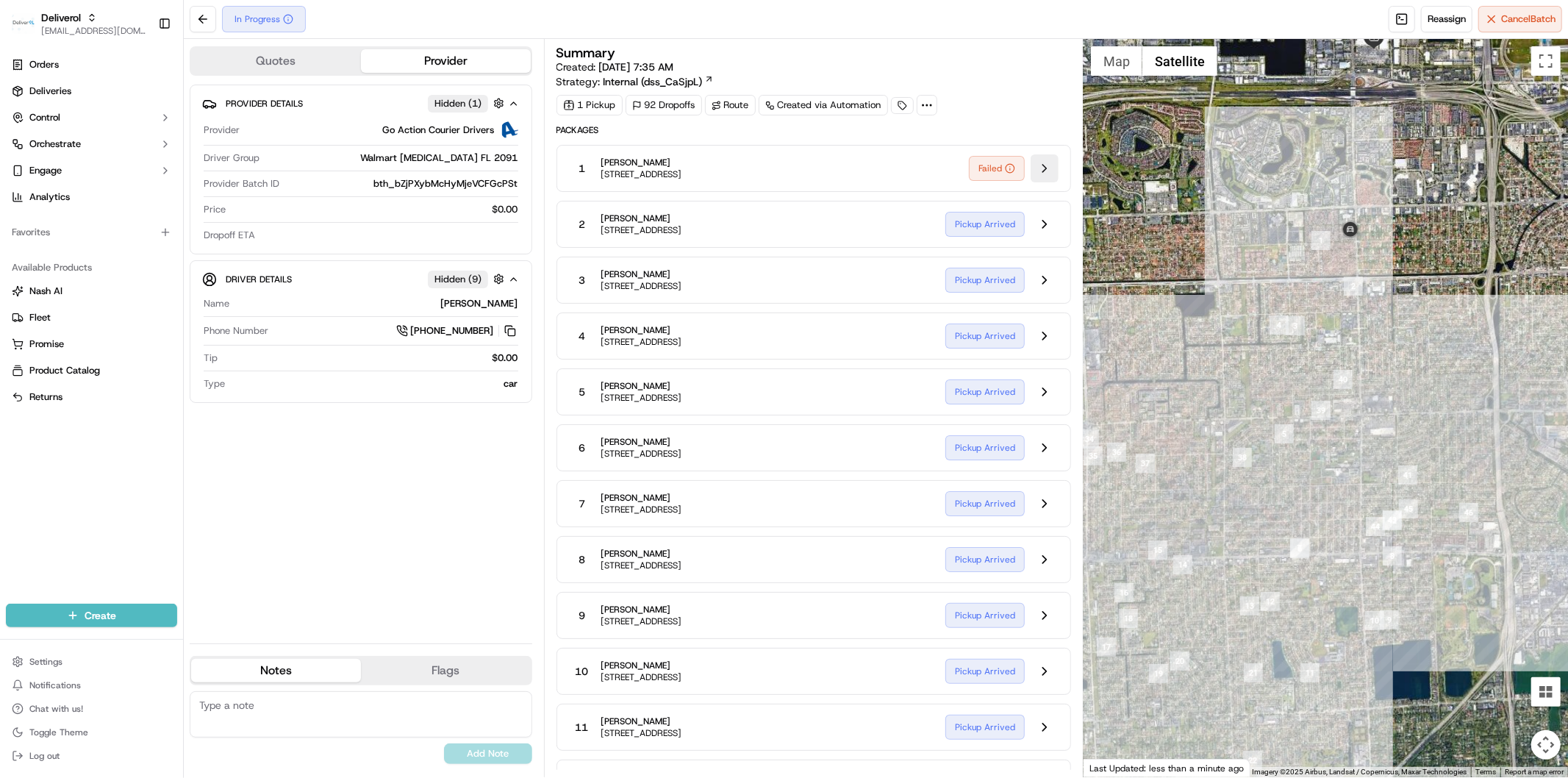
click at [1045, 172] on button at bounding box center [1045, 169] width 28 height 28
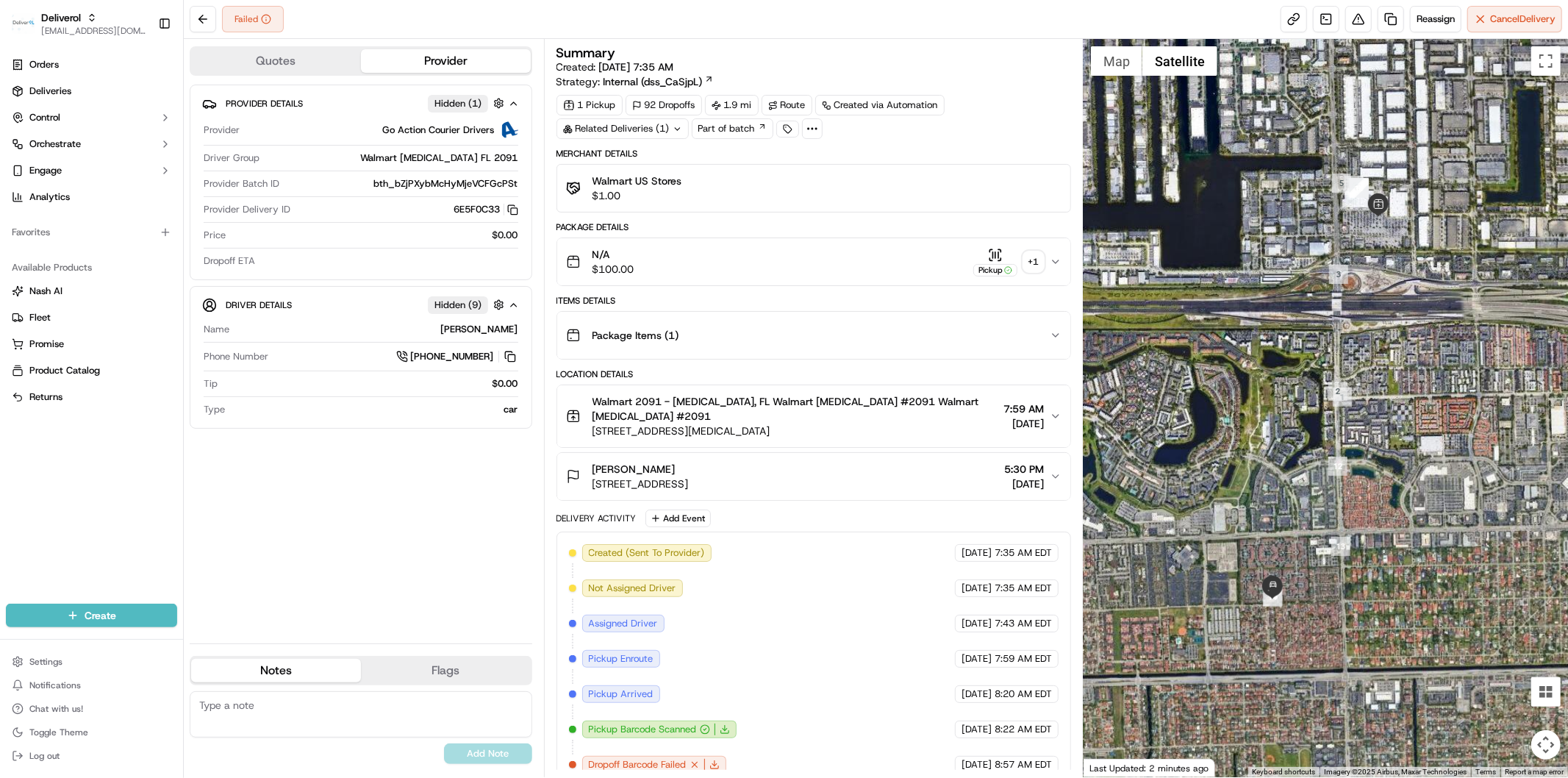
scroll to position [39, 0]
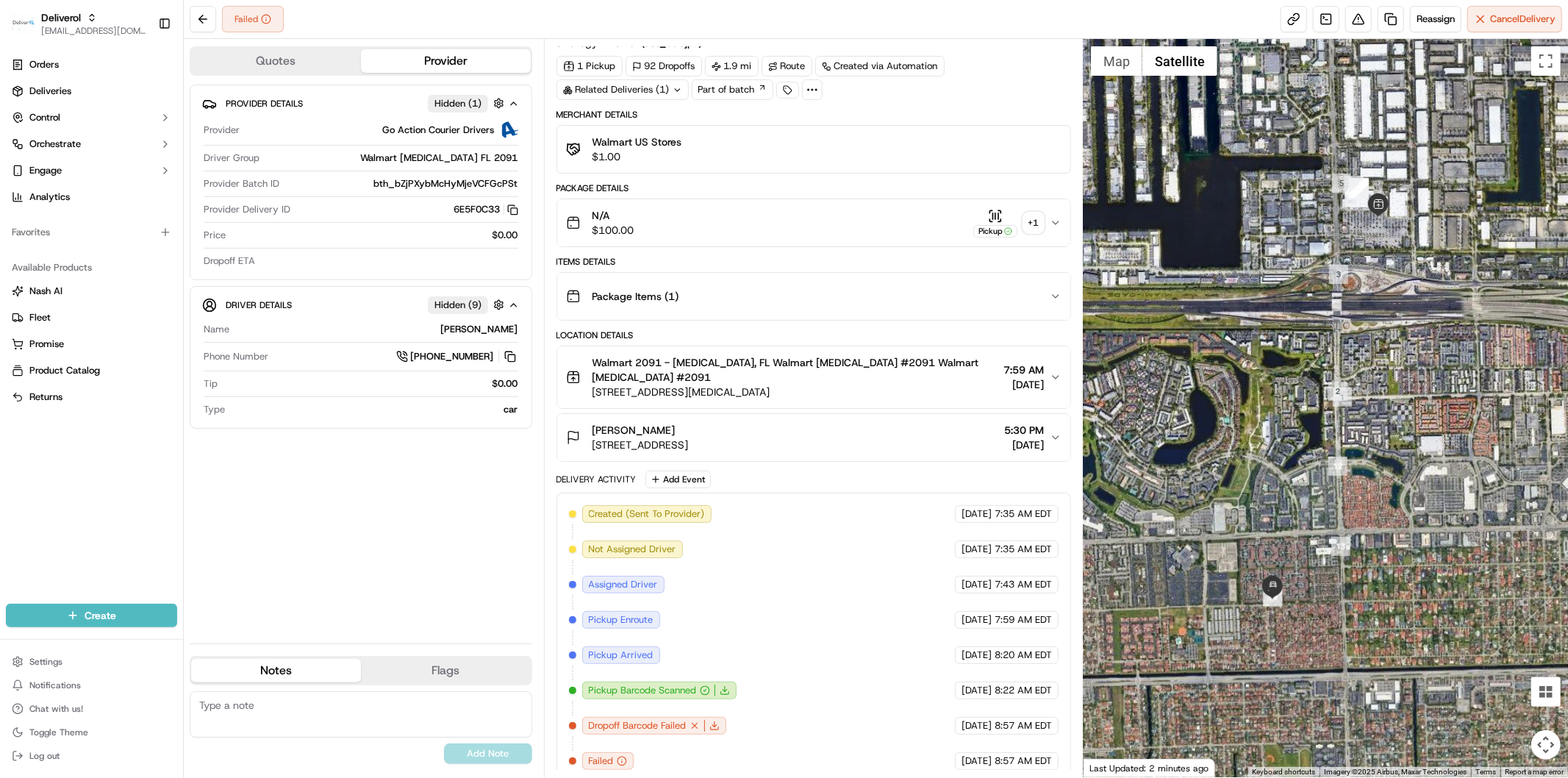
click at [202, 35] on div "Failed Reassign Cancel Delivery" at bounding box center [876, 19] width 1384 height 39
click at [203, 20] on button at bounding box center [203, 19] width 27 height 27
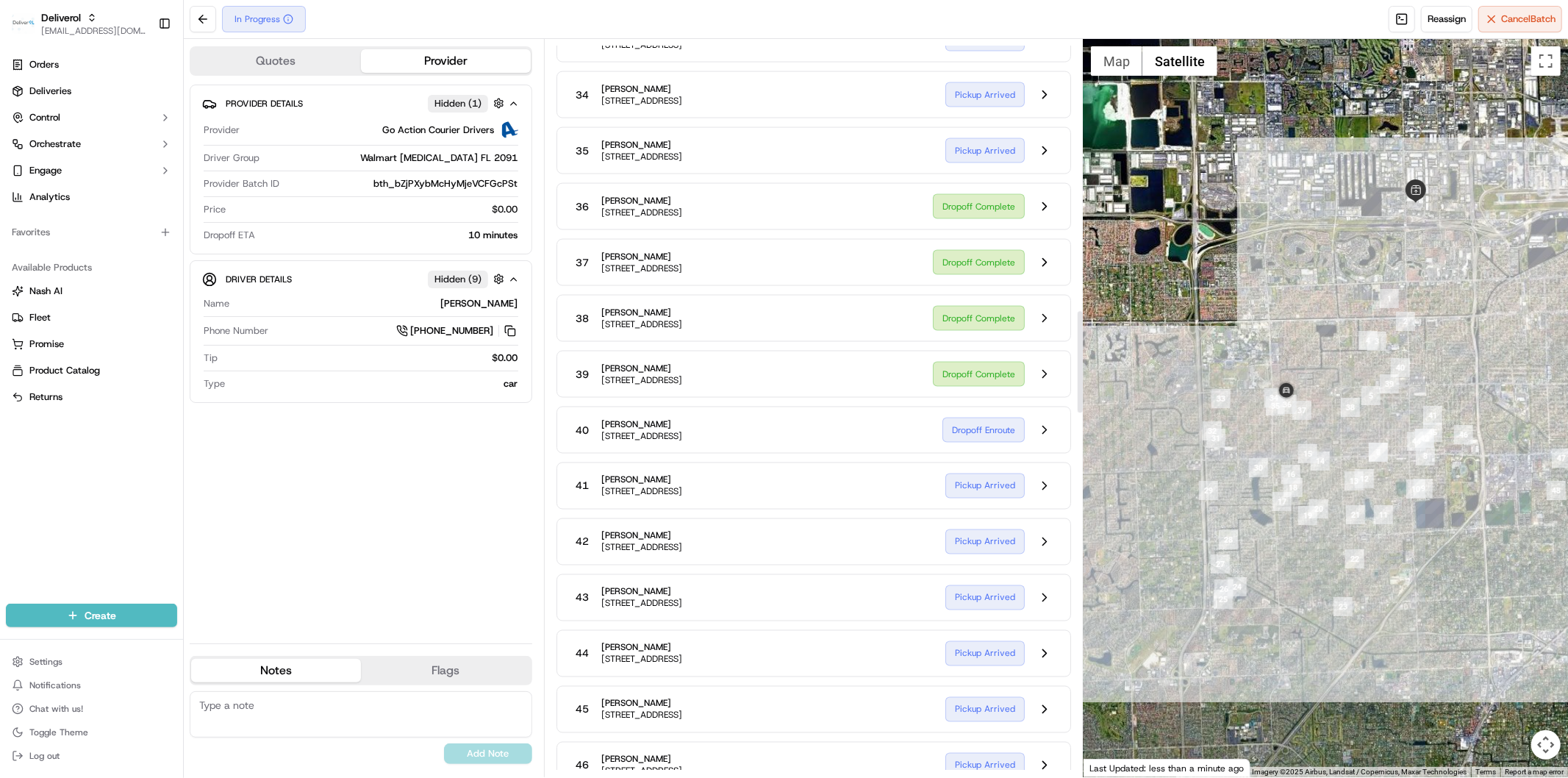
scroll to position [2000, 0]
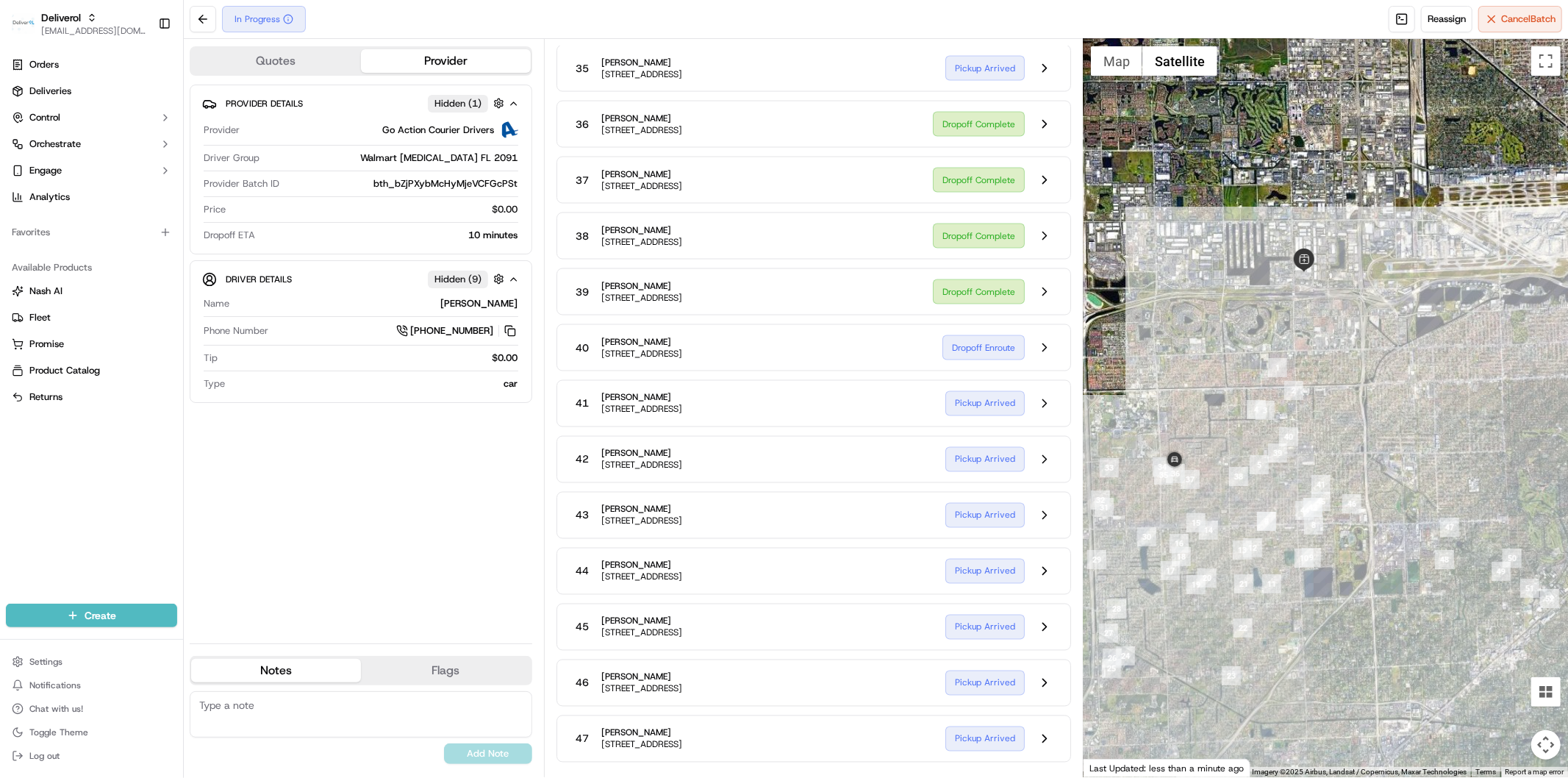
drag, startPoint x: 1182, startPoint y: 528, endPoint x: 1227, endPoint y: 506, distance: 50.1
click at [1227, 506] on div at bounding box center [1326, 408] width 484 height 738
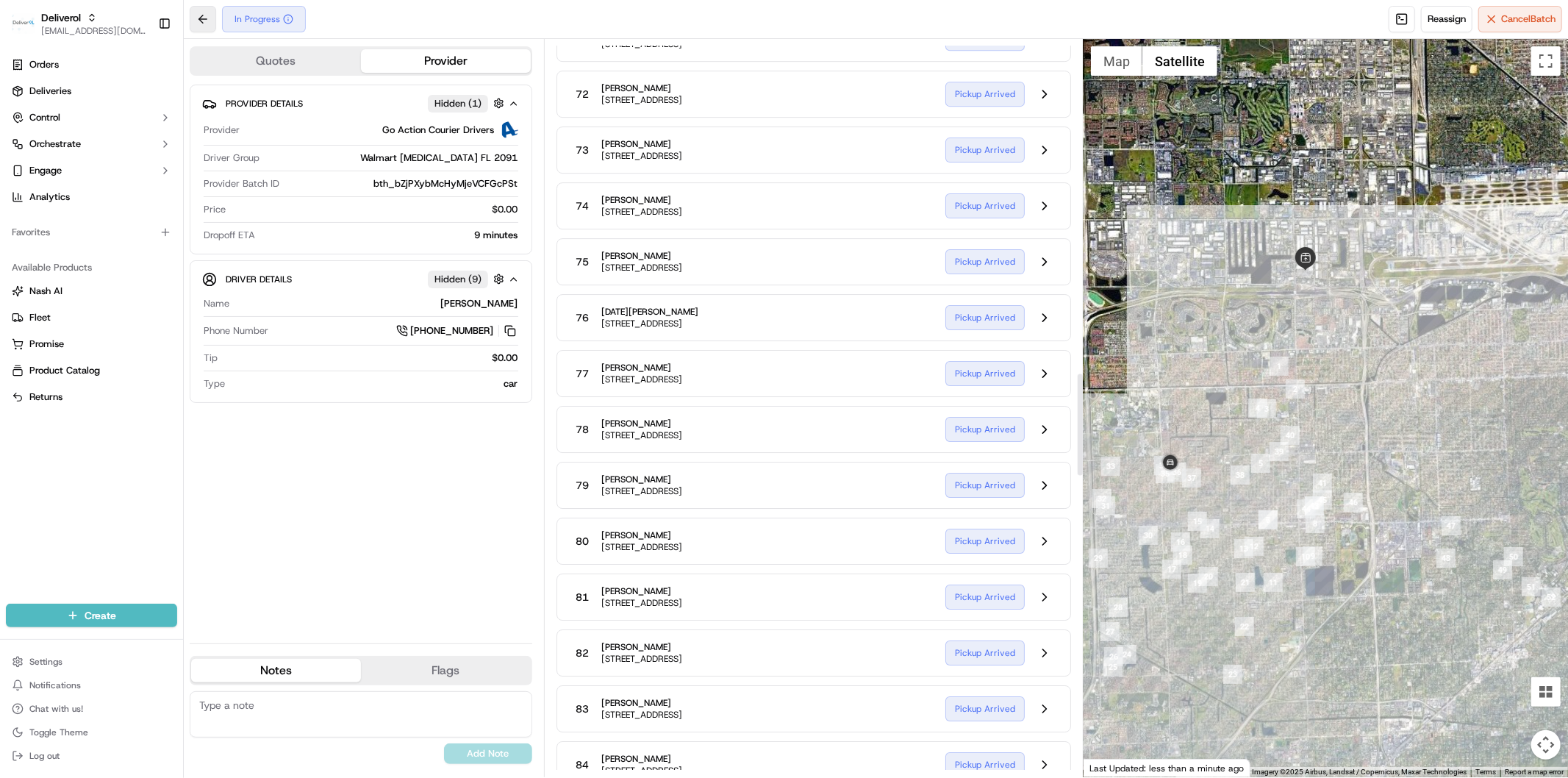
click at [200, 24] on button at bounding box center [203, 19] width 27 height 27
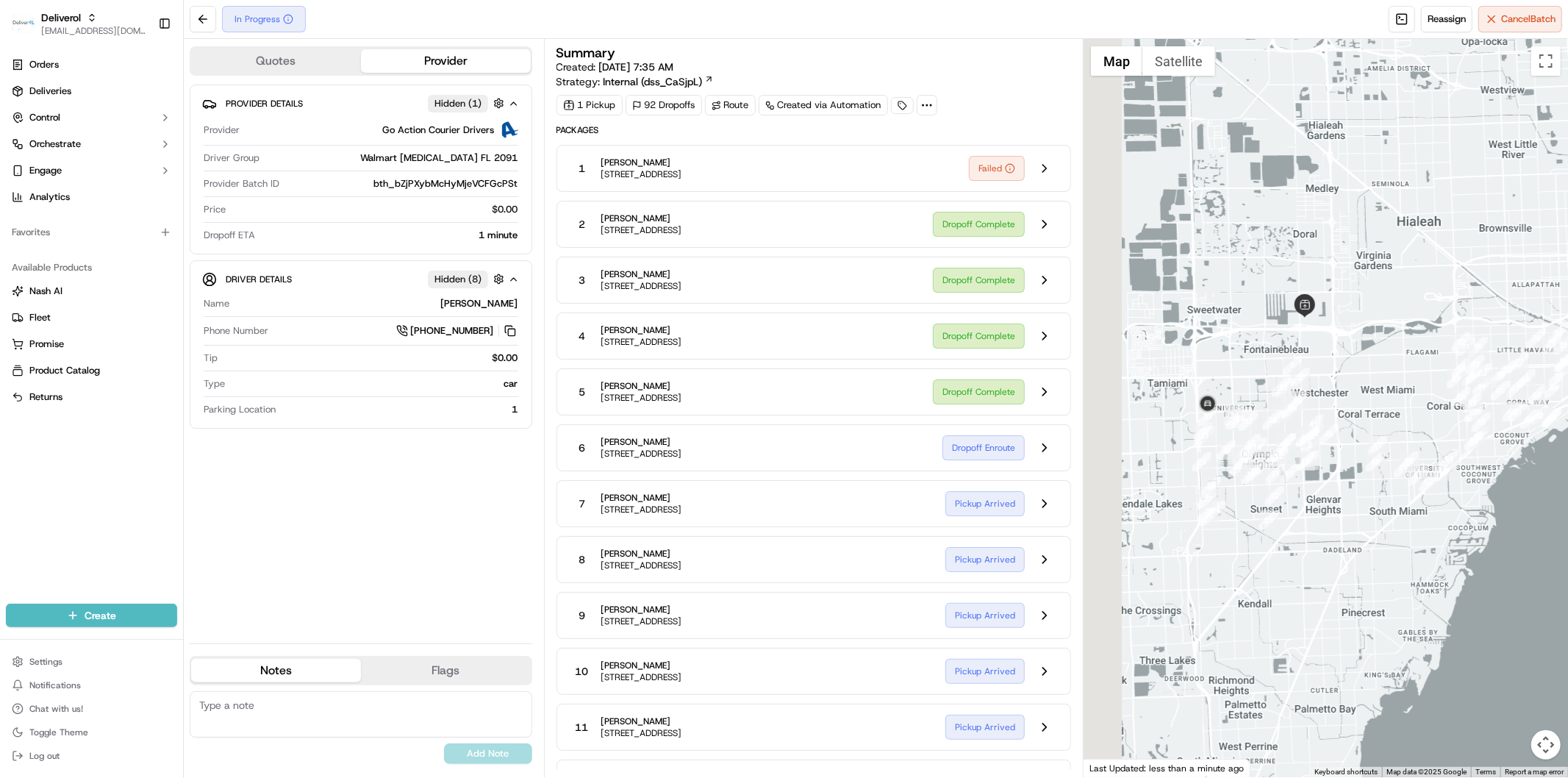
click at [1235, 621] on div at bounding box center [1326, 408] width 484 height 738
